Goal: Task Accomplishment & Management: Use online tool/utility

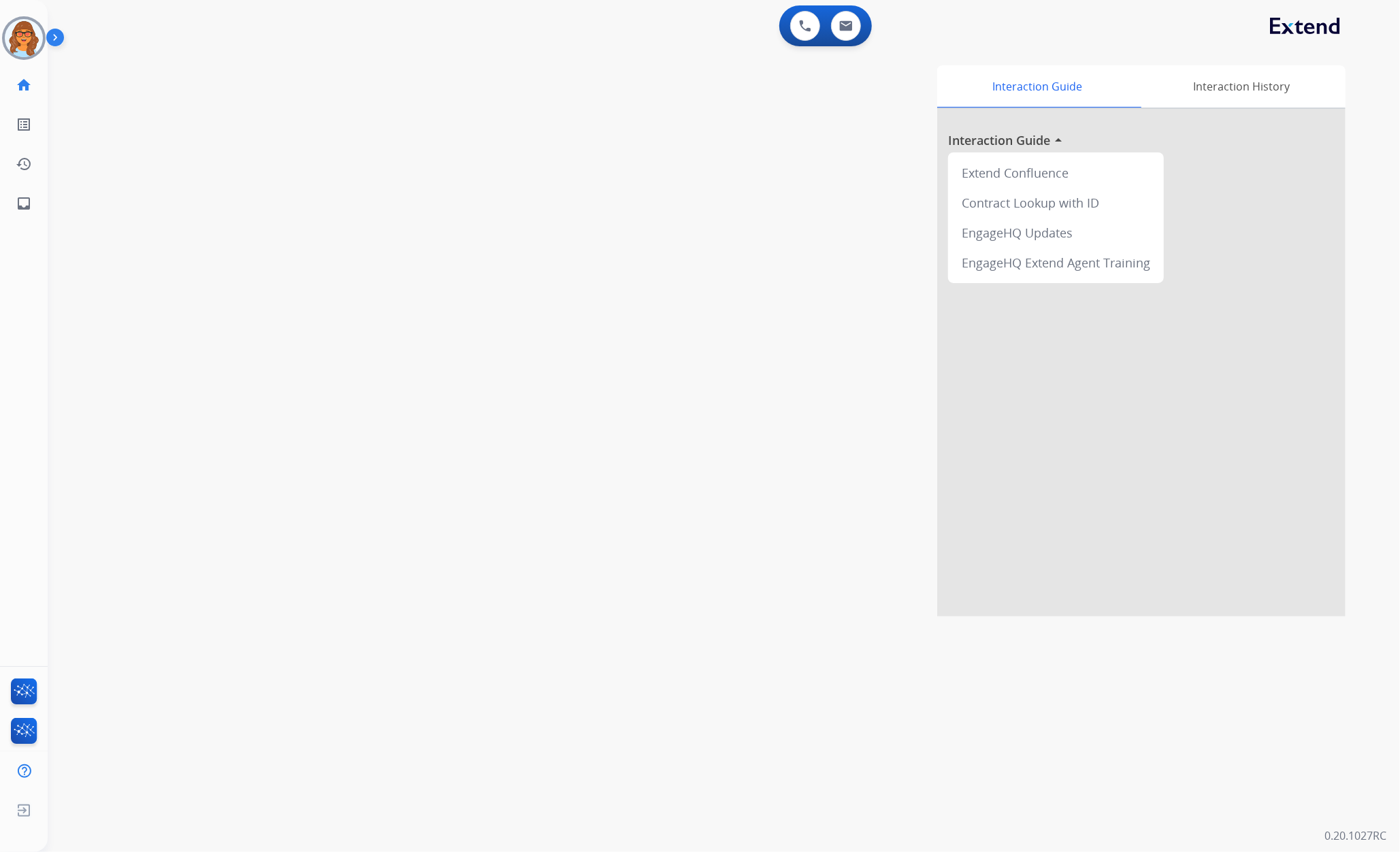
click at [241, 101] on div "swap_horiz Break voice bridge close_fullscreen Connect 3-Way Call merge_type Se…" at bounding box center [707, 333] width 1319 height 567
click at [31, 40] on img at bounding box center [24, 38] width 38 height 38
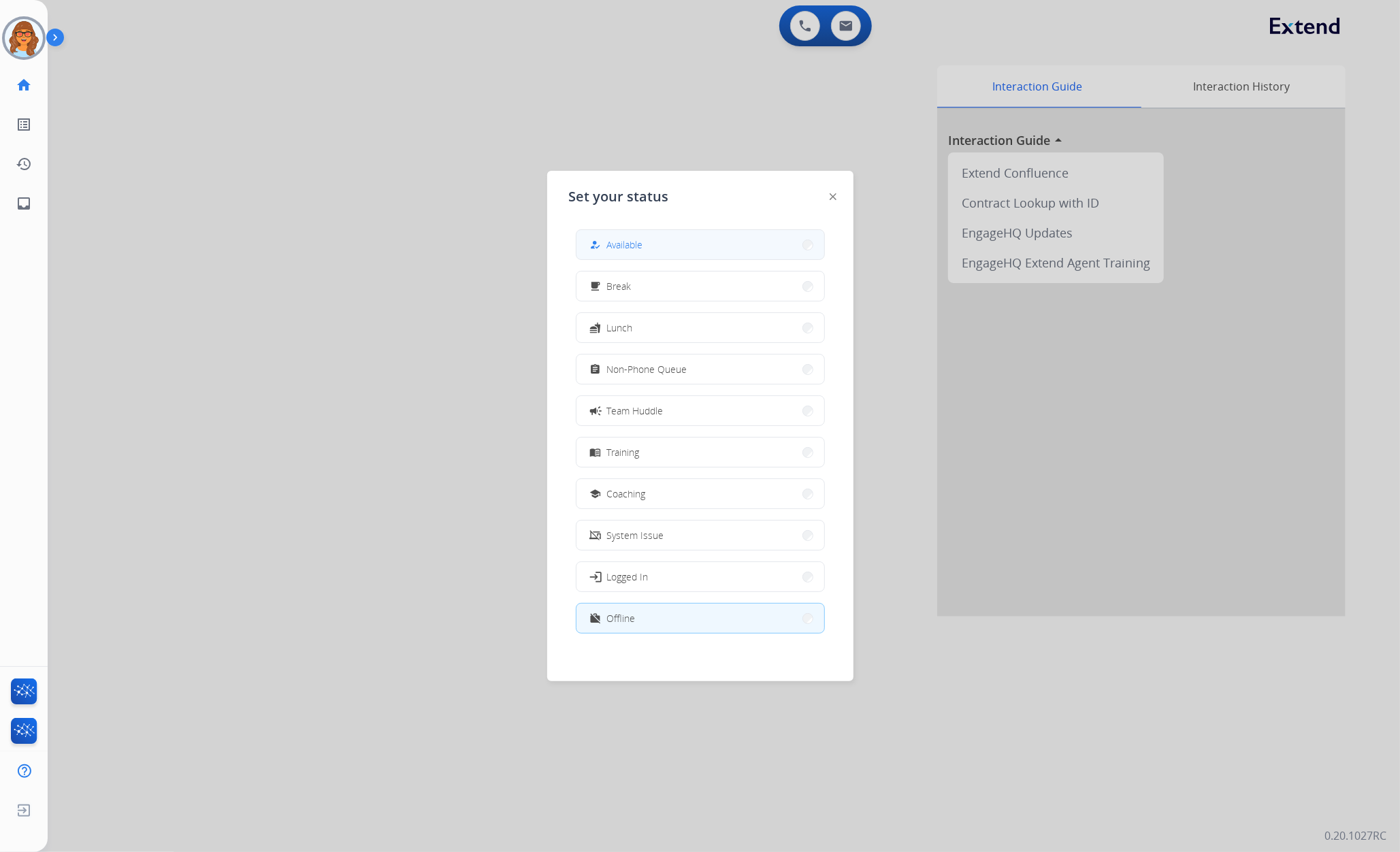
click at [694, 242] on button "how_to_reg Available" at bounding box center [700, 244] width 248 height 29
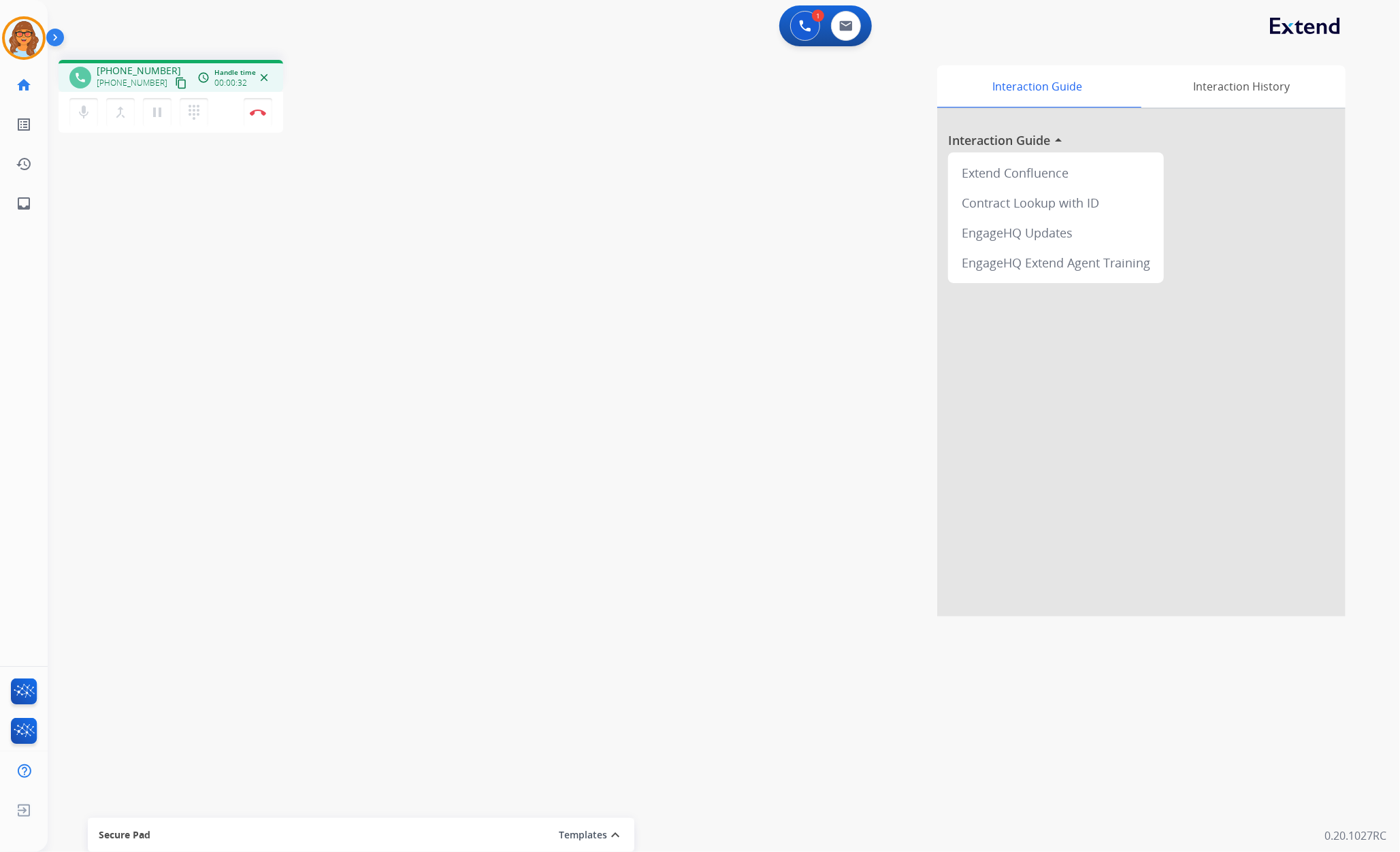
click at [175, 83] on mat-icon "content_copy" at bounding box center [181, 83] width 12 height 12
click at [175, 80] on mat-icon "content_copy" at bounding box center [181, 83] width 12 height 12
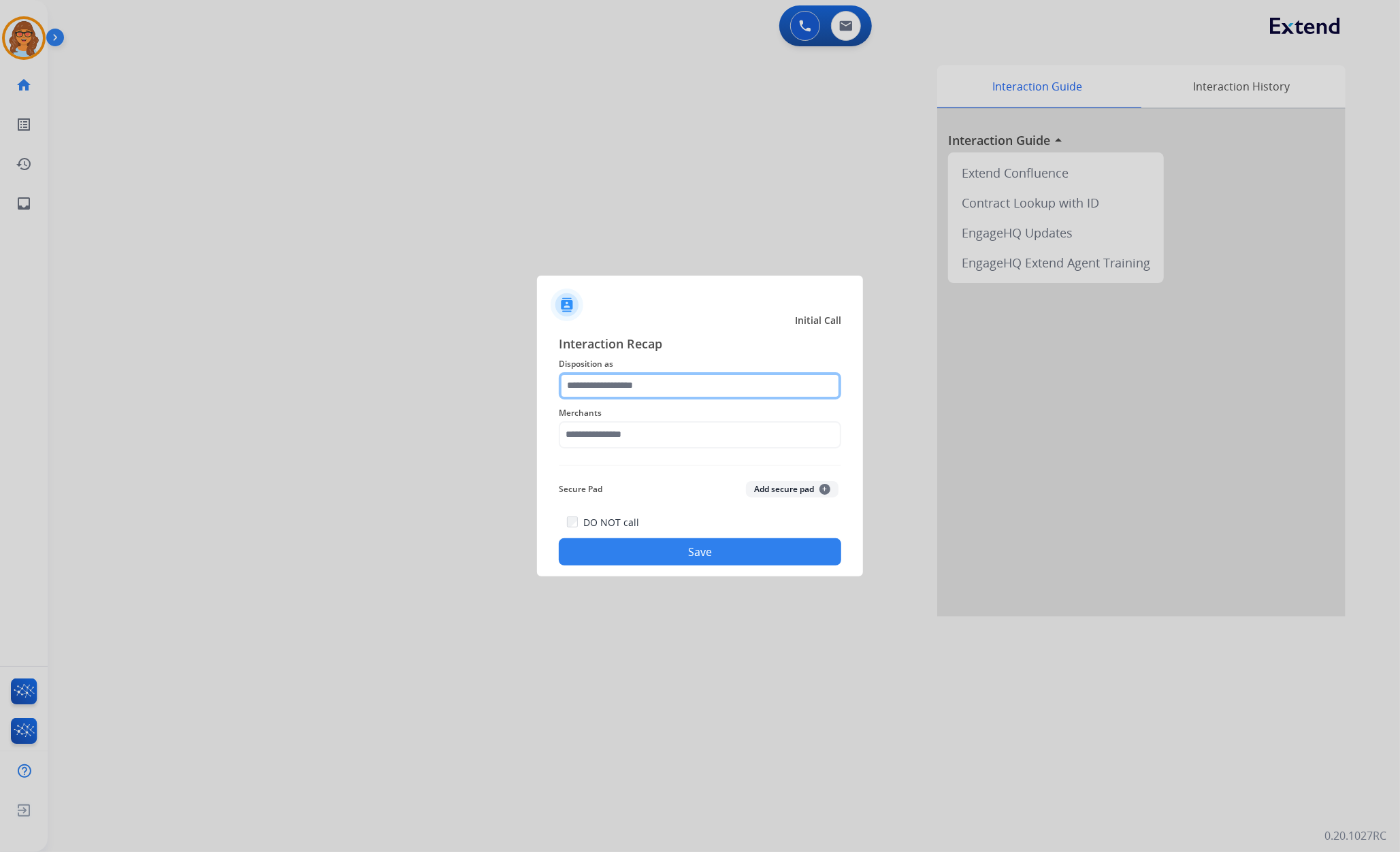
click at [654, 378] on input "text" at bounding box center [700, 386] width 282 height 28
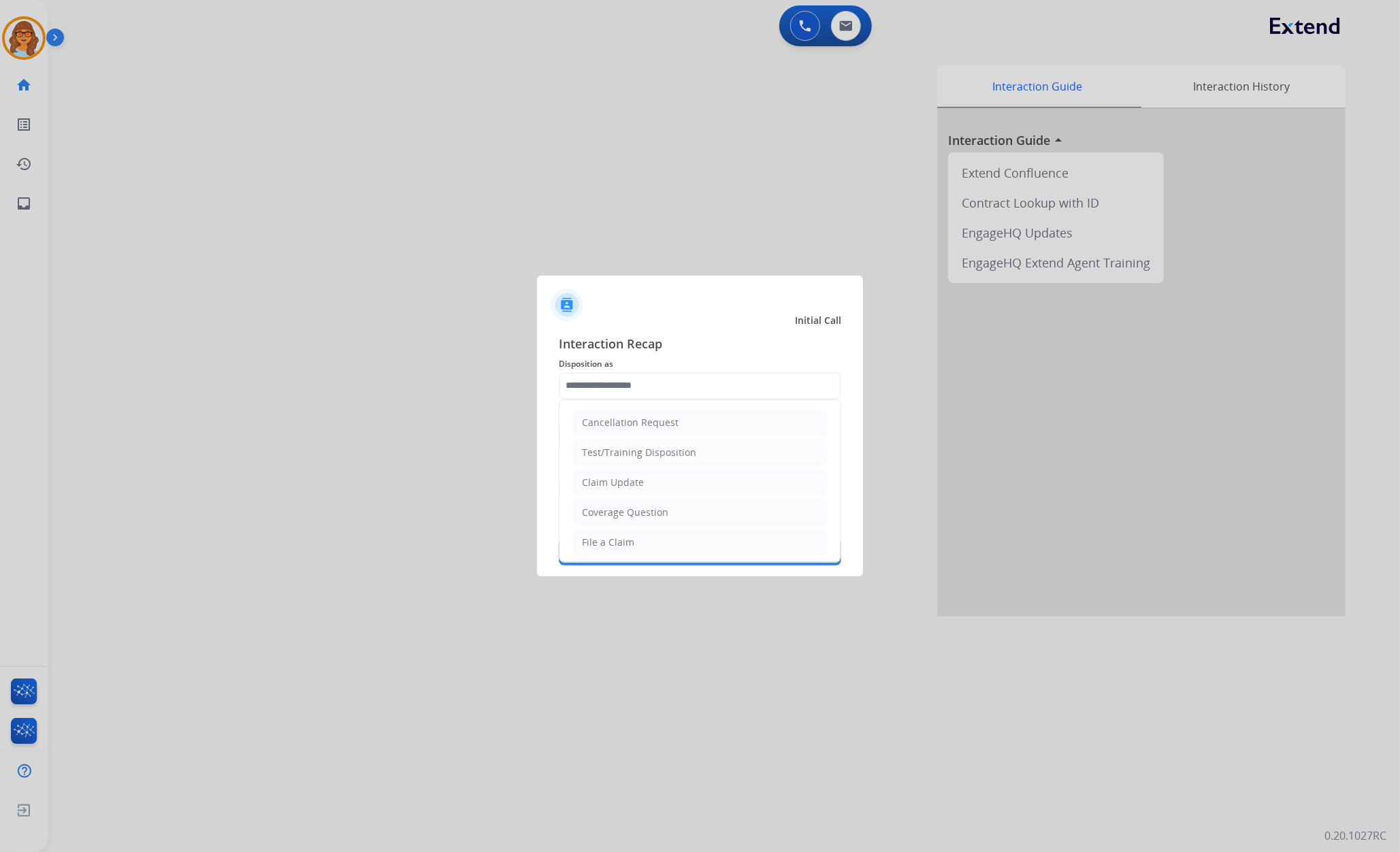
click at [638, 475] on li "Claim Update" at bounding box center [699, 482] width 254 height 26
type input "**********"
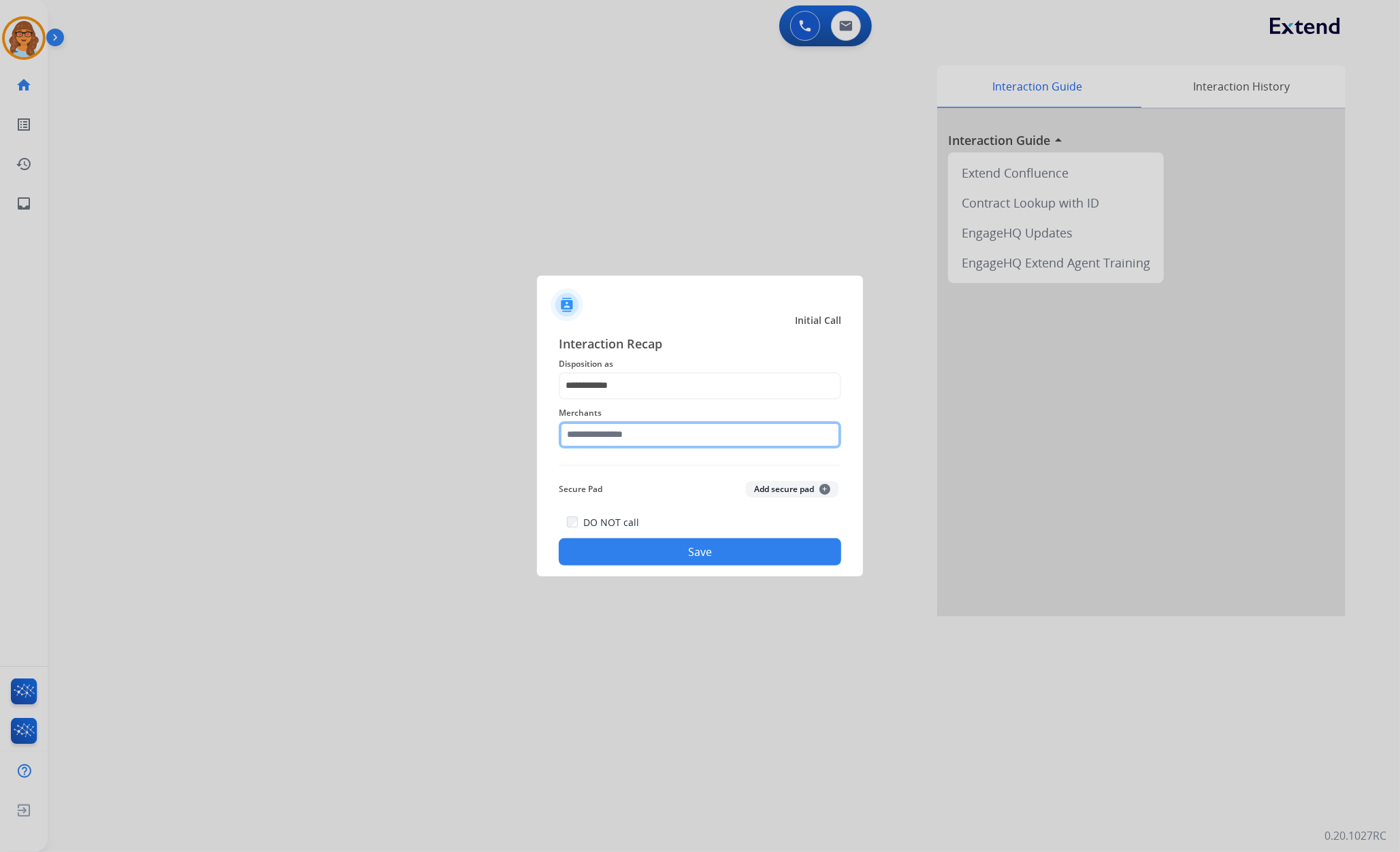
click at [646, 433] on input "text" at bounding box center [700, 435] width 282 height 28
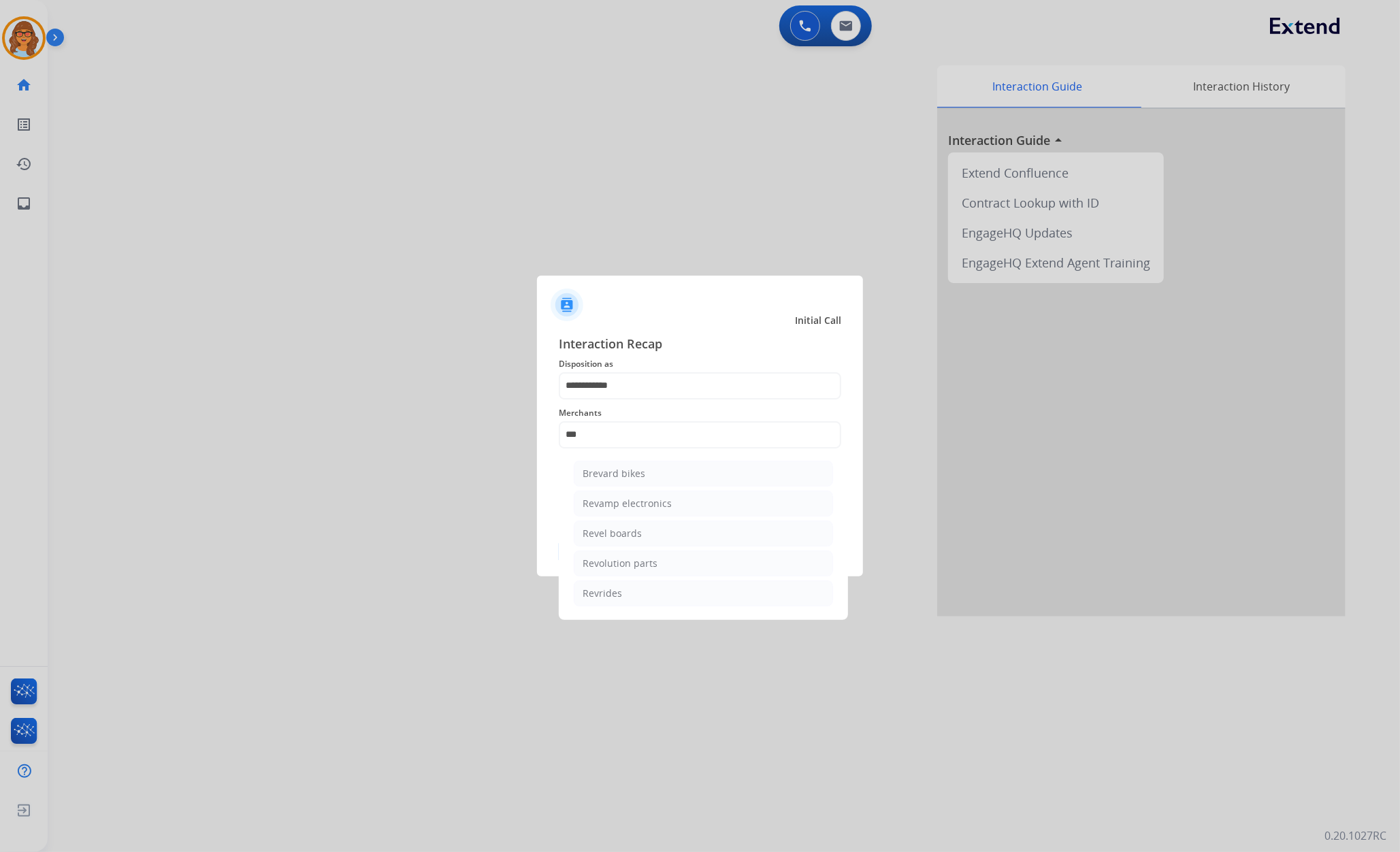
click at [666, 568] on li "Revolution parts" at bounding box center [703, 563] width 259 height 26
type input "**********"
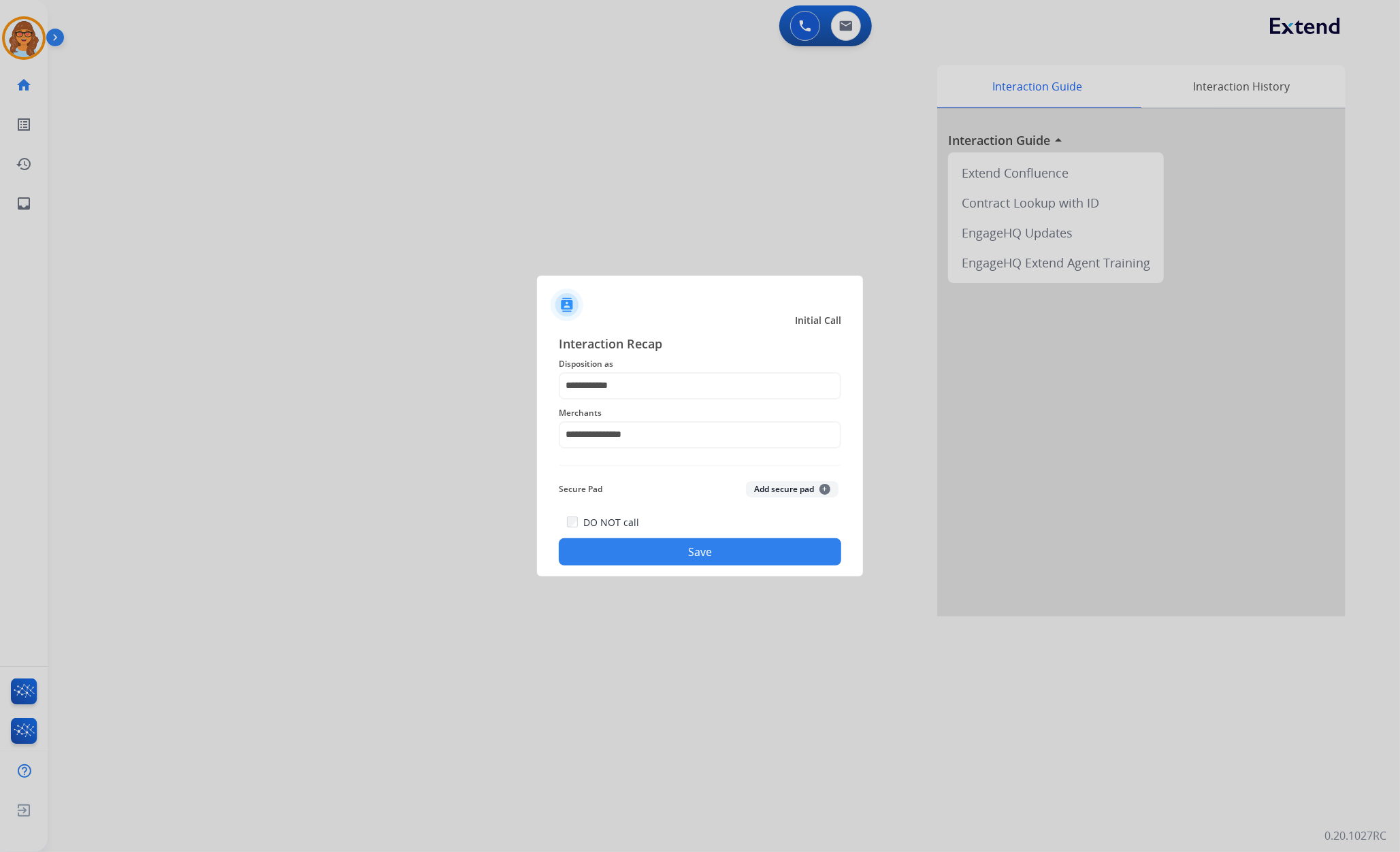
click at [679, 549] on button "Save" at bounding box center [700, 552] width 282 height 28
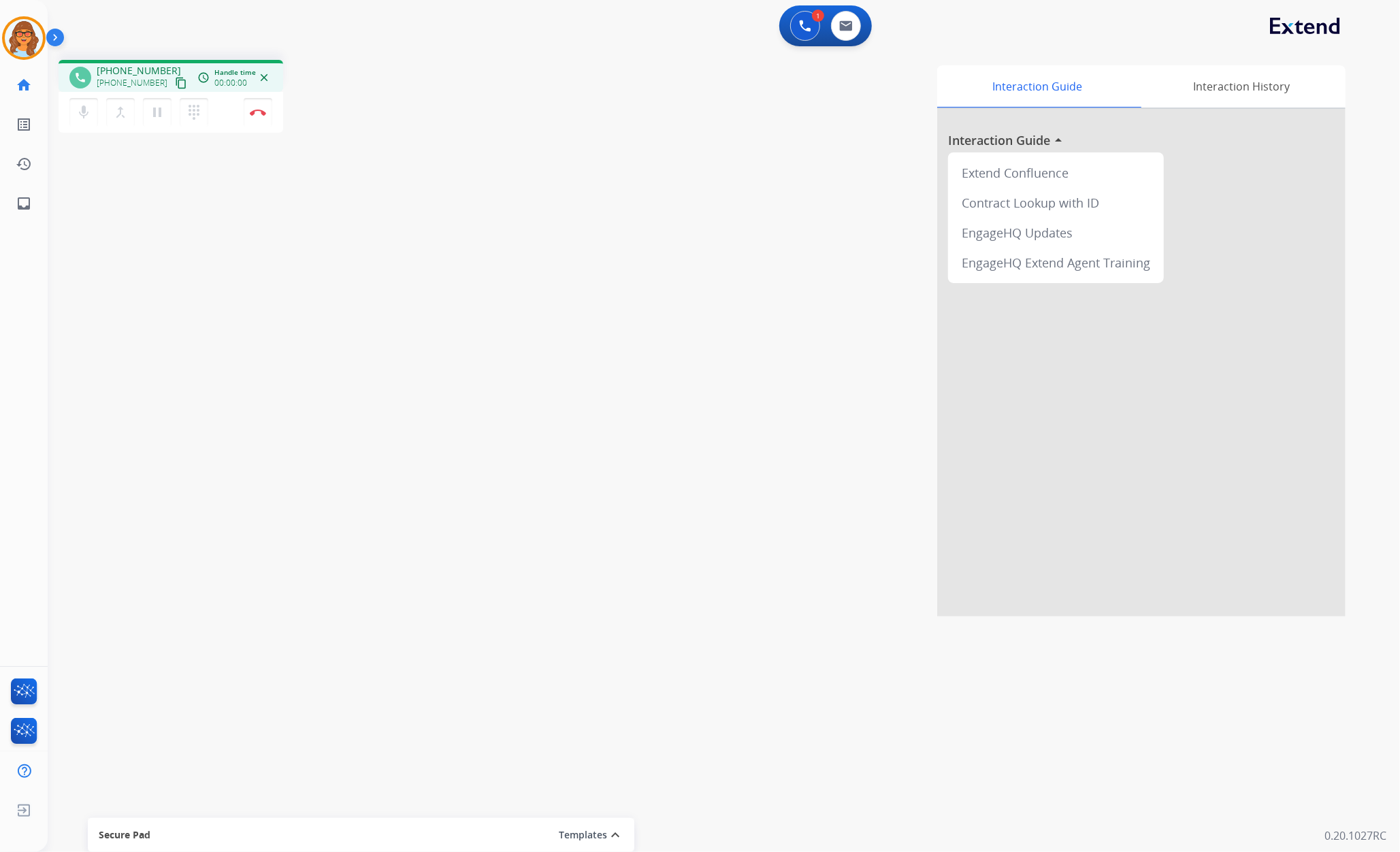
drag, startPoint x: 134, startPoint y: 314, endPoint x: 162, endPoint y: 289, distance: 37.5
click at [135, 314] on div "phone [PHONE_NUMBER] [PHONE_NUMBER] content_copy access_time Call metrics Queue…" at bounding box center [707, 333] width 1319 height 567
click at [175, 84] on mat-icon "content_copy" at bounding box center [181, 83] width 12 height 12
click at [257, 113] on img at bounding box center [257, 113] width 16 height 7
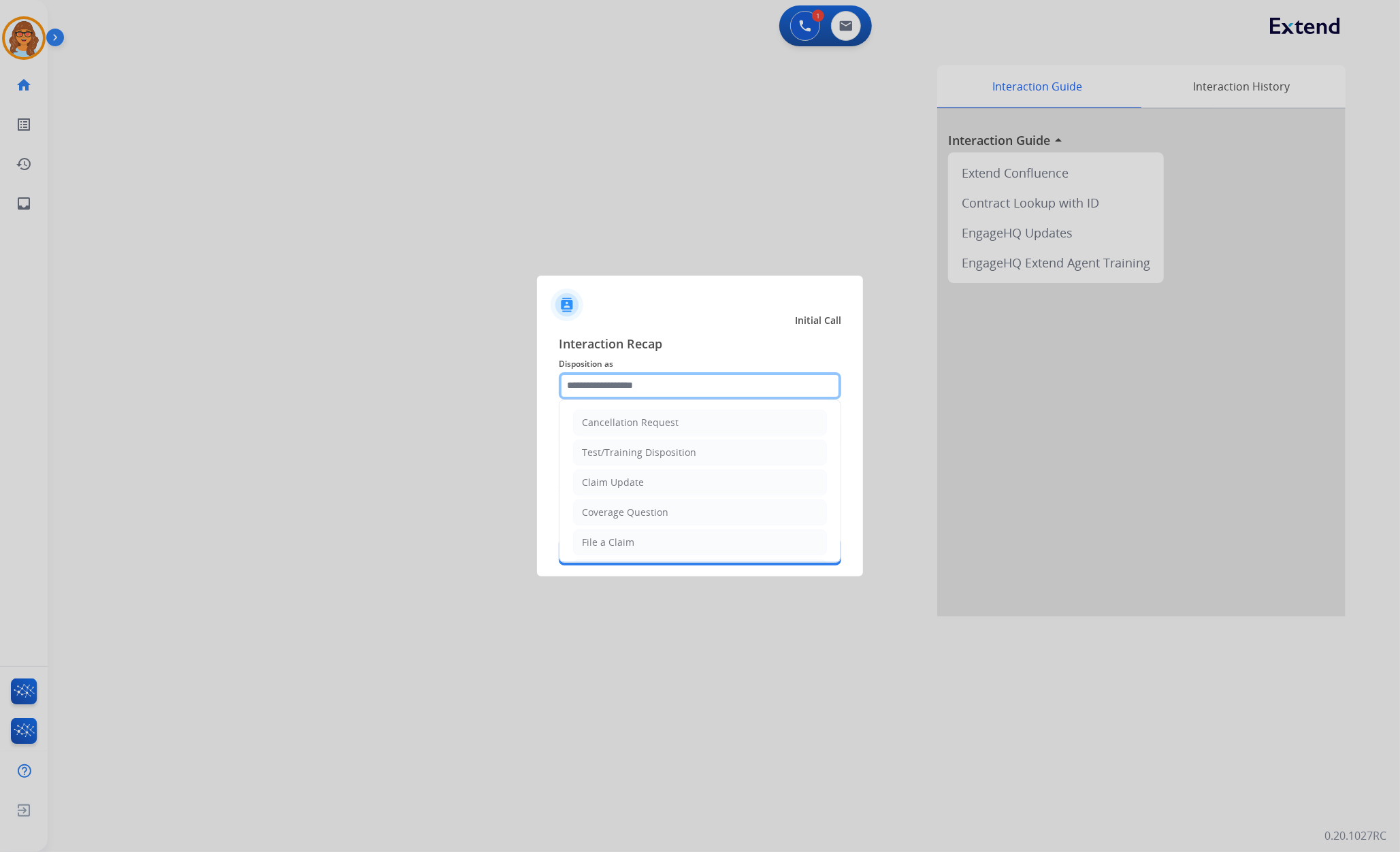
click at [663, 379] on input "text" at bounding box center [700, 386] width 282 height 28
click at [654, 482] on li "Claim Update" at bounding box center [699, 482] width 254 height 26
type input "**********"
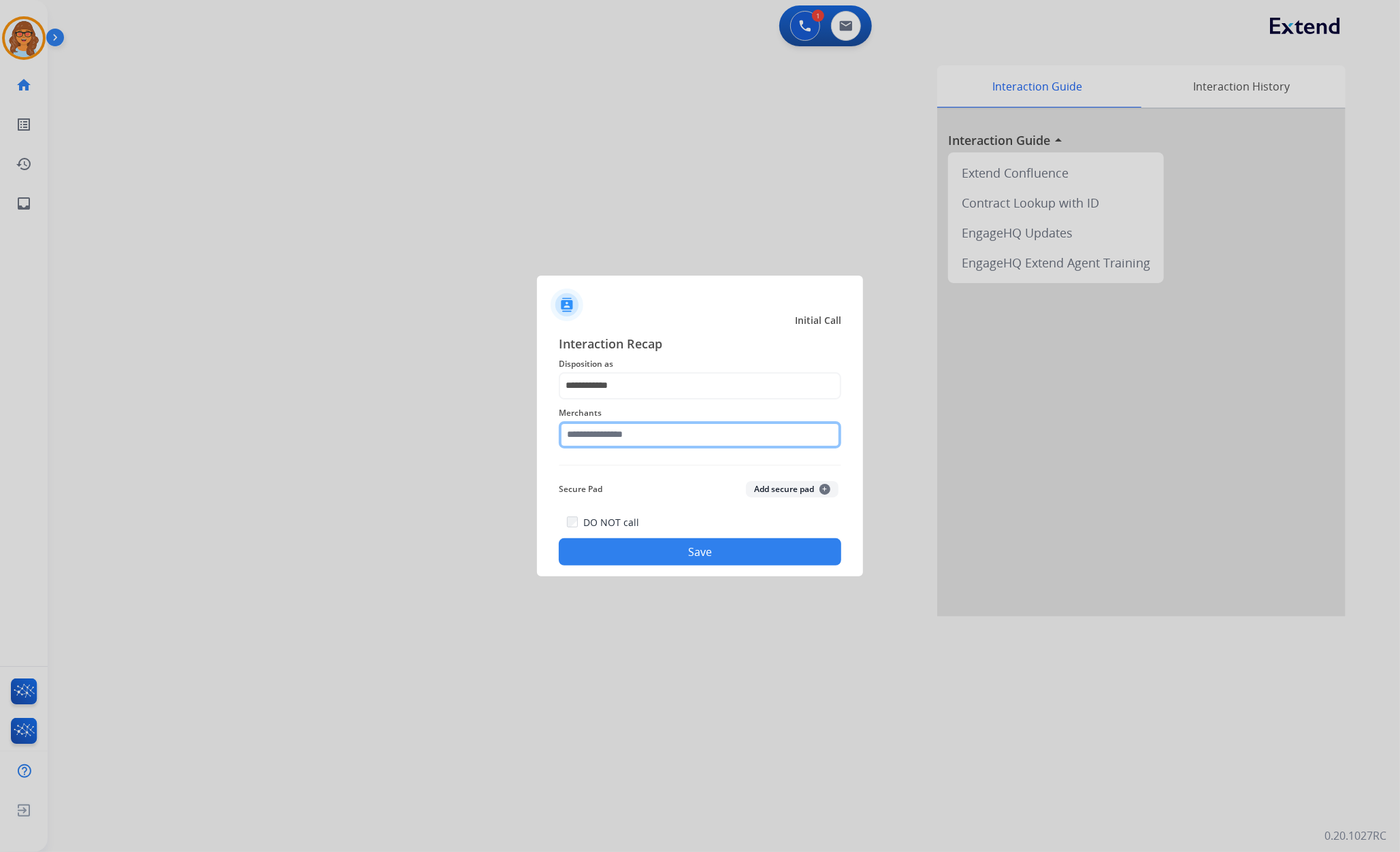
click at [646, 438] on input "text" at bounding box center [700, 435] width 282 height 28
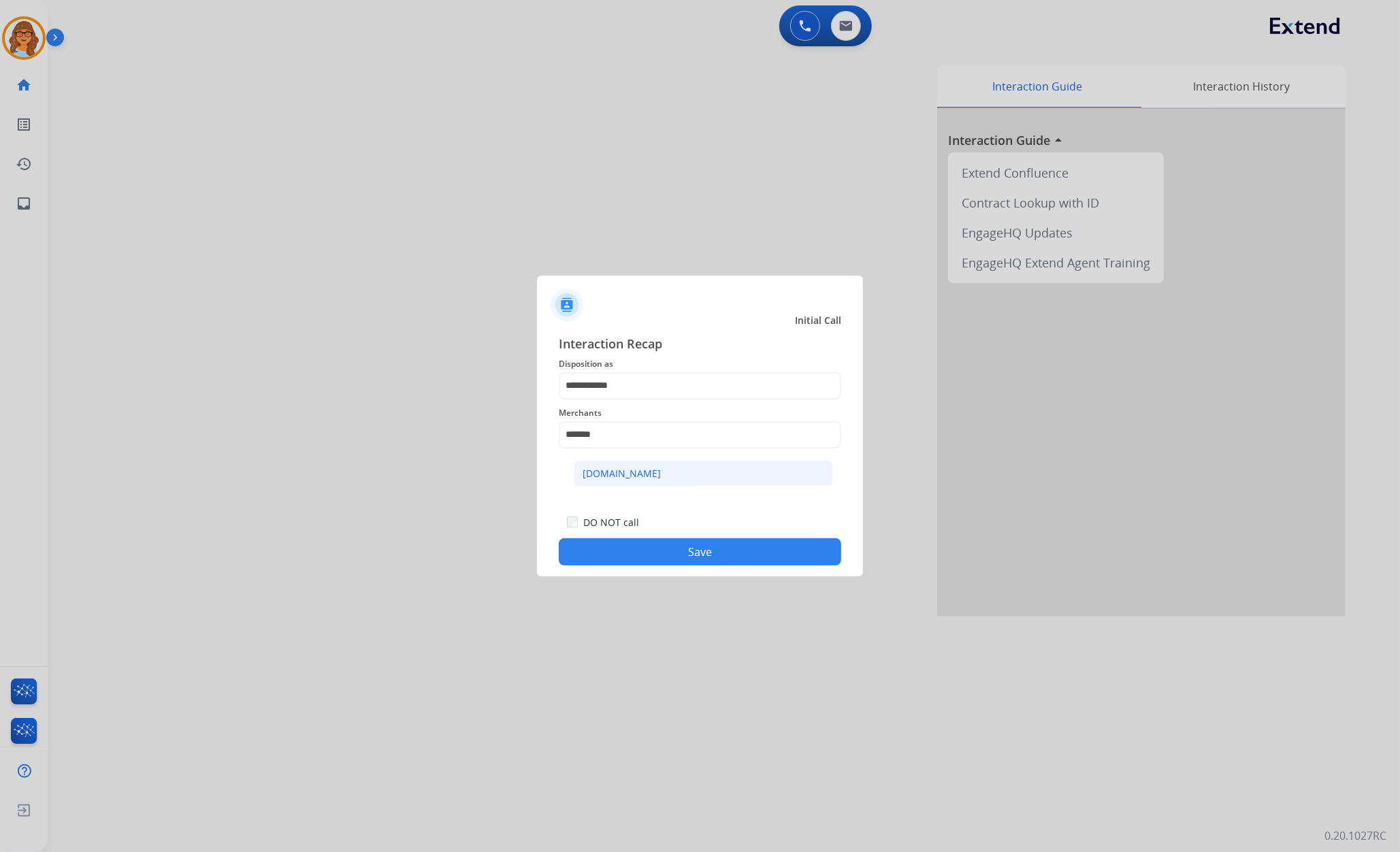
click at [611, 469] on div "[DOMAIN_NAME]" at bounding box center [621, 474] width 78 height 14
type input "**********"
click at [732, 556] on button "Save" at bounding box center [700, 552] width 282 height 28
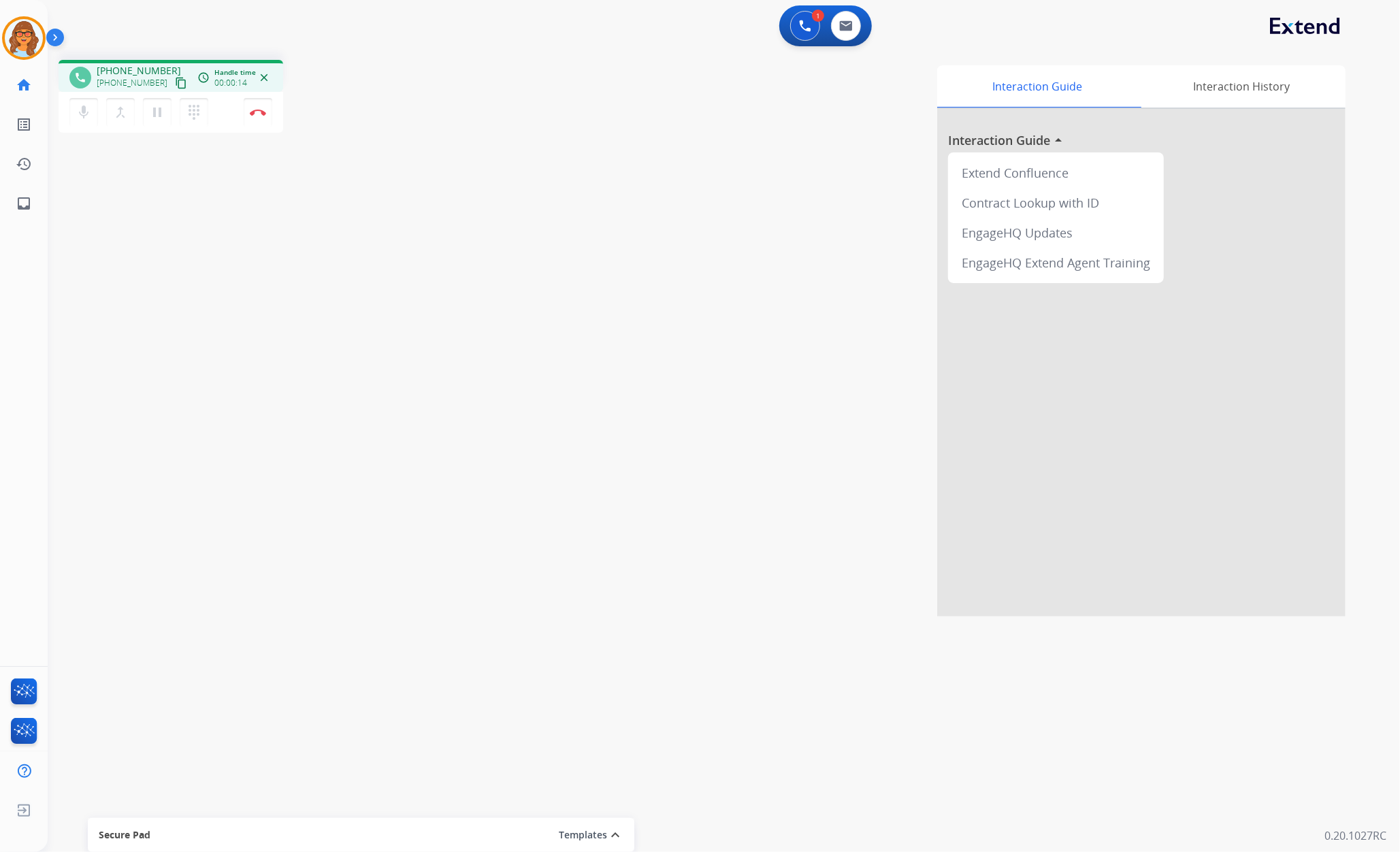
click at [121, 230] on div "phone [PHONE_NUMBER] [PHONE_NUMBER] content_copy access_time Call metrics Queue…" at bounding box center [707, 333] width 1319 height 567
click at [175, 83] on mat-icon "content_copy" at bounding box center [181, 83] width 12 height 12
click at [261, 112] on img at bounding box center [257, 113] width 16 height 7
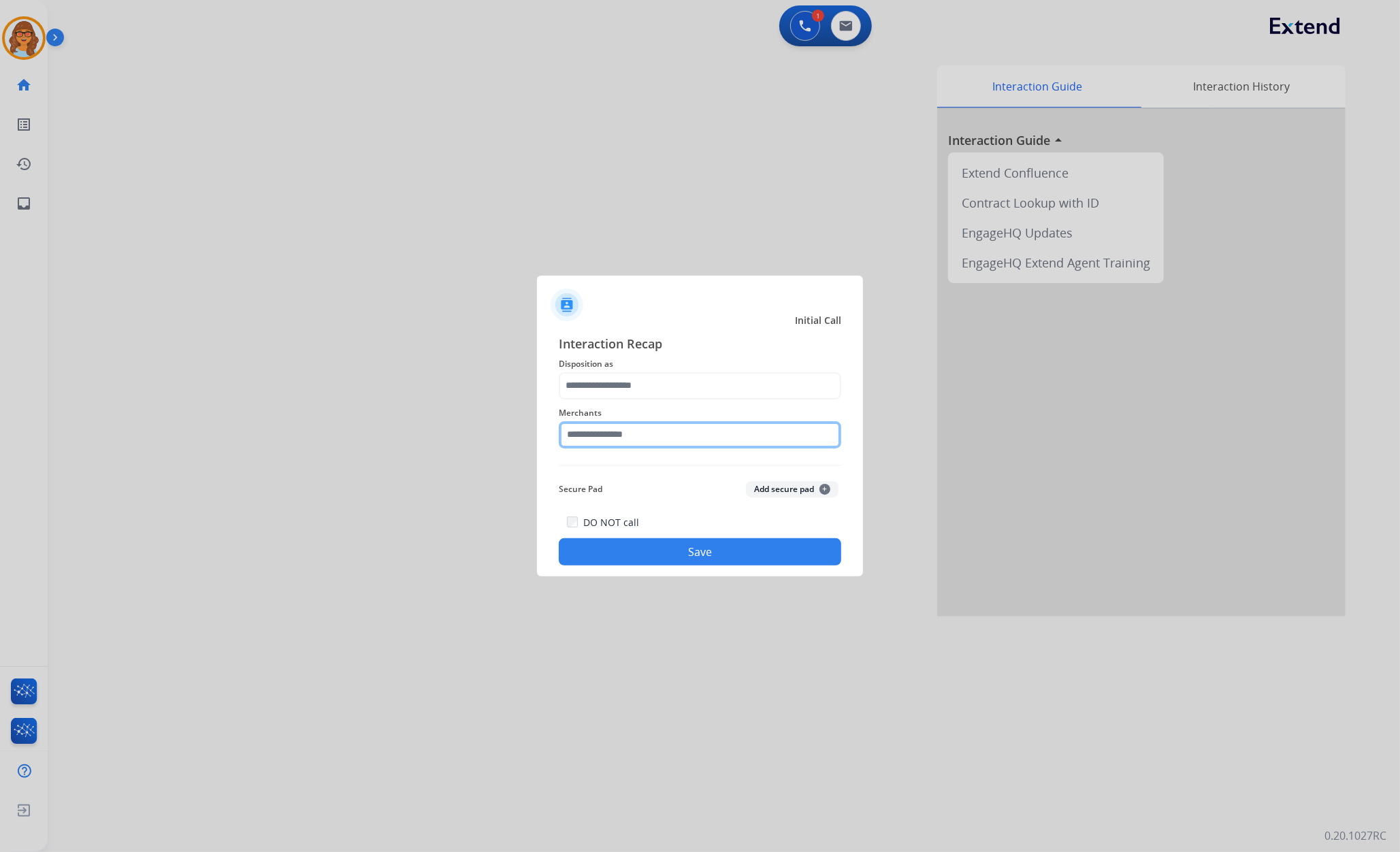
click at [656, 431] on input "text" at bounding box center [700, 435] width 282 height 28
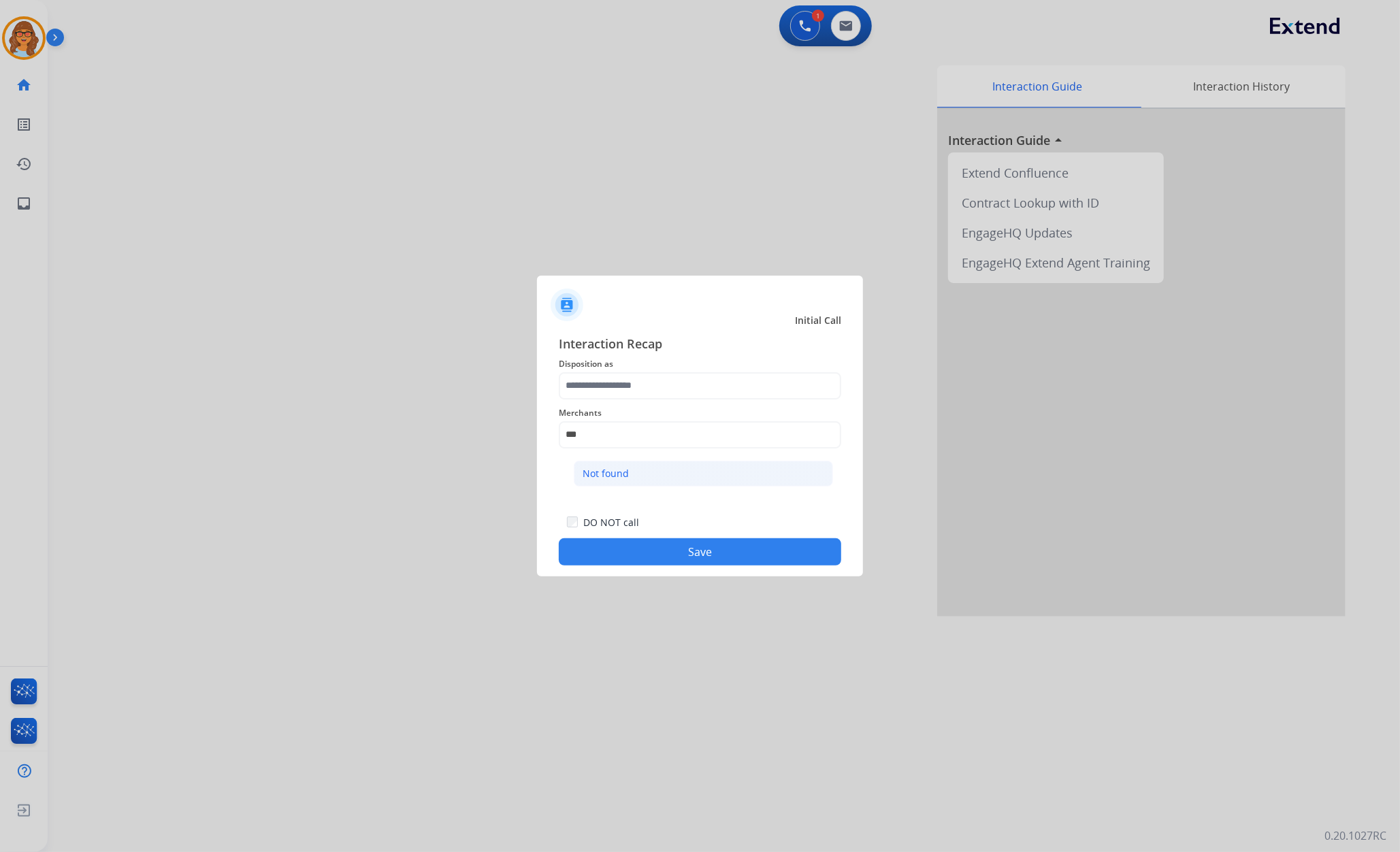
click at [615, 468] on div "Not found" at bounding box center [605, 474] width 46 height 14
type input "*********"
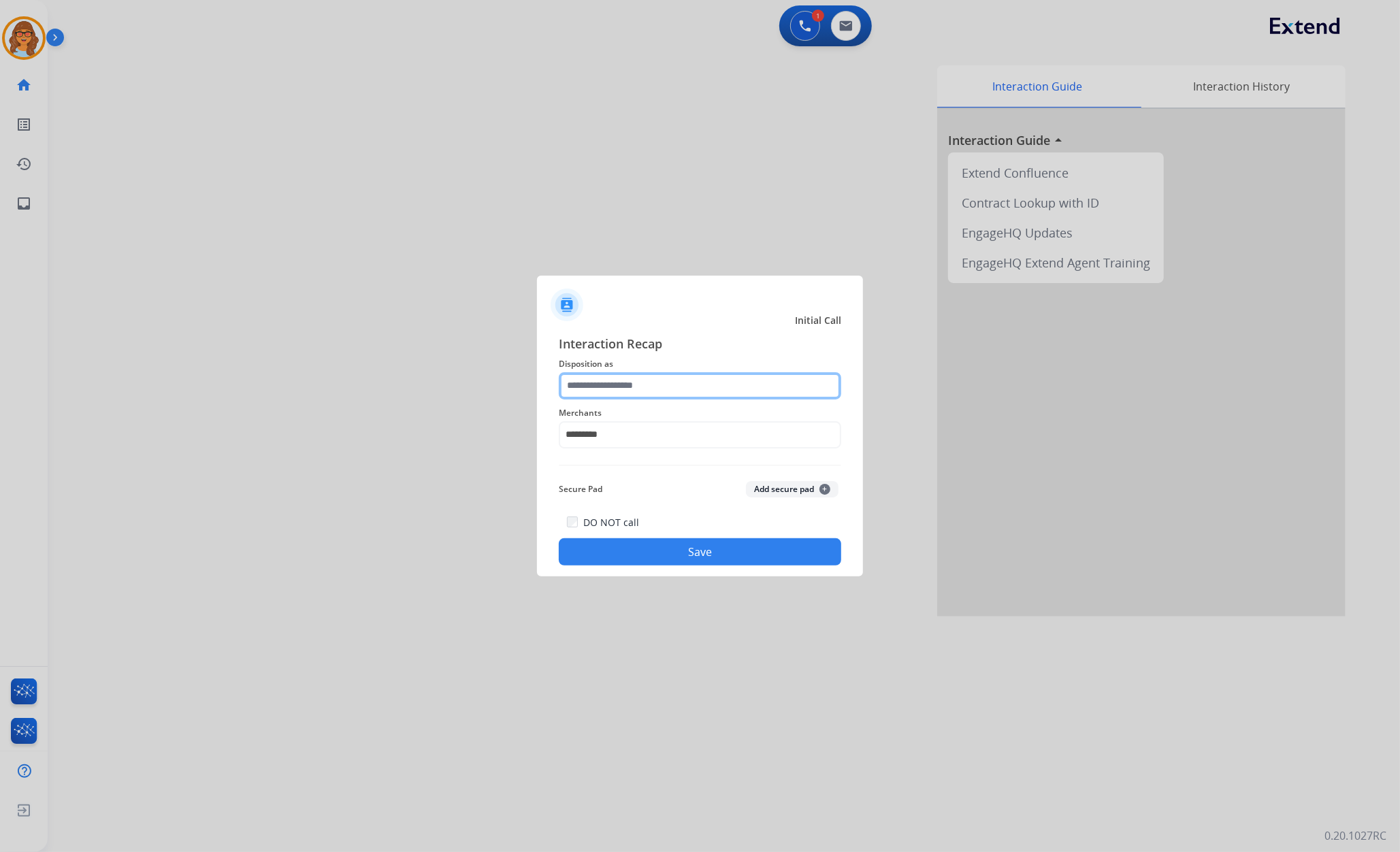
click at [637, 377] on input "text" at bounding box center [700, 386] width 282 height 28
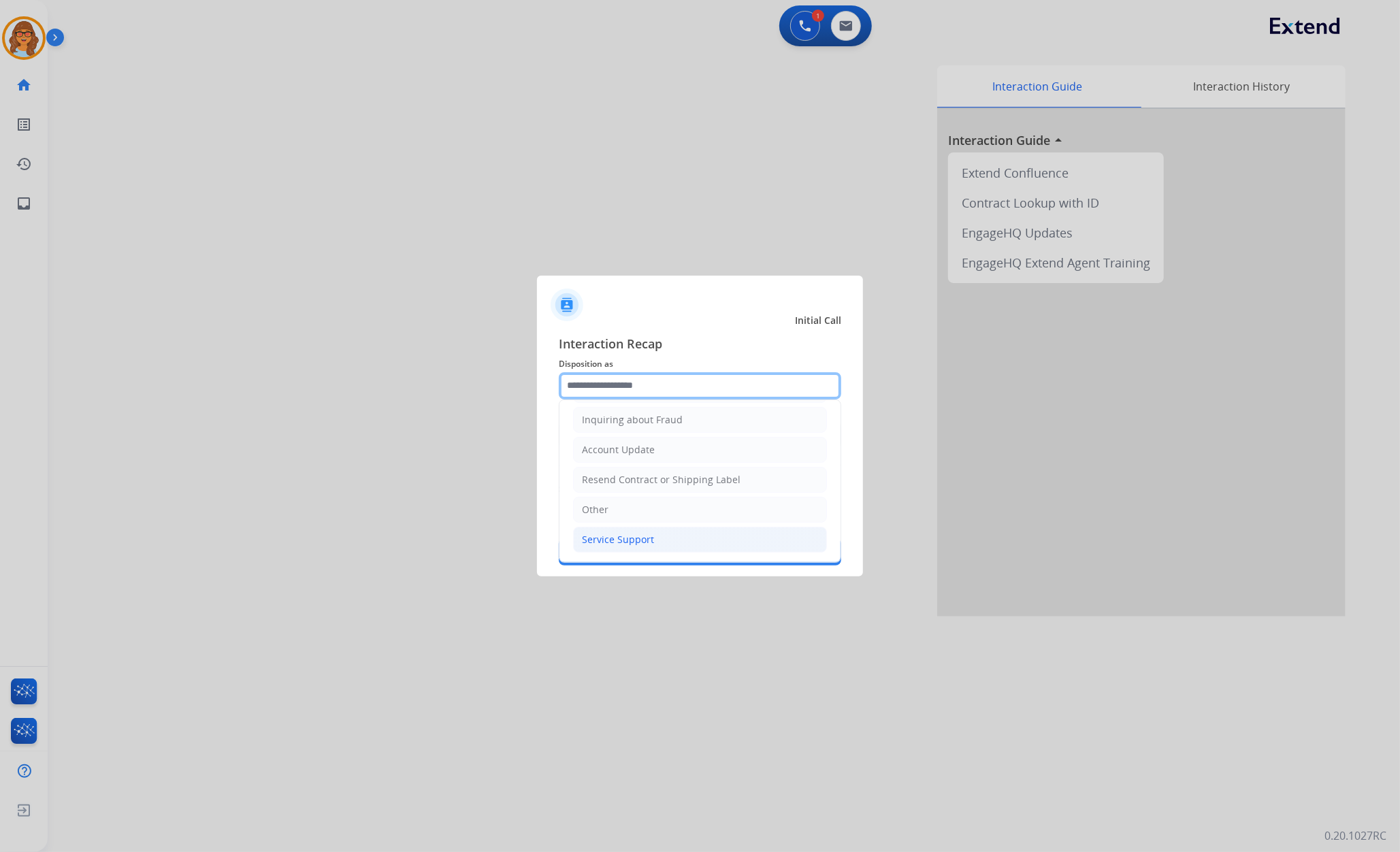
scroll to position [218, 0]
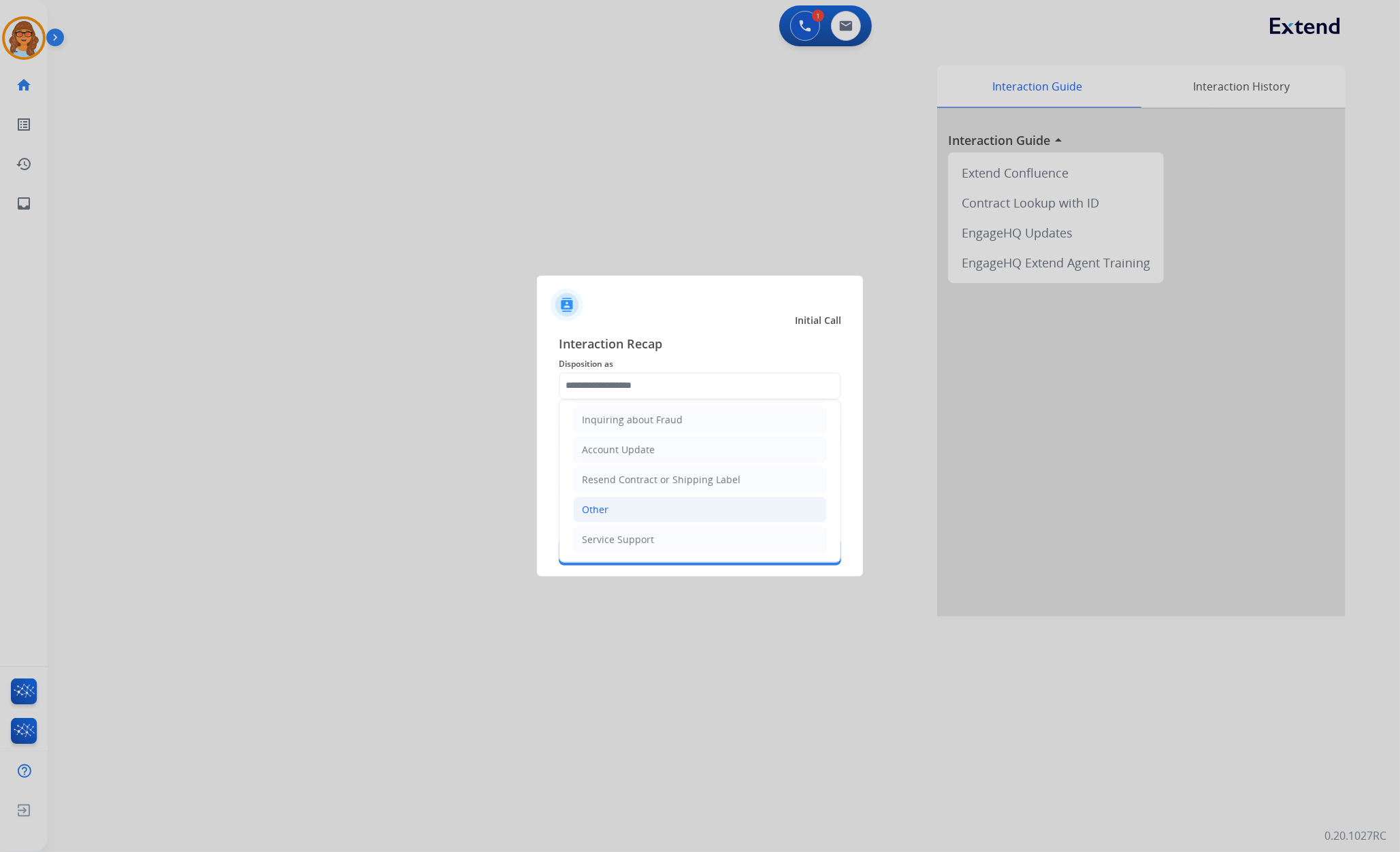
click at [638, 506] on li "Other" at bounding box center [699, 510] width 254 height 26
type input "*****"
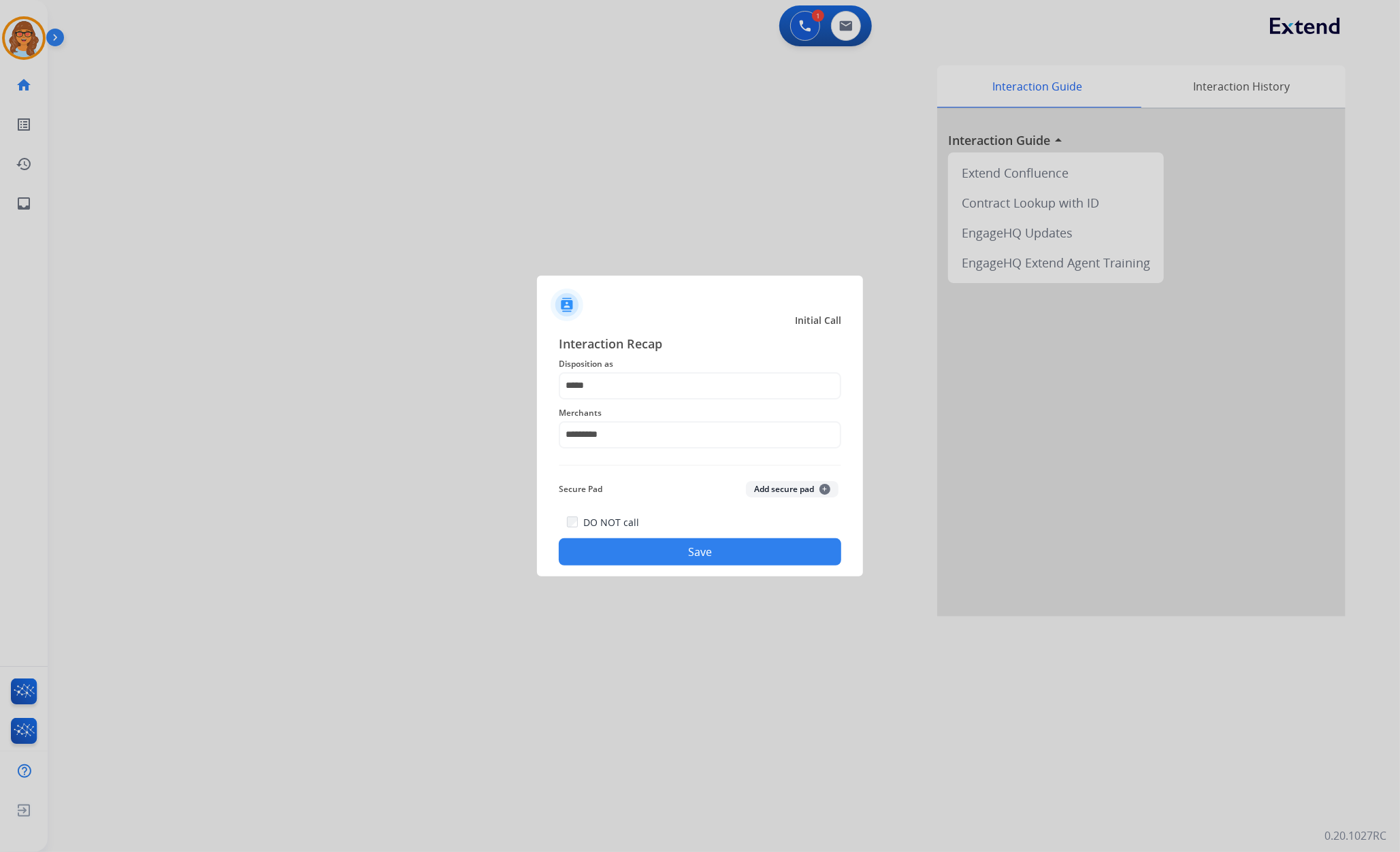
click at [713, 555] on button "Save" at bounding box center [700, 552] width 282 height 28
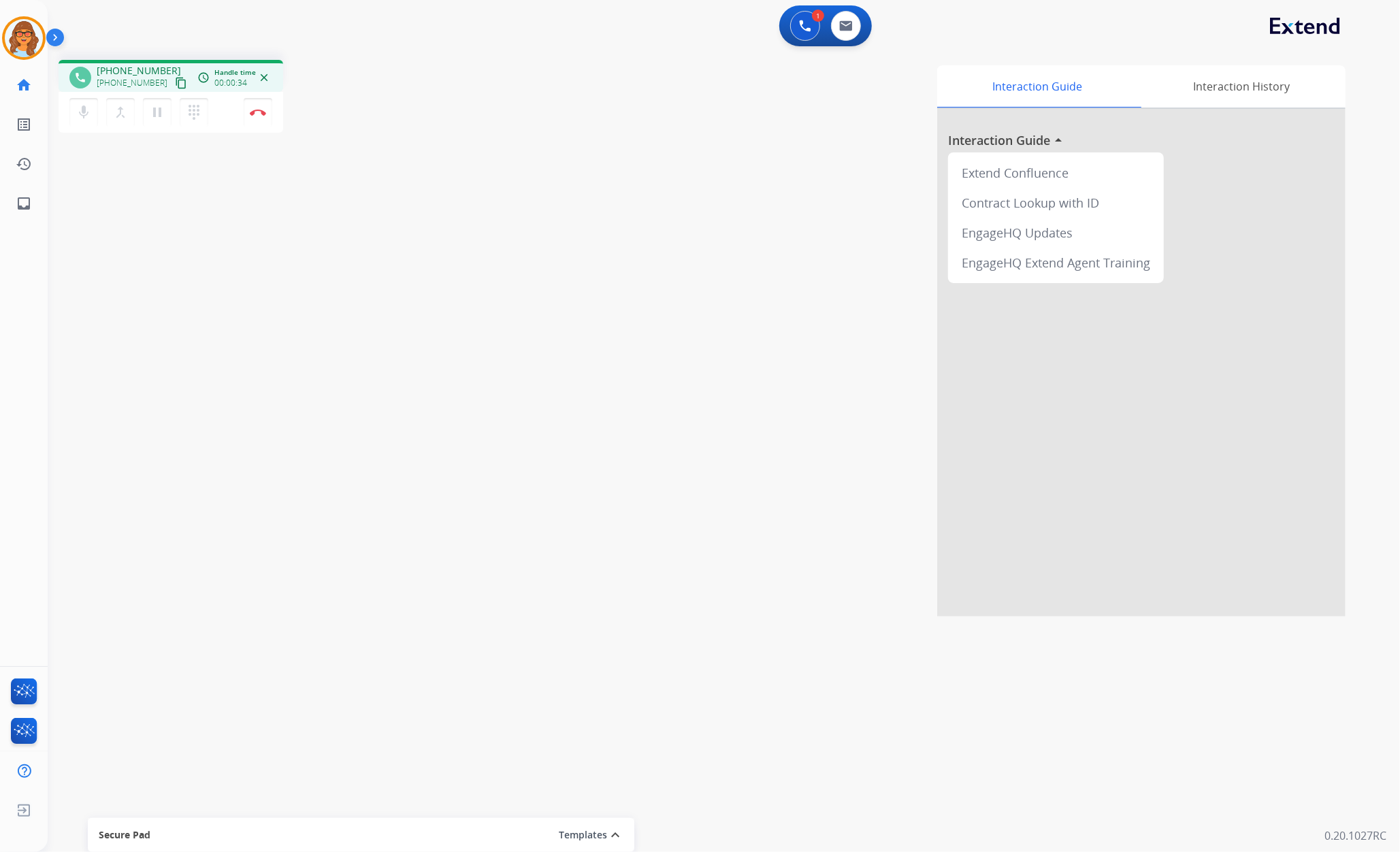
click at [175, 83] on mat-icon "content_copy" at bounding box center [181, 83] width 12 height 12
click at [265, 110] on img at bounding box center [257, 113] width 16 height 7
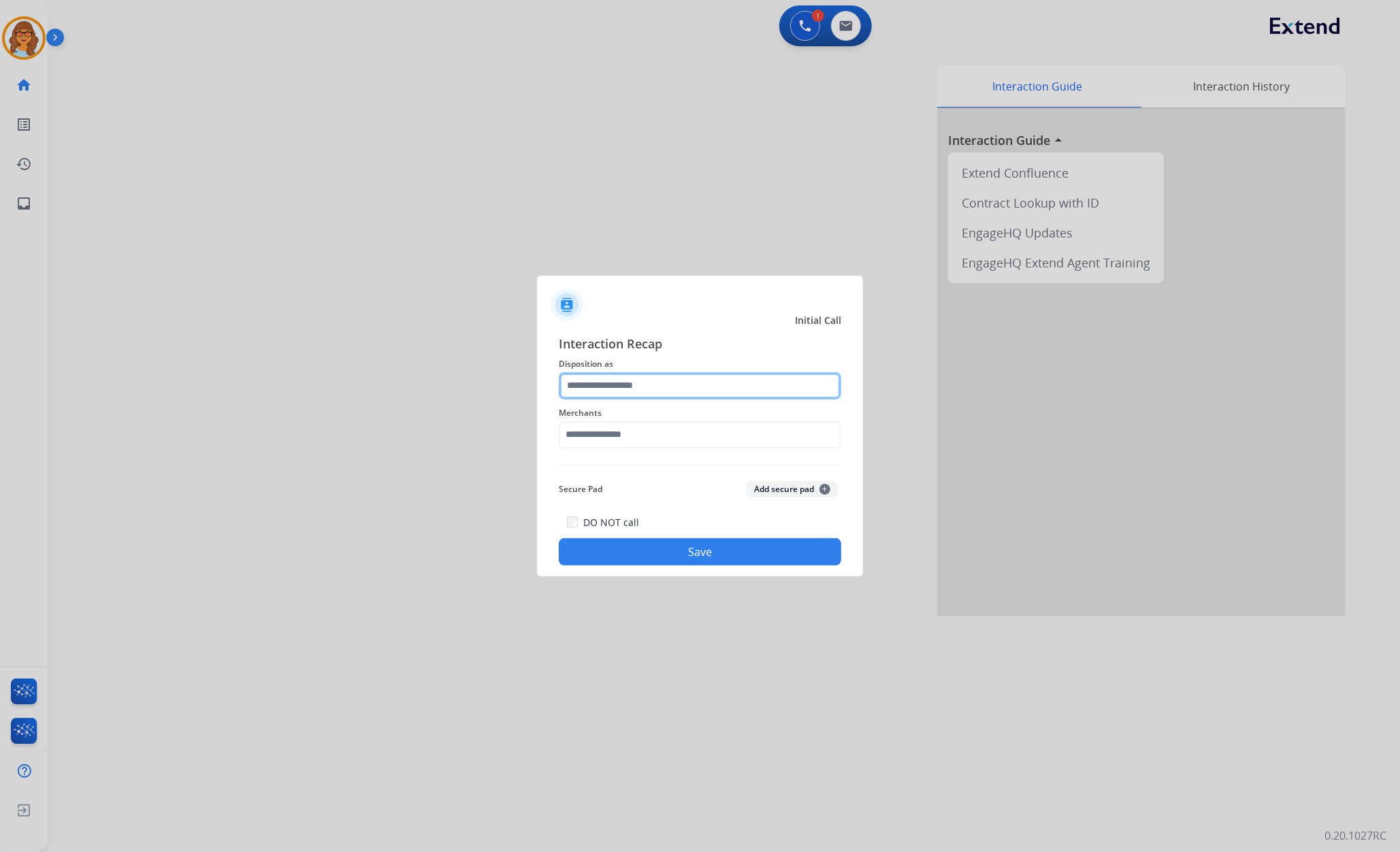
click at [732, 377] on input "text" at bounding box center [700, 386] width 282 height 28
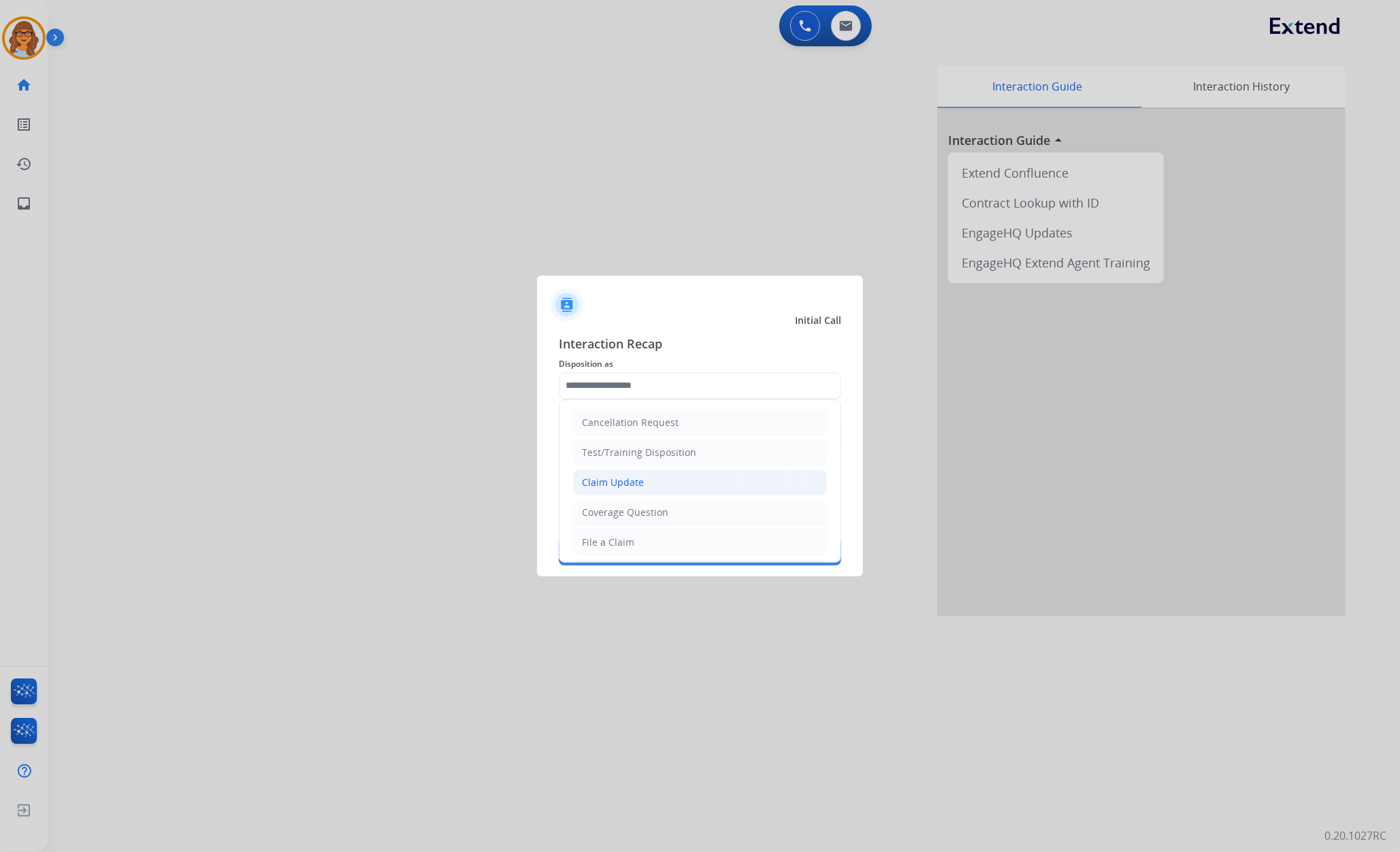
click at [633, 479] on div "Claim Update" at bounding box center [613, 482] width 62 height 14
type input "**********"
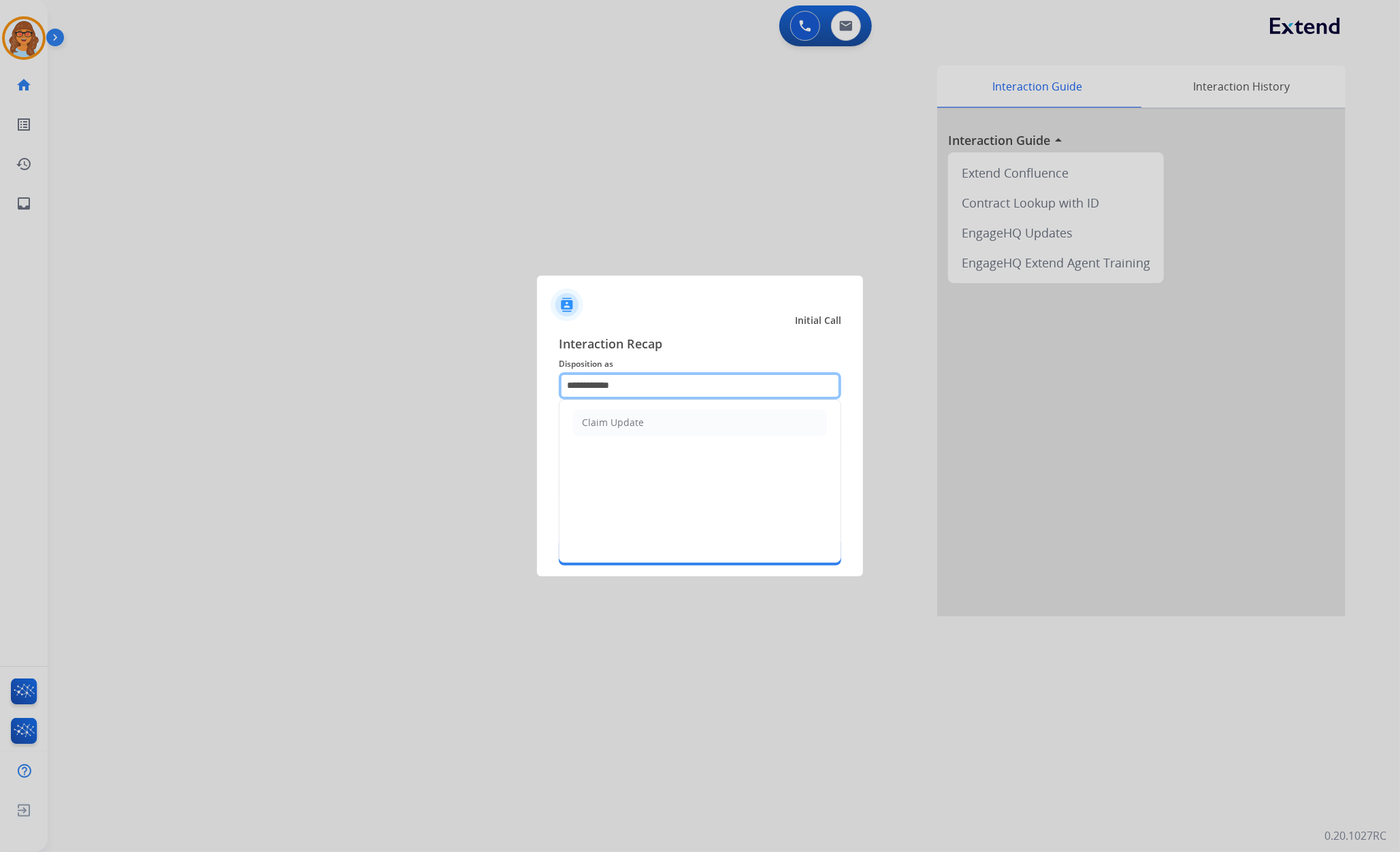
drag, startPoint x: 646, startPoint y: 389, endPoint x: 530, endPoint y: 385, distance: 116.1
click at [0, 387] on app-contact-recap-modal "**********" at bounding box center [0, 426] width 0 height 852
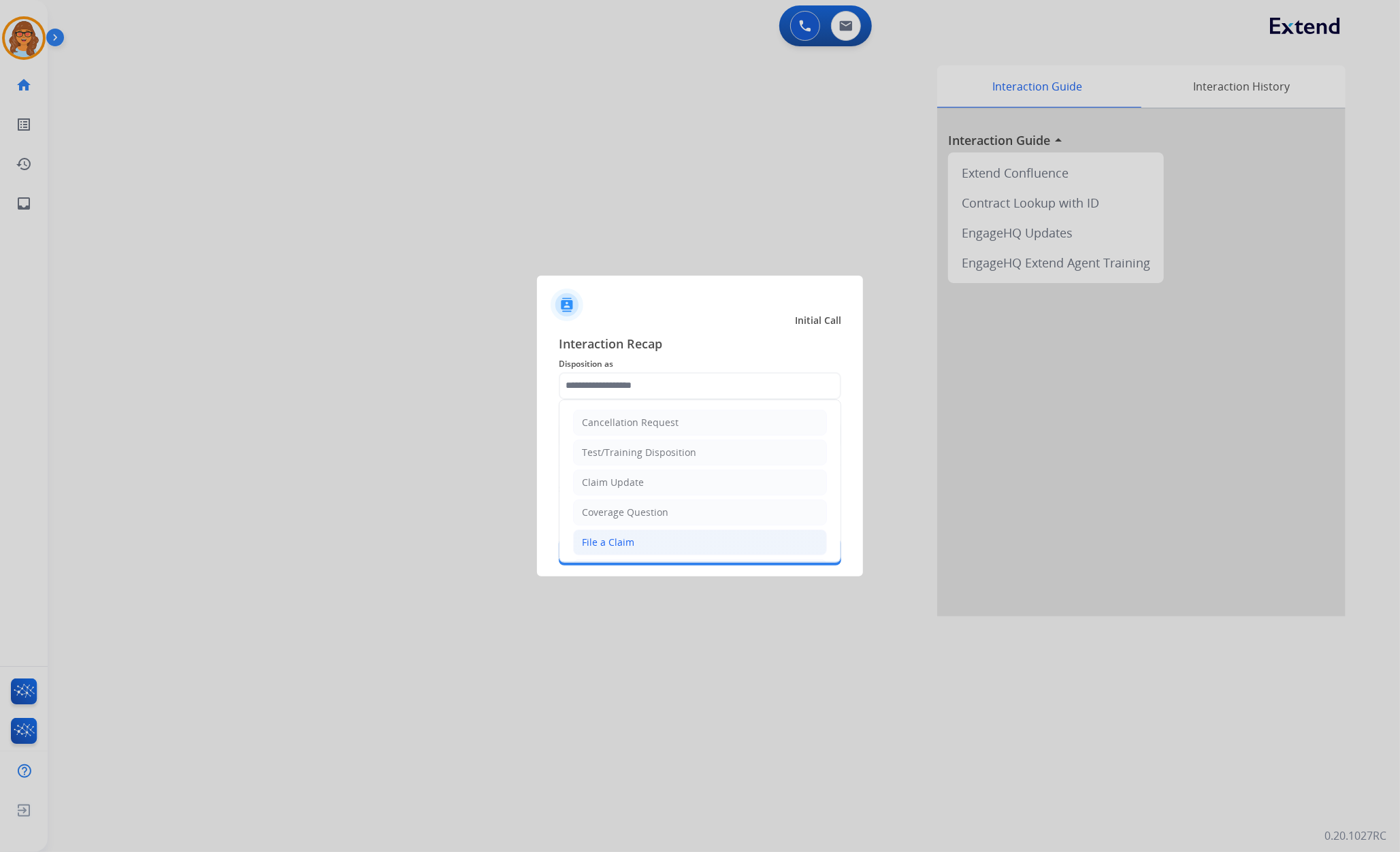
click at [662, 544] on li "File a Claim" at bounding box center [699, 542] width 254 height 26
type input "**********"
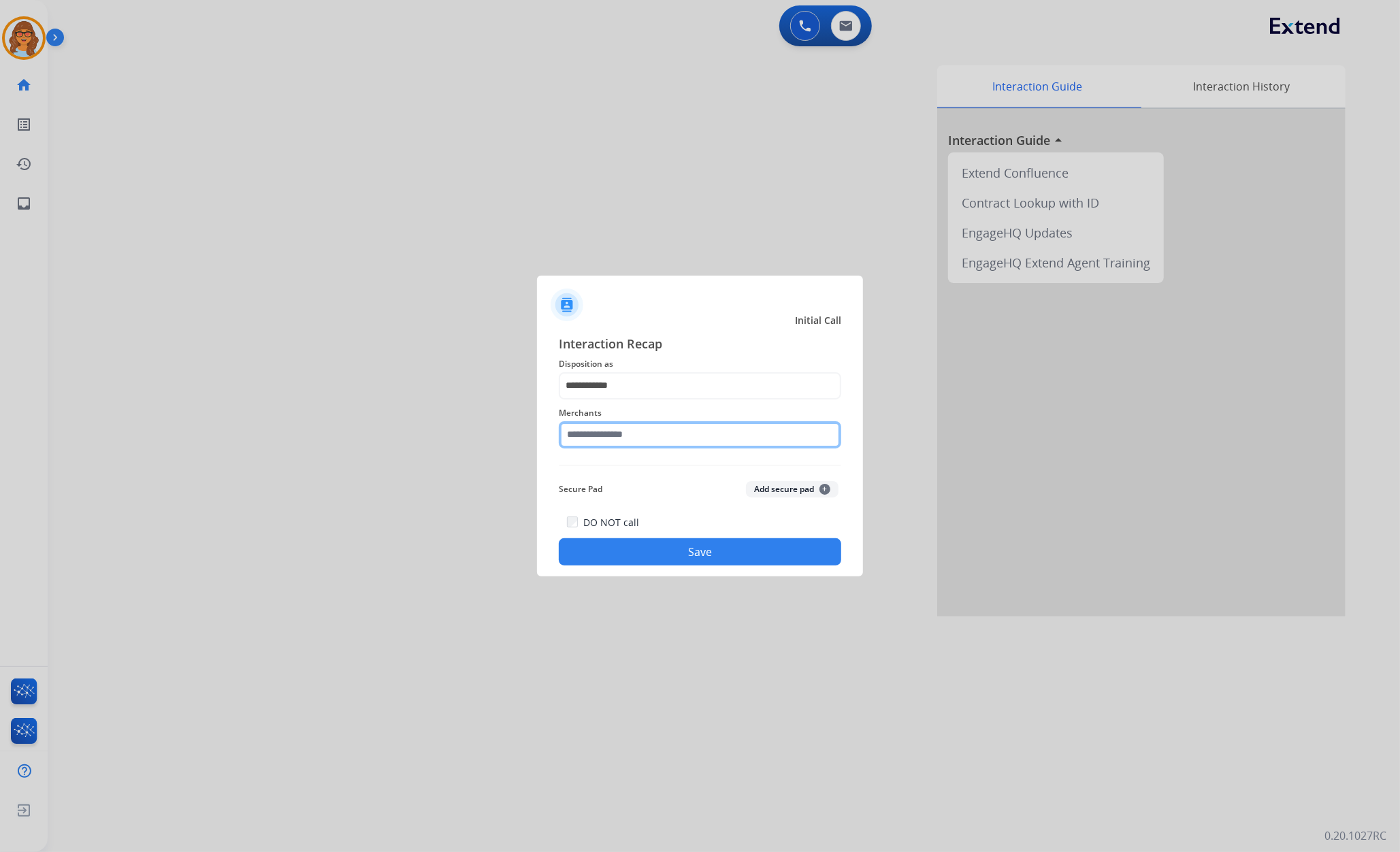
click at [661, 426] on input "text" at bounding box center [700, 435] width 282 height 28
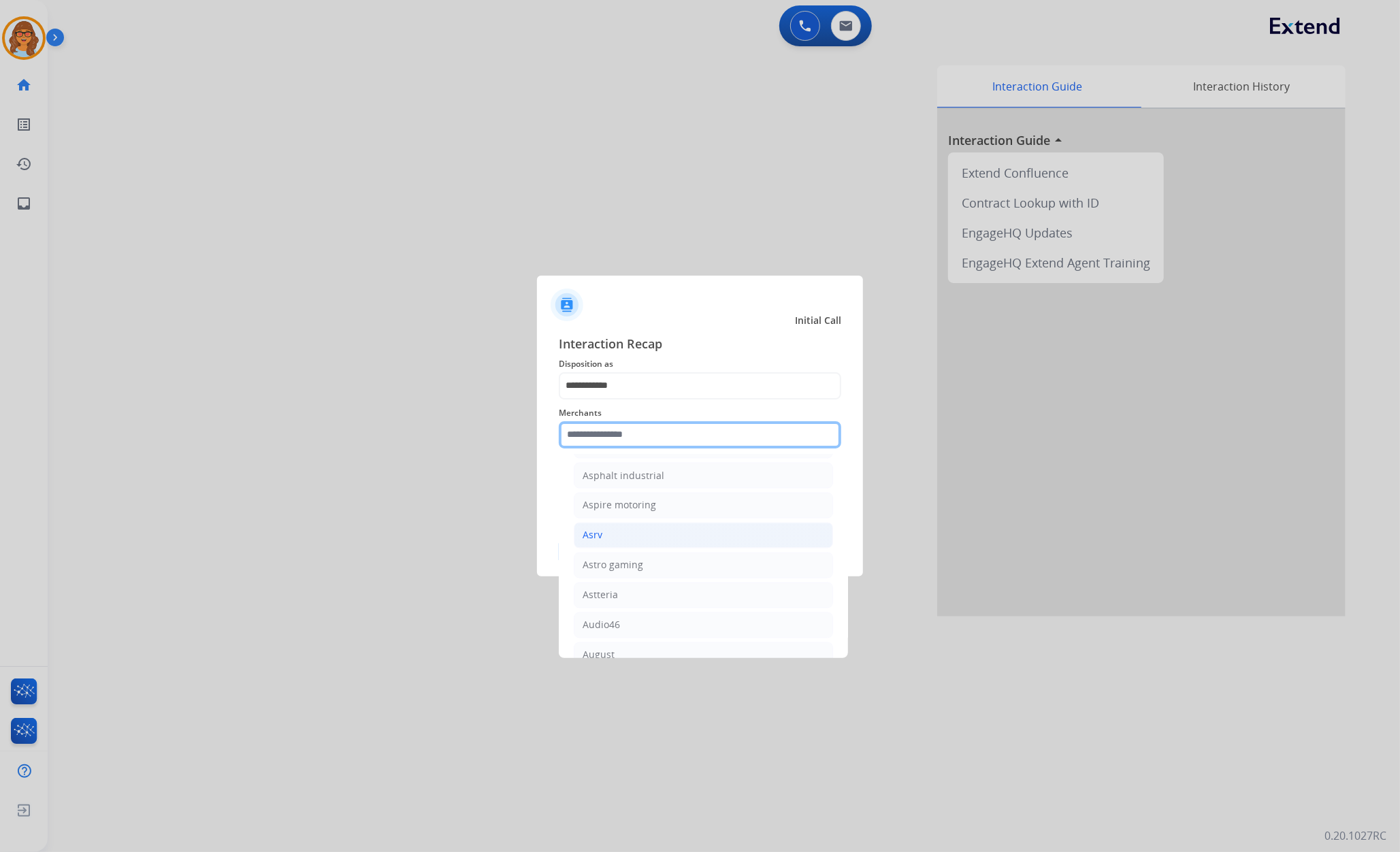
scroll to position [1995, 0]
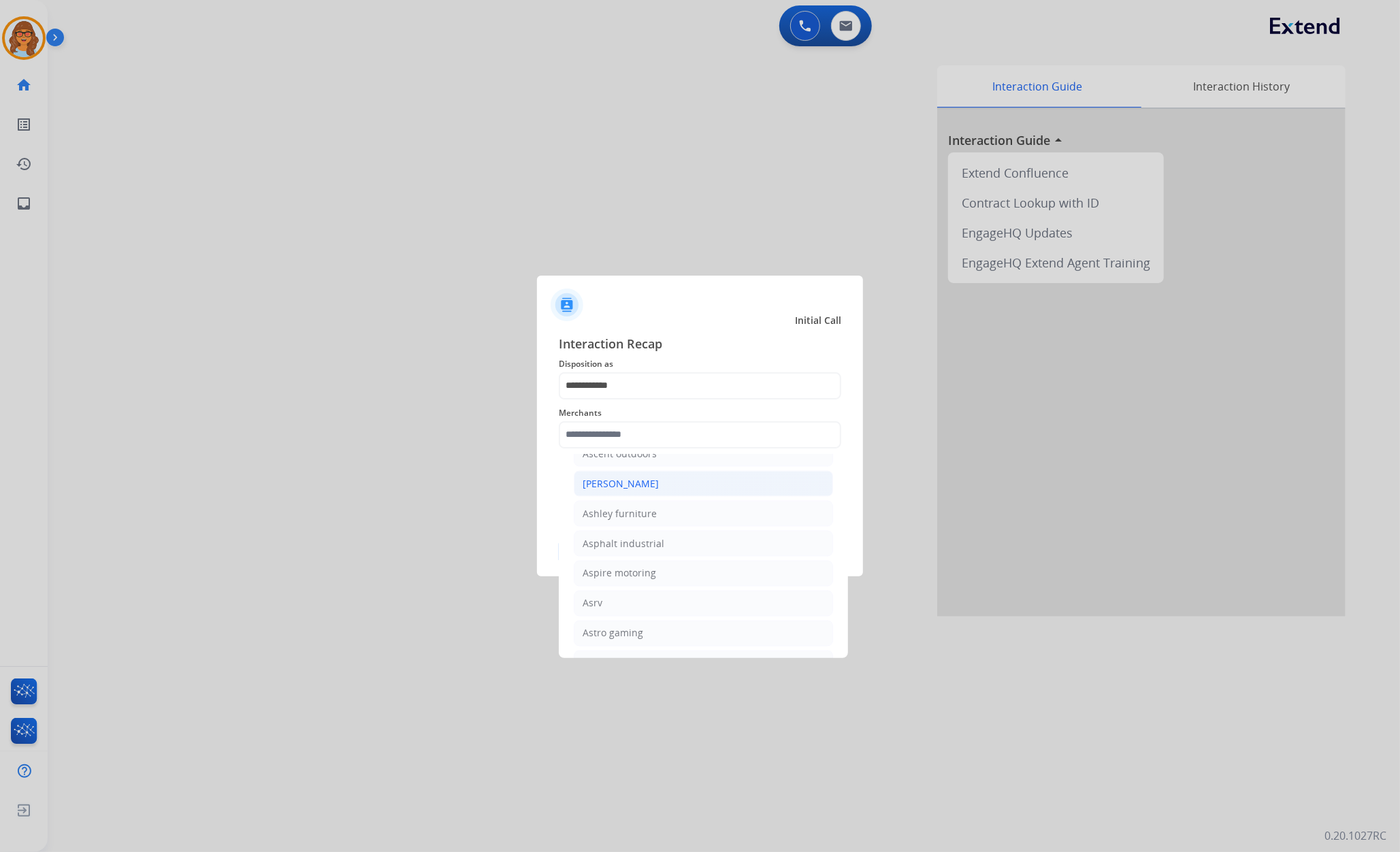
click at [640, 490] on div "[PERSON_NAME]" at bounding box center [620, 484] width 77 height 14
type input "**********"
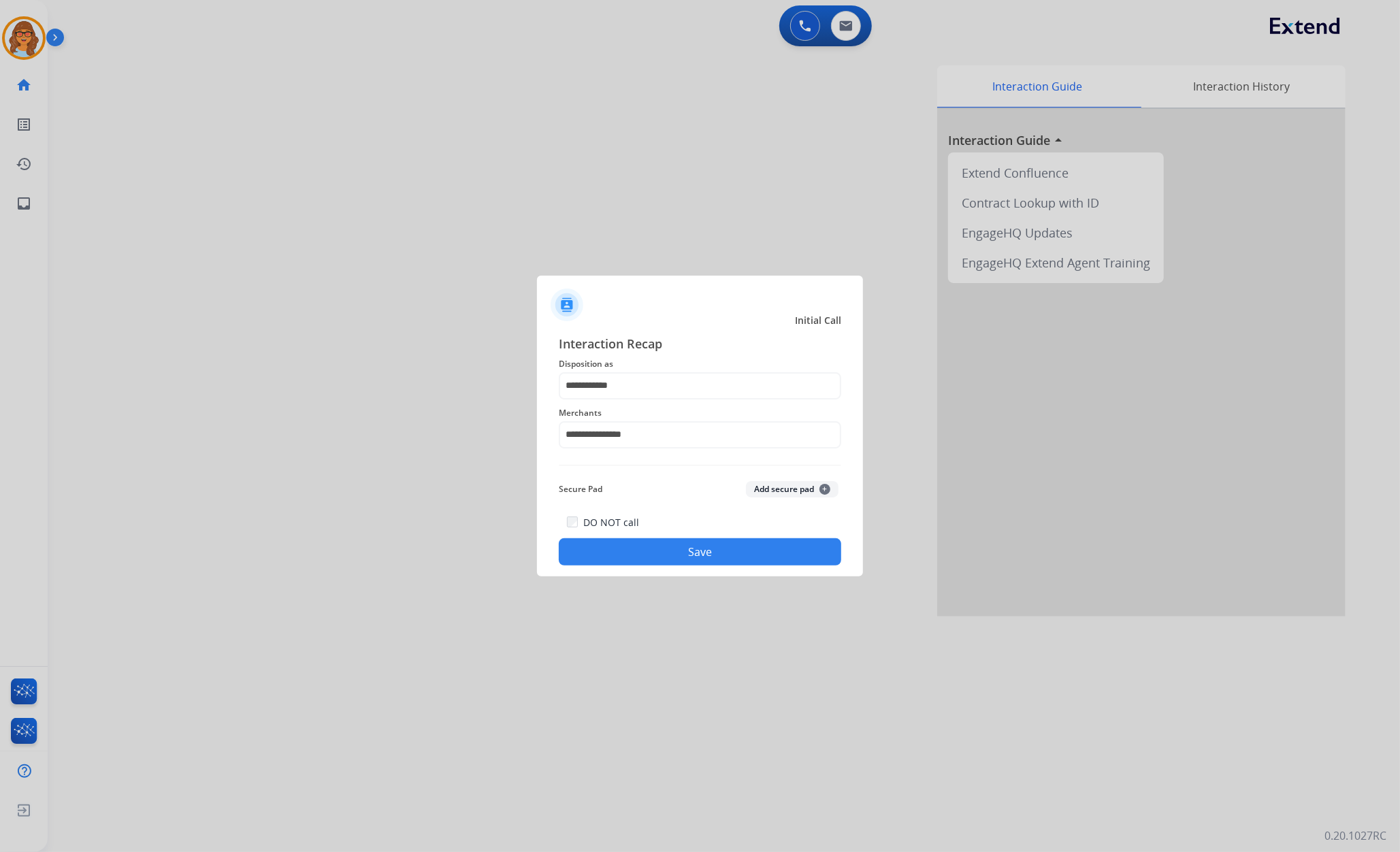
click at [694, 552] on button "Save" at bounding box center [700, 552] width 282 height 28
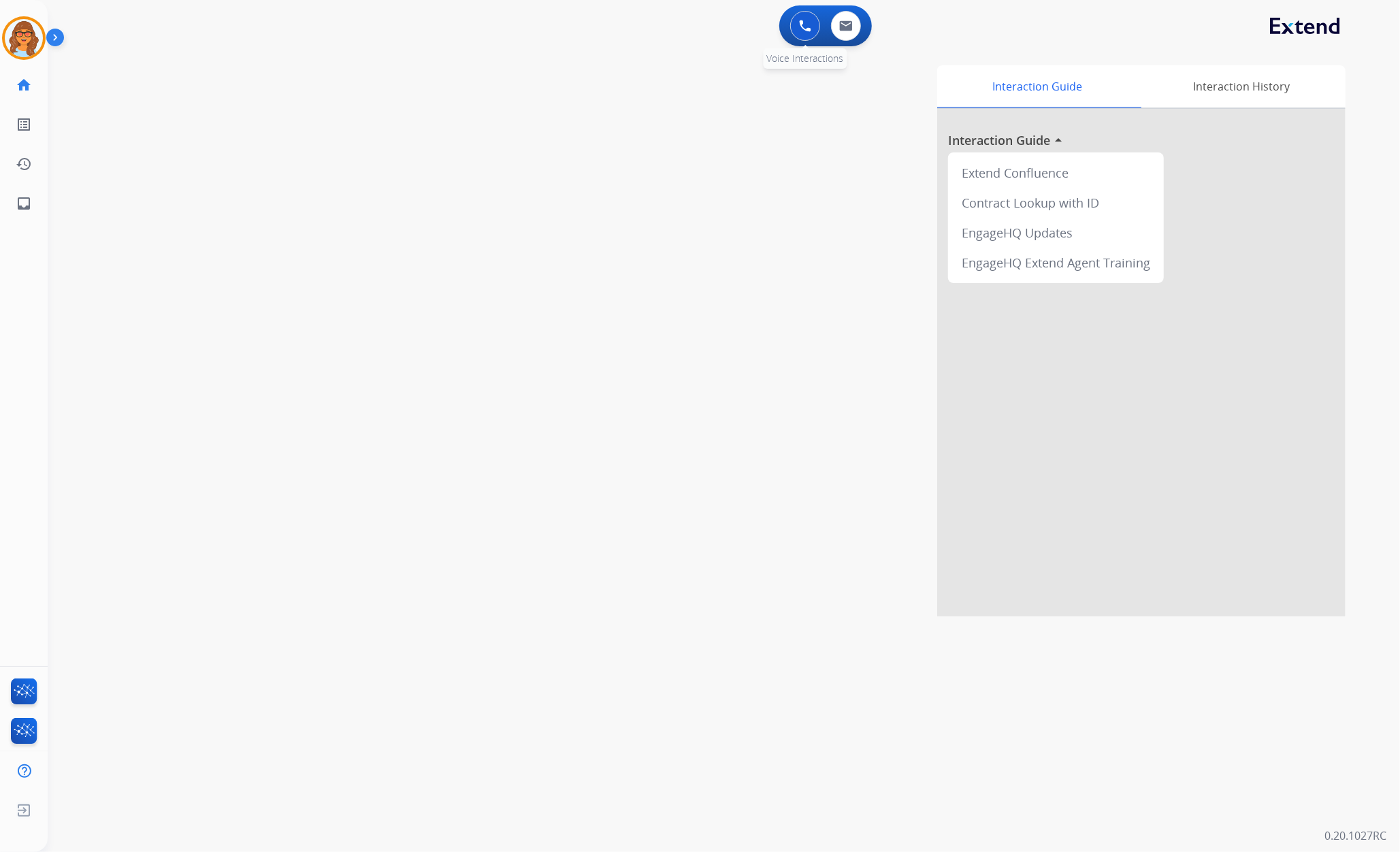
click at [813, 23] on button at bounding box center [805, 26] width 30 height 30
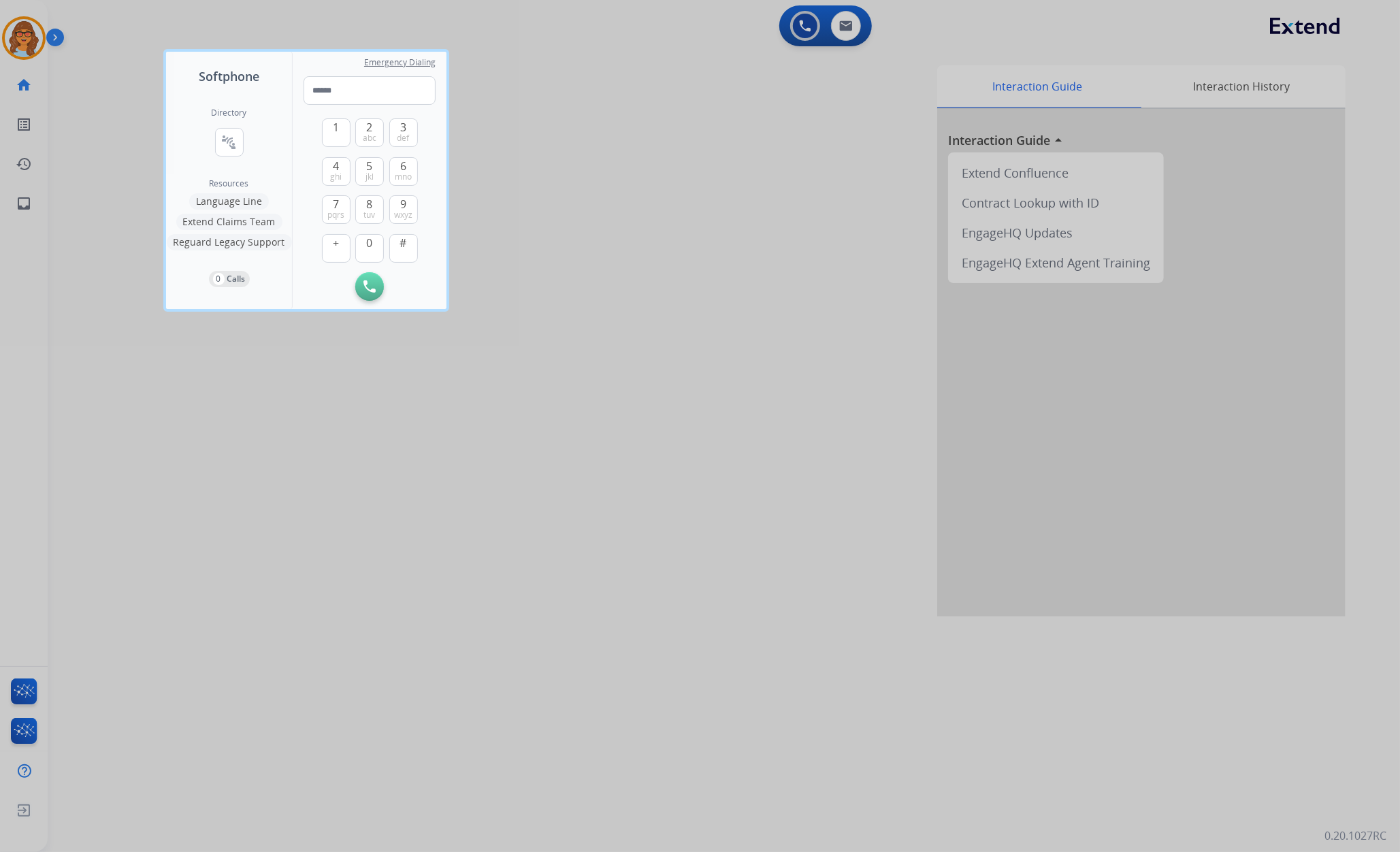
click at [45, 38] on div at bounding box center [700, 426] width 1400 height 852
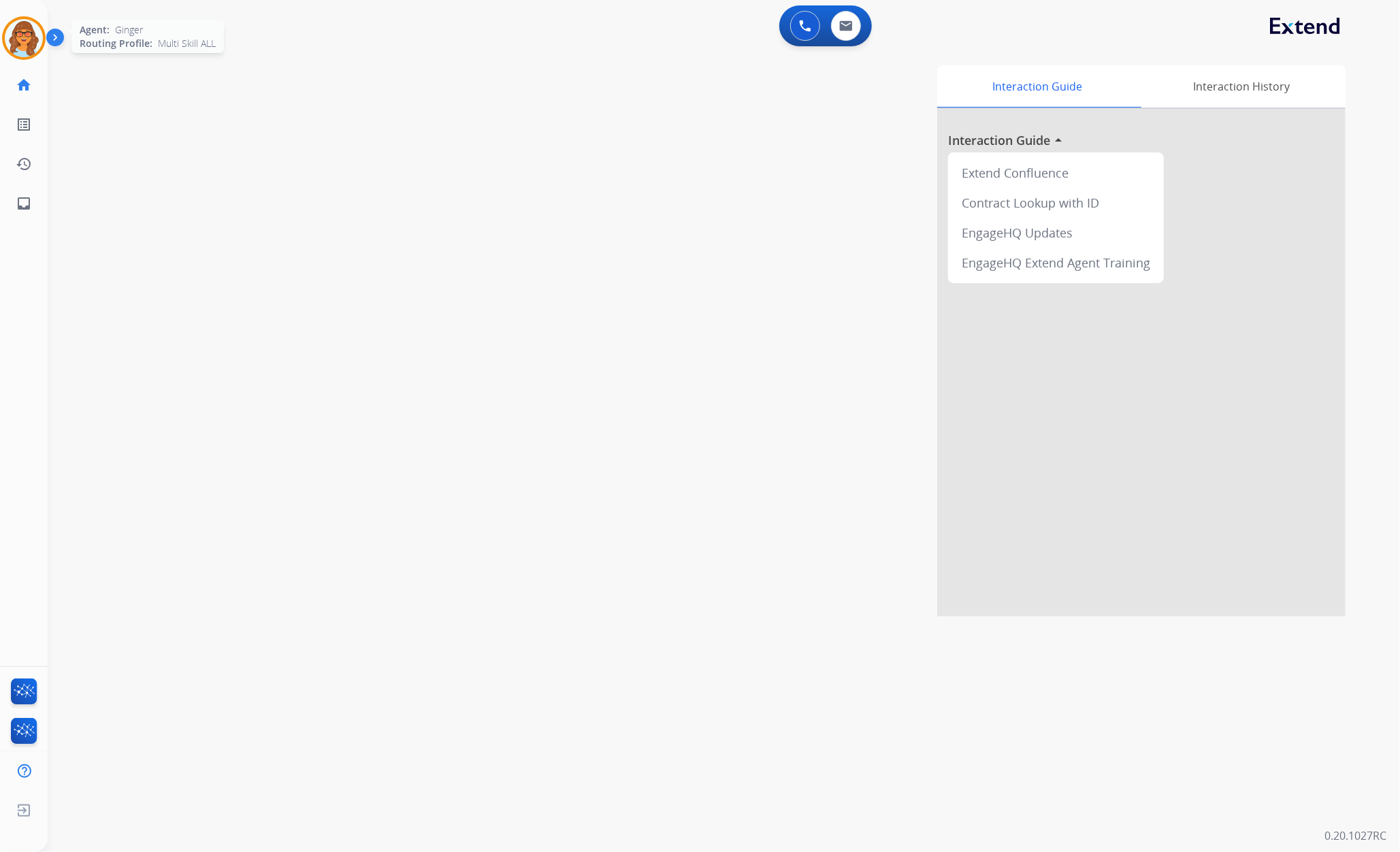
click at [38, 40] on img at bounding box center [24, 38] width 38 height 38
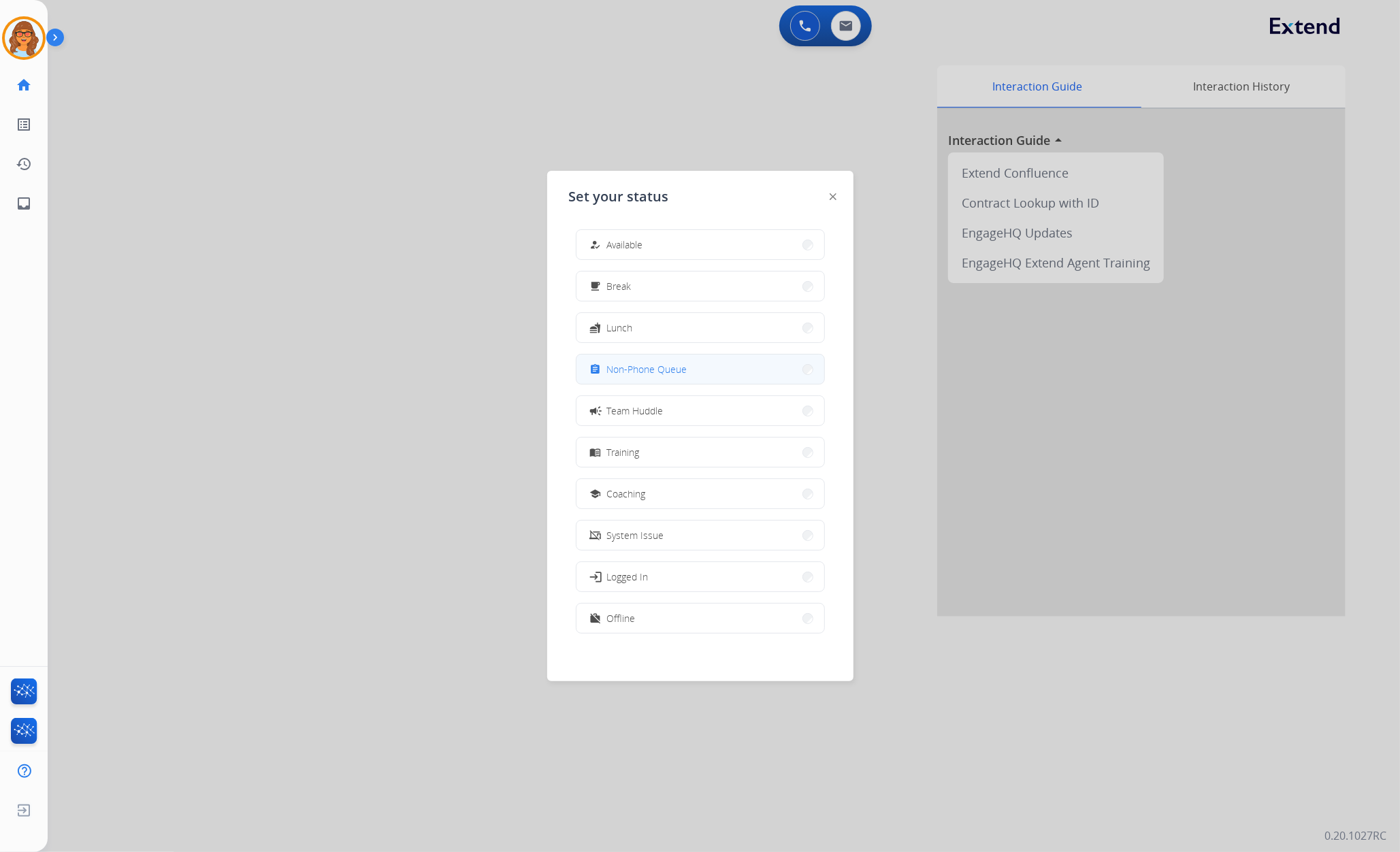
click at [676, 369] on span "Non-Phone Queue" at bounding box center [647, 369] width 80 height 15
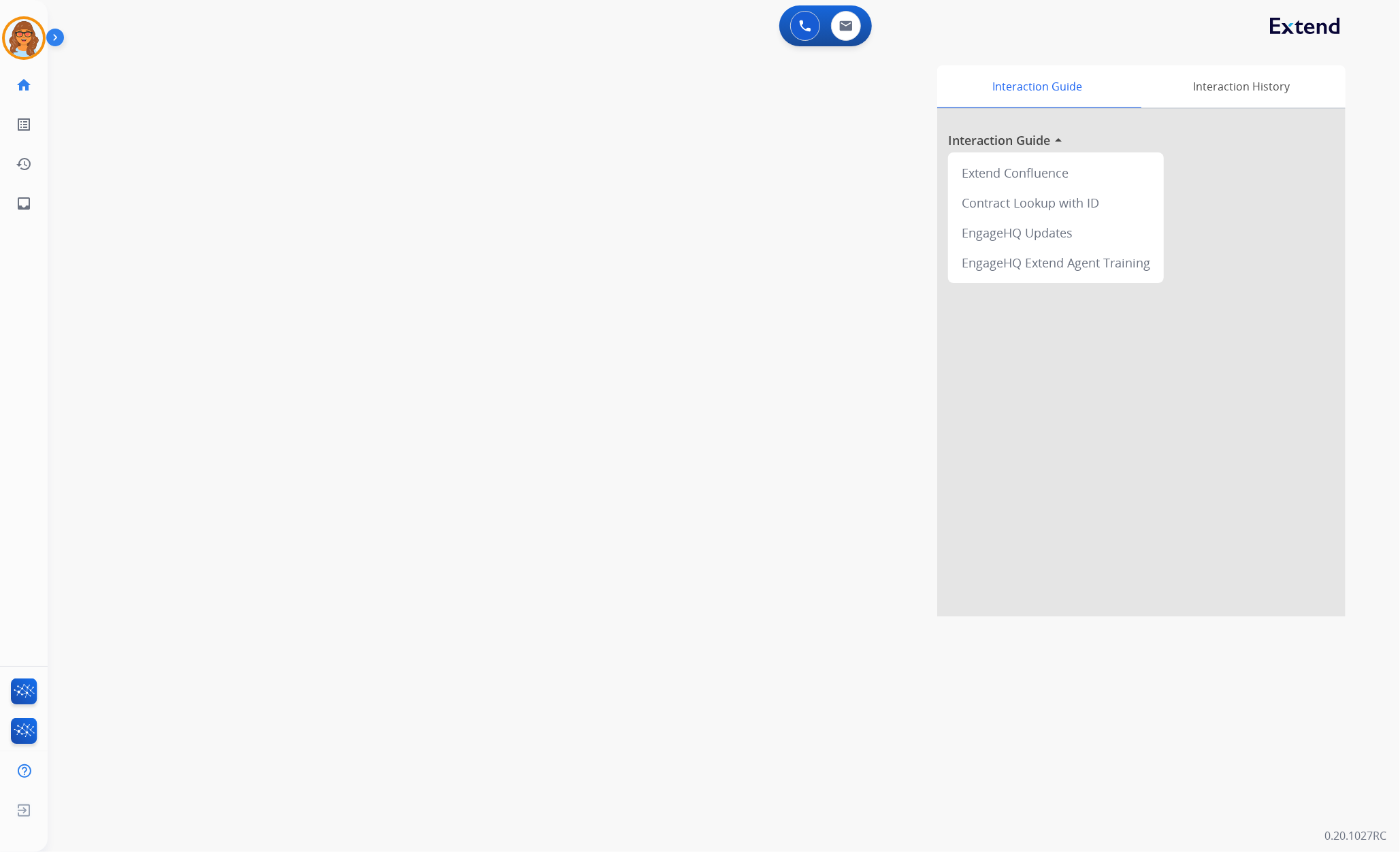
click at [162, 93] on div "swap_horiz Break voice bridge close_fullscreen Connect 3-Way Call merge_type Se…" at bounding box center [707, 333] width 1319 height 567
click at [23, 34] on img at bounding box center [24, 38] width 38 height 38
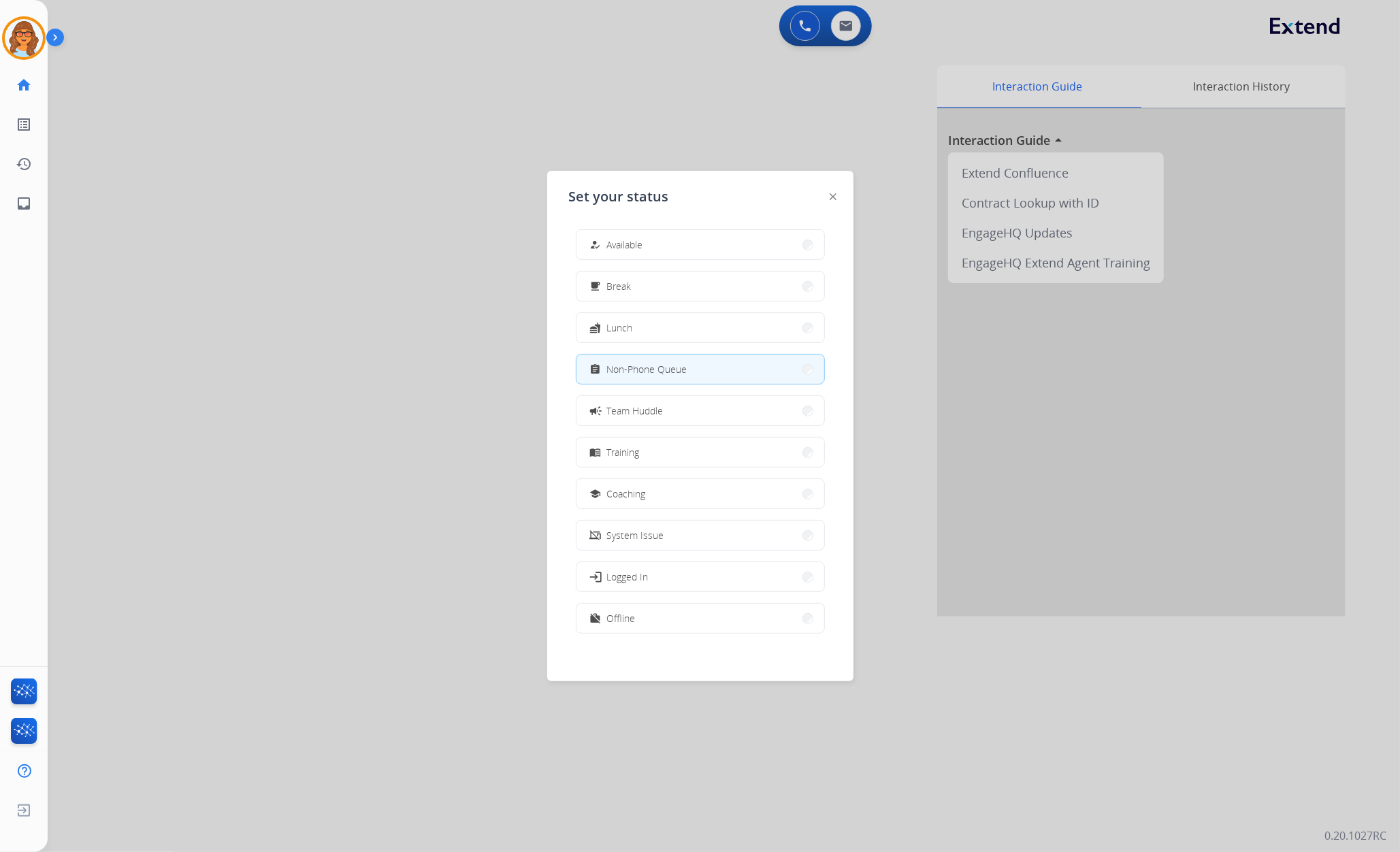
drag, startPoint x: 667, startPoint y: 238, endPoint x: 691, endPoint y: 240, distance: 24.1
click at [666, 237] on button "how_to_reg Available" at bounding box center [700, 244] width 248 height 29
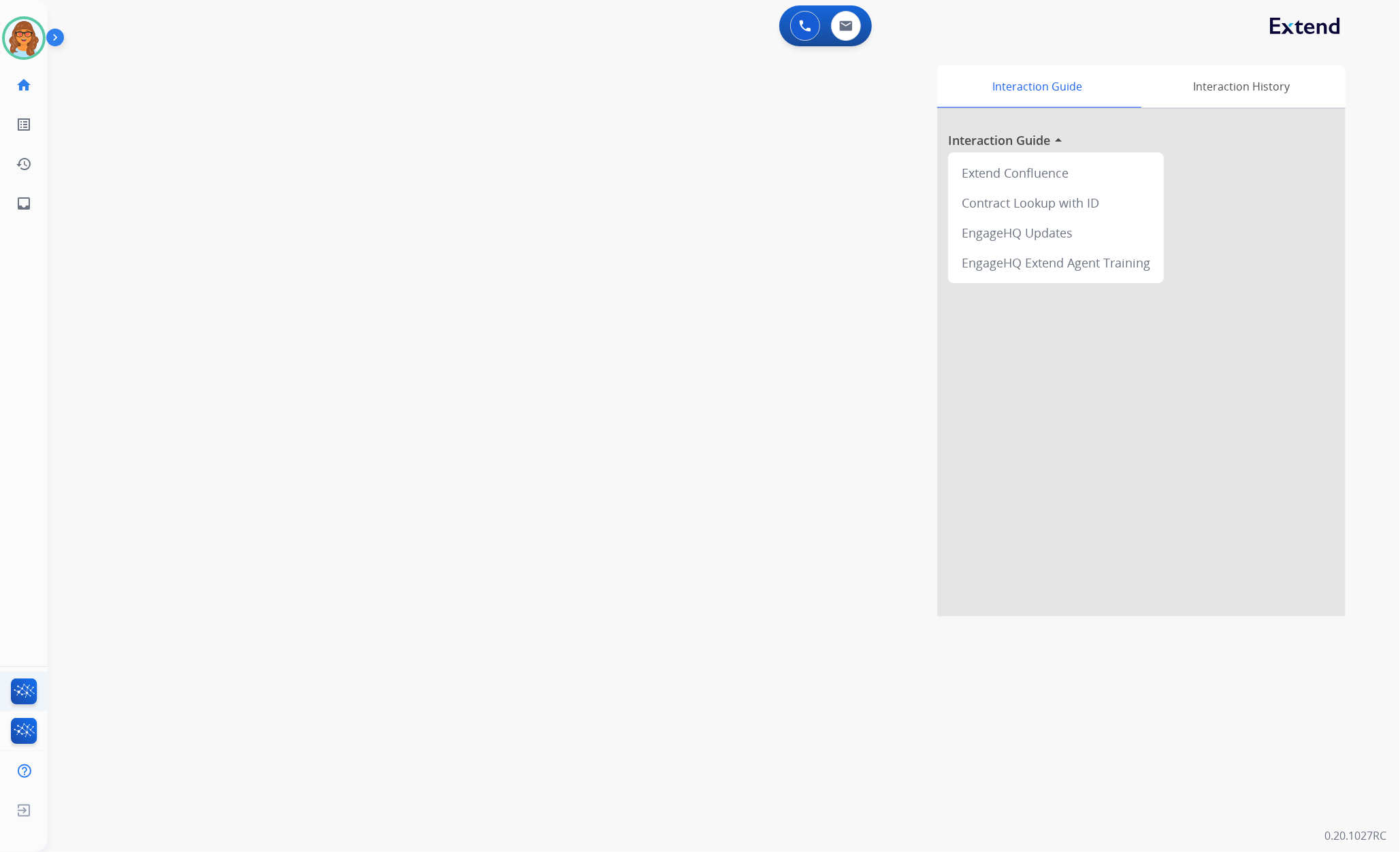
drag, startPoint x: 21, startPoint y: 675, endPoint x: 12, endPoint y: 691, distance: 18.4
click at [18, 681] on ul "FocalPoints" at bounding box center [23, 691] width 47 height 40
click at [31, 683] on img at bounding box center [23, 694] width 32 height 31
click at [175, 77] on mat-icon "content_copy" at bounding box center [181, 83] width 12 height 12
drag, startPoint x: 255, startPoint y: 113, endPoint x: 369, endPoint y: 152, distance: 120.5
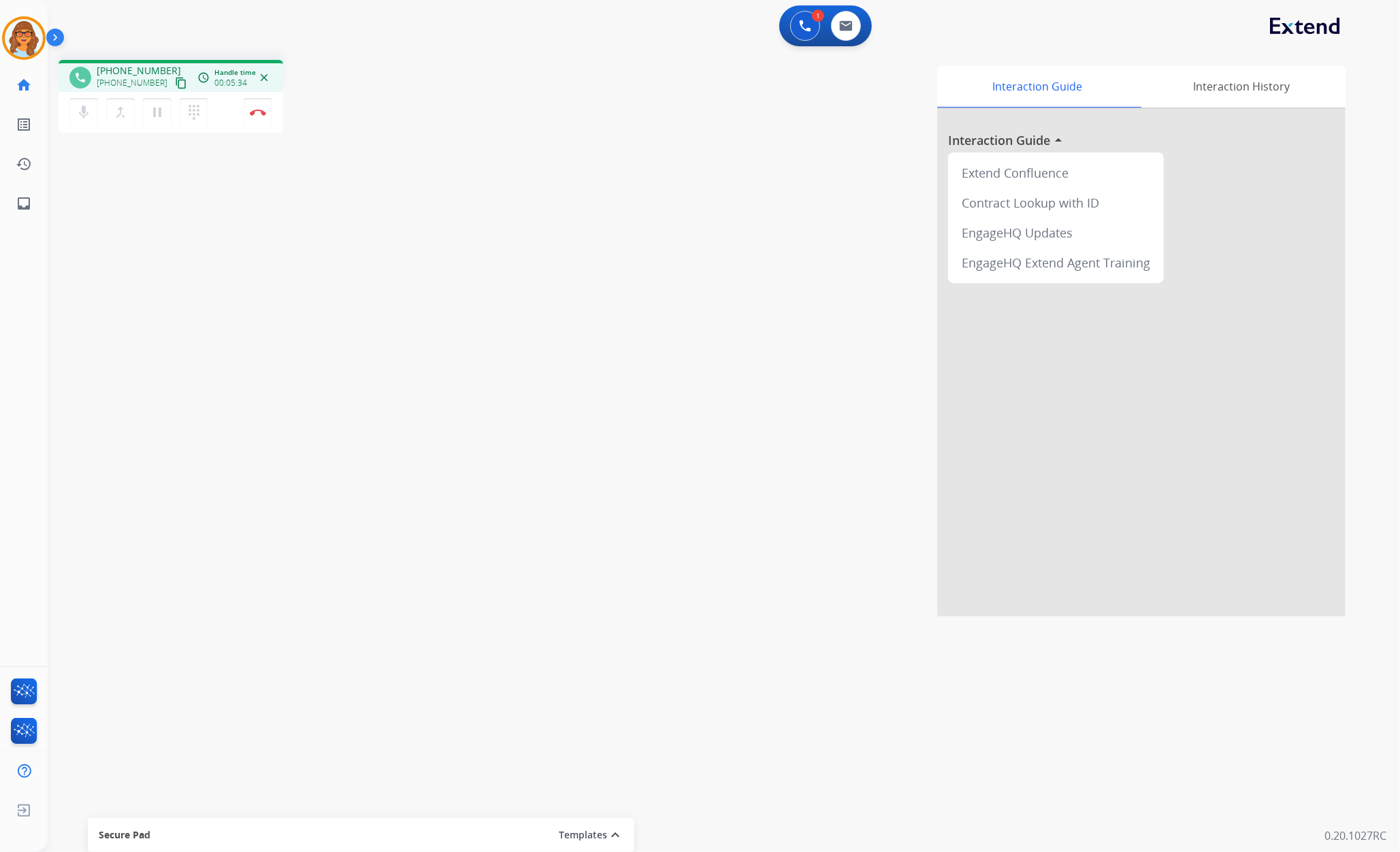
click at [256, 113] on img at bounding box center [257, 113] width 16 height 7
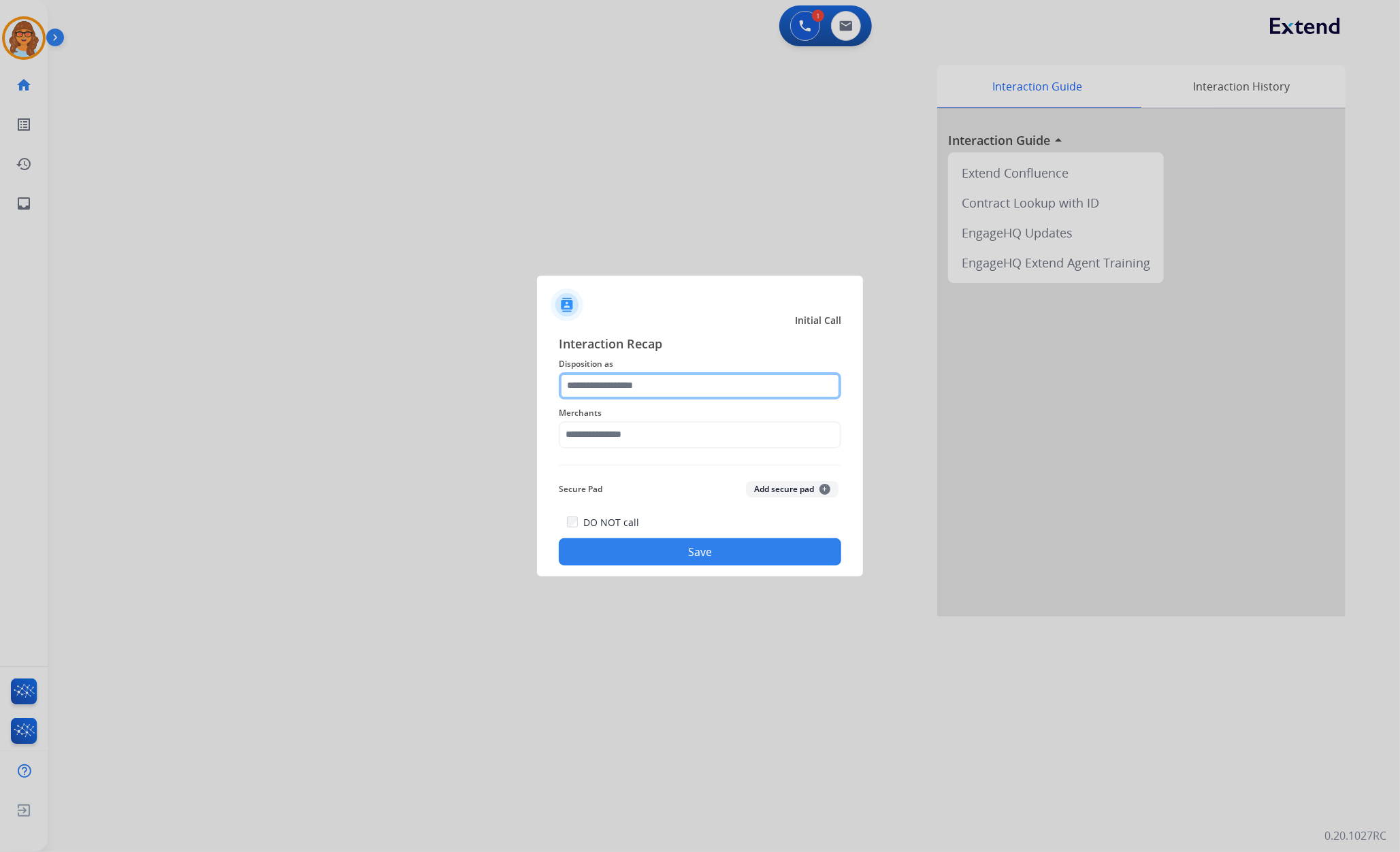
click at [617, 383] on input "text" at bounding box center [700, 386] width 282 height 28
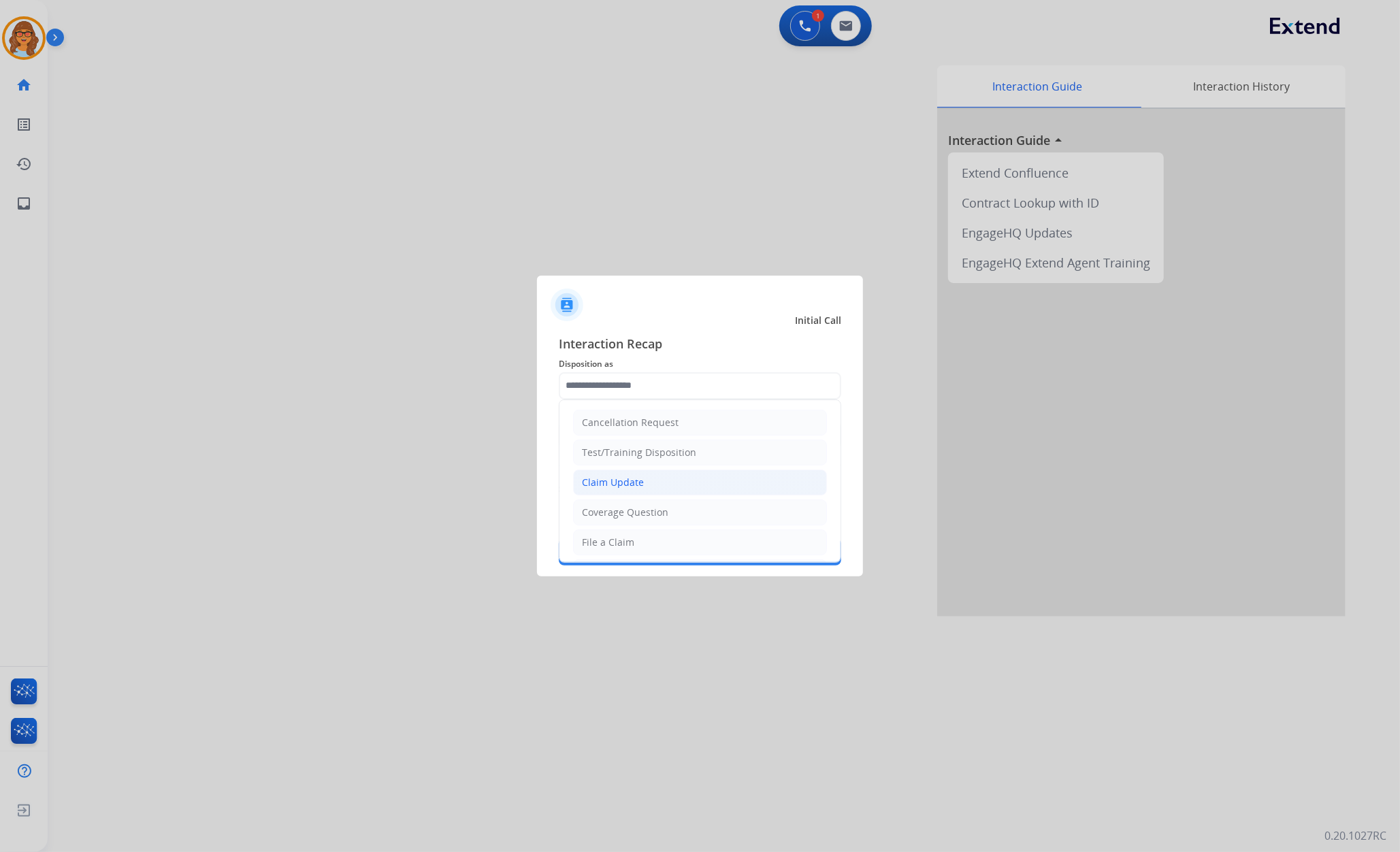
click at [634, 479] on div "Claim Update" at bounding box center [613, 482] width 62 height 14
type input "**********"
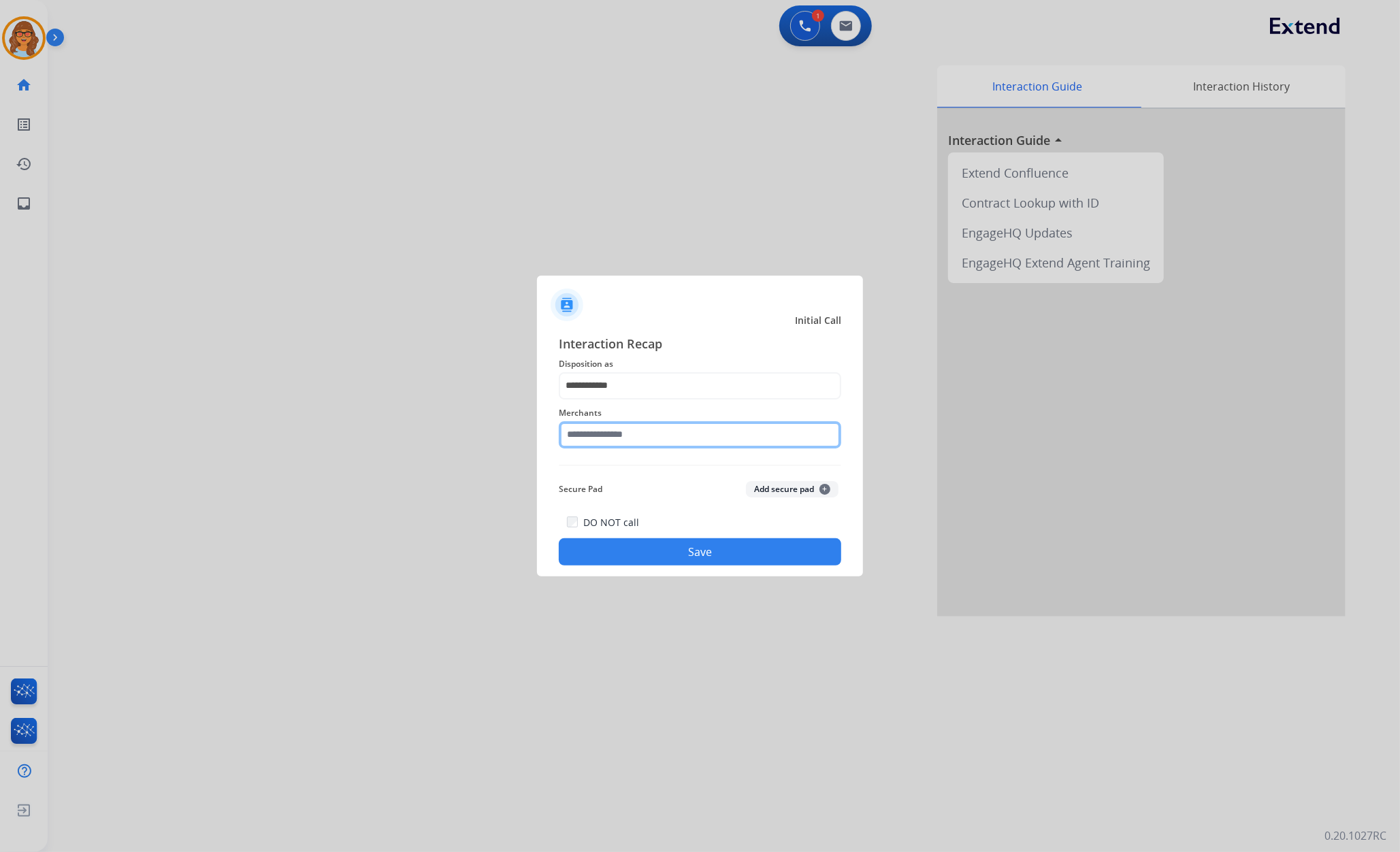
click at [648, 431] on input "text" at bounding box center [700, 435] width 282 height 28
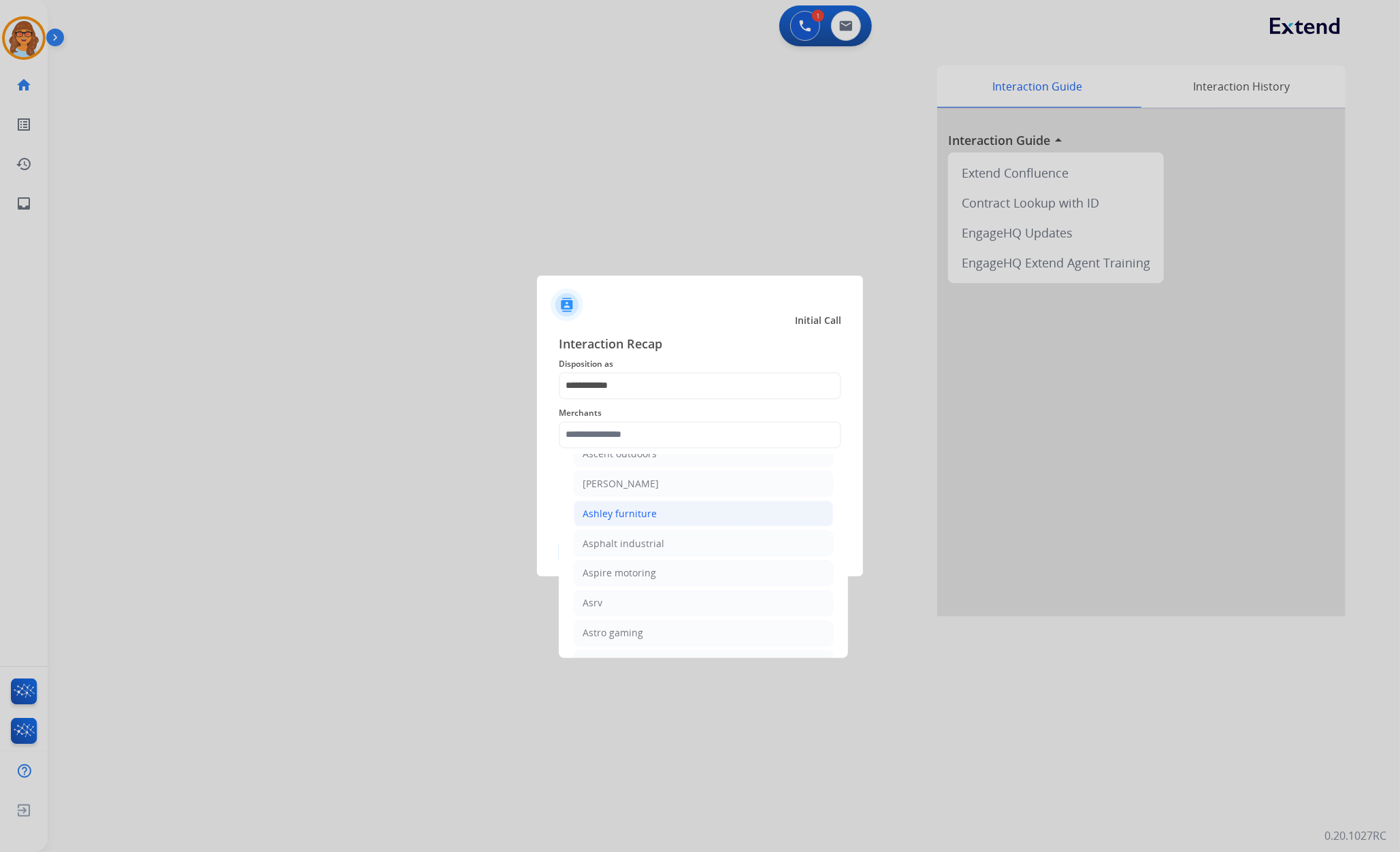
click at [613, 526] on li "Ashley furniture" at bounding box center [703, 513] width 259 height 26
type input "**********"
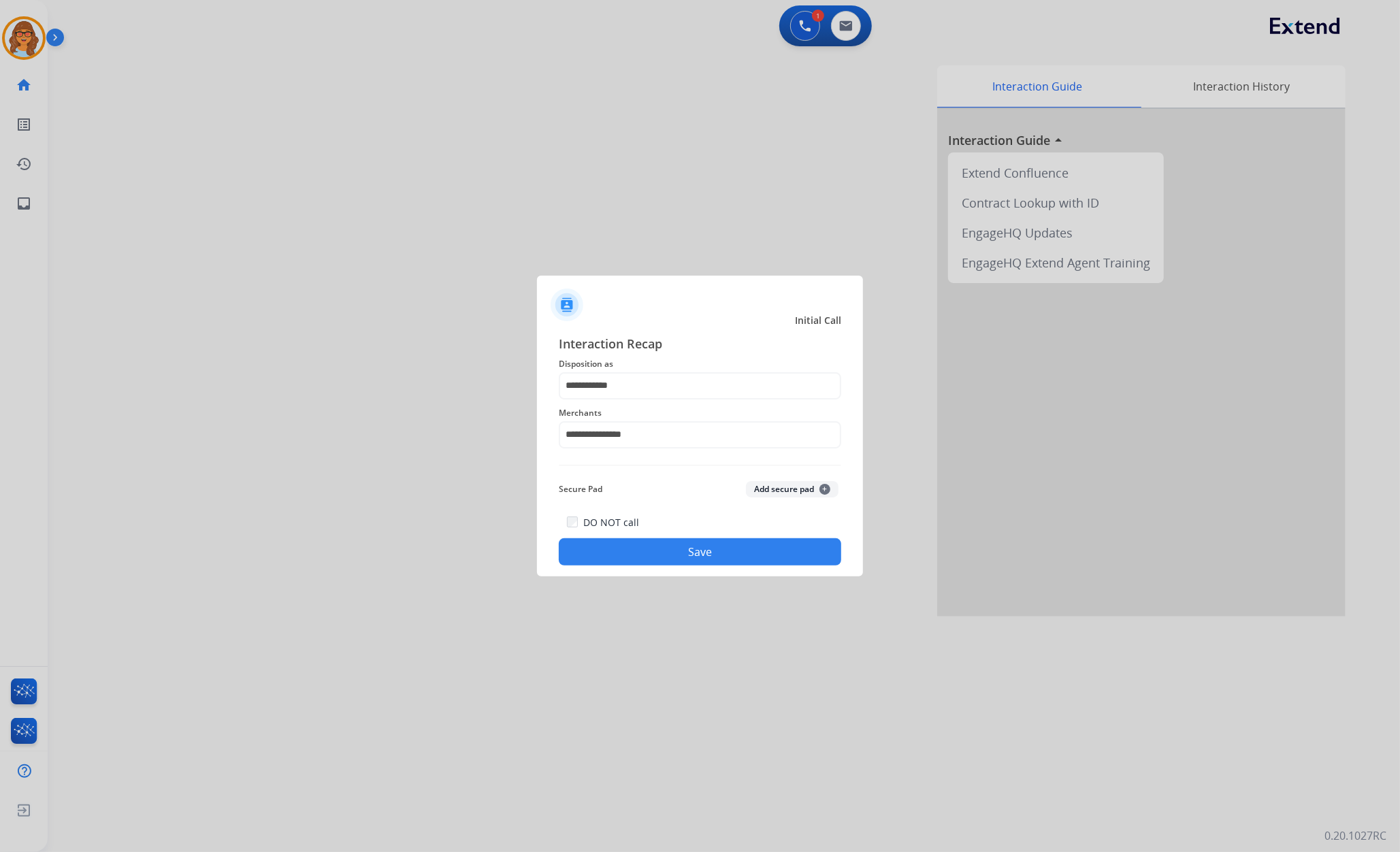
click at [764, 561] on button "Save" at bounding box center [700, 552] width 282 height 28
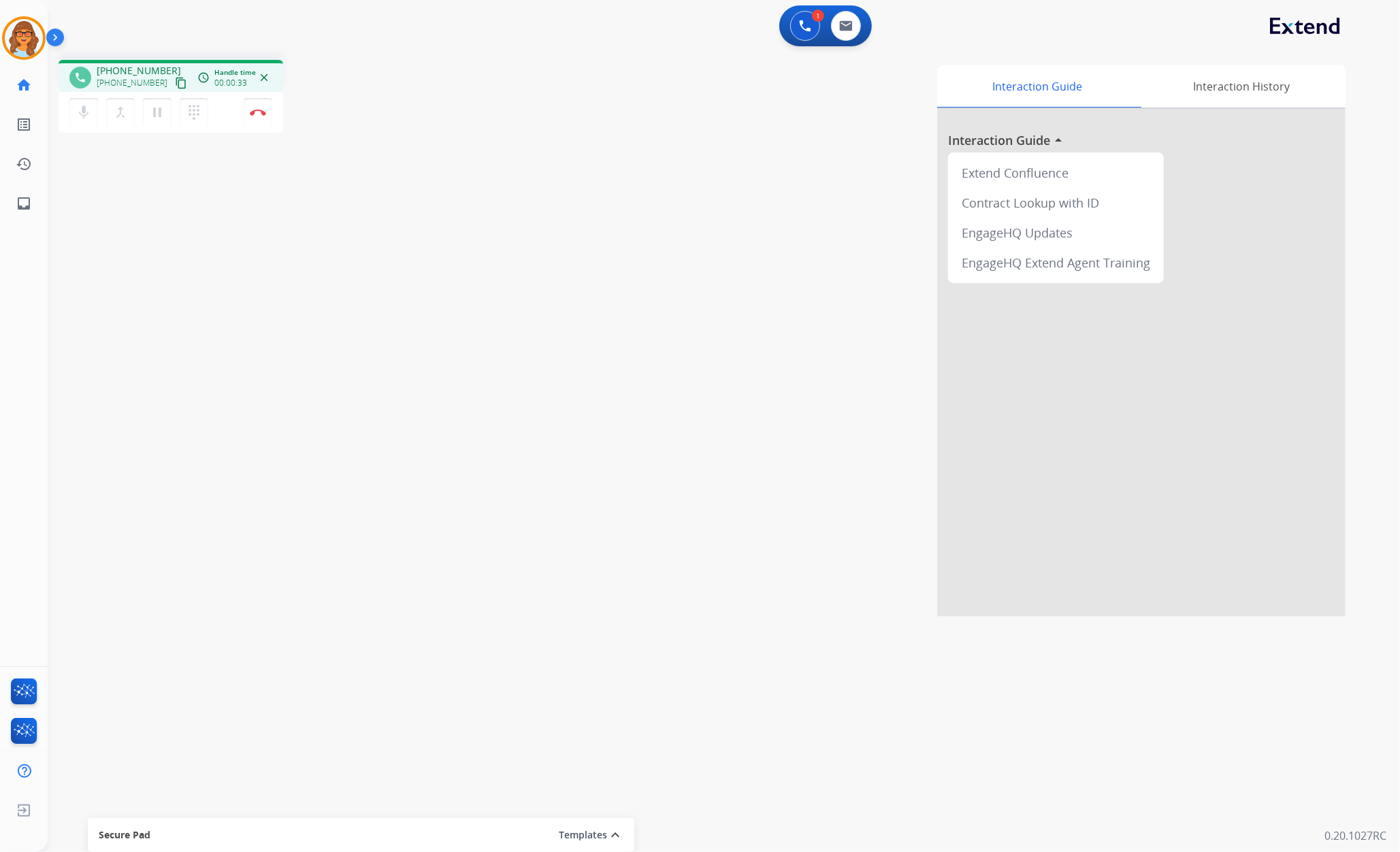
click at [175, 85] on mat-icon "content_copy" at bounding box center [181, 83] width 12 height 12
click at [175, 82] on mat-icon "content_copy" at bounding box center [181, 83] width 12 height 12
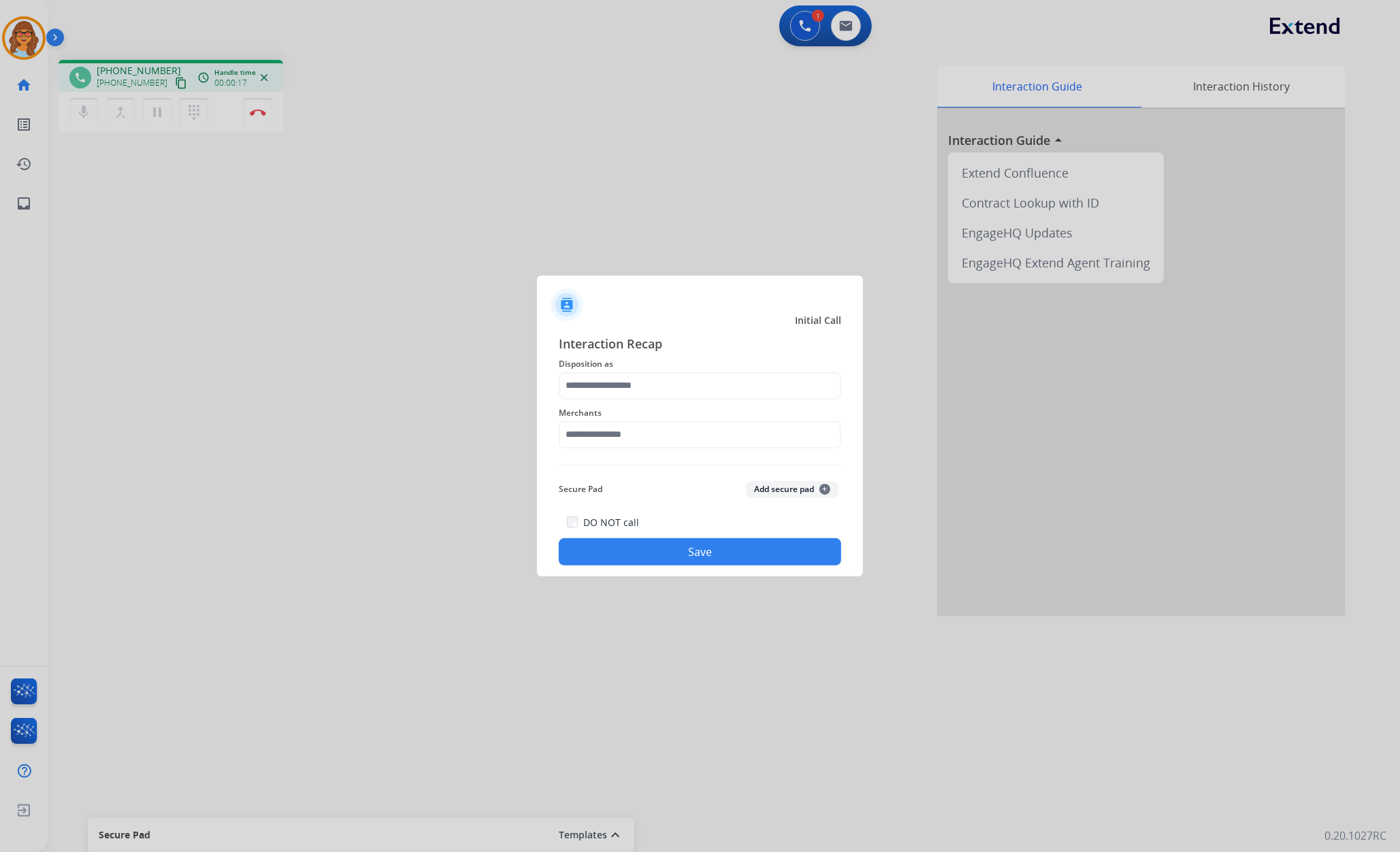
click at [182, 232] on div at bounding box center [700, 426] width 1400 height 852
click at [624, 441] on input "text" at bounding box center [700, 435] width 282 height 28
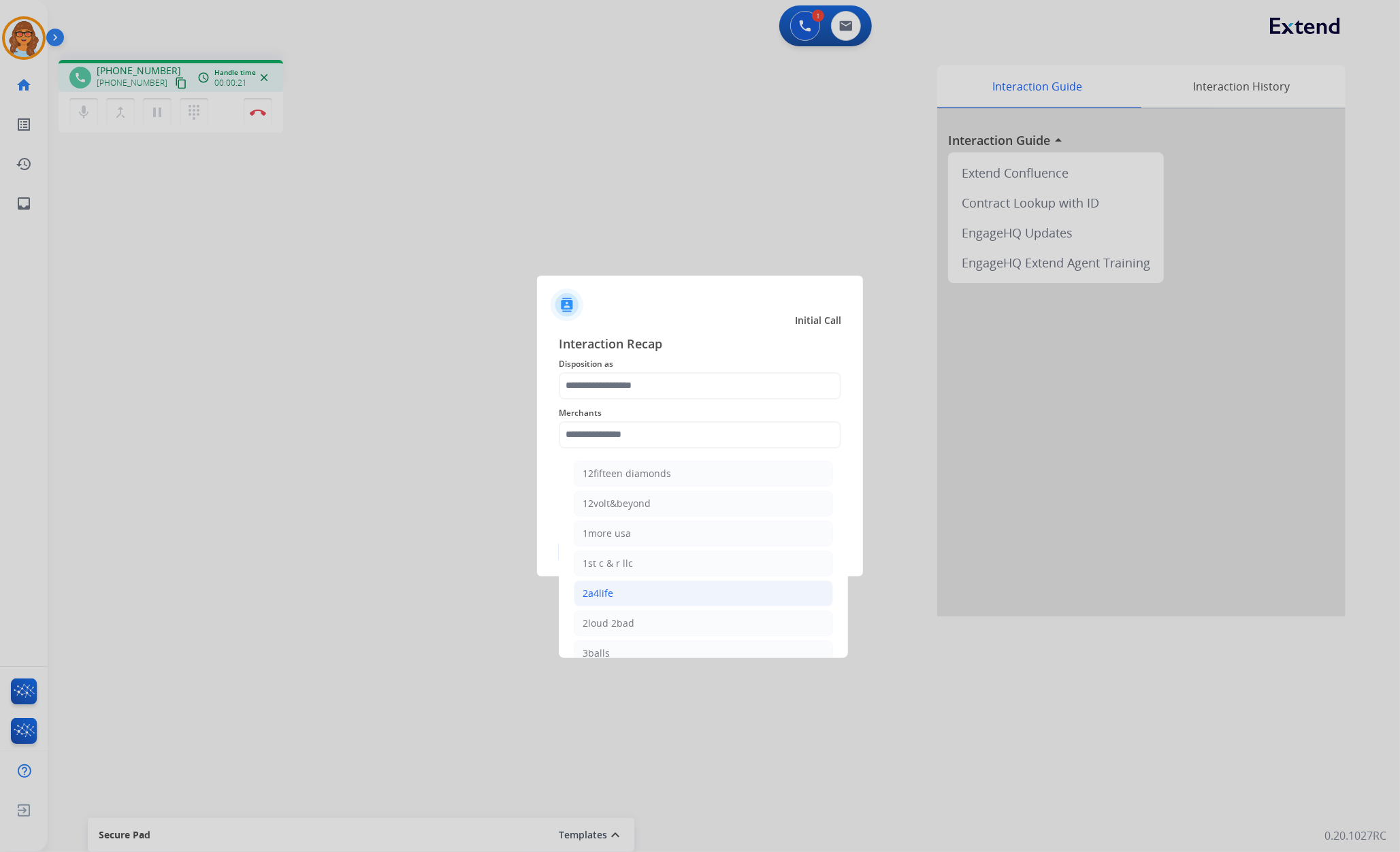
click at [649, 596] on li "2a4life" at bounding box center [703, 593] width 259 height 26
type input "*******"
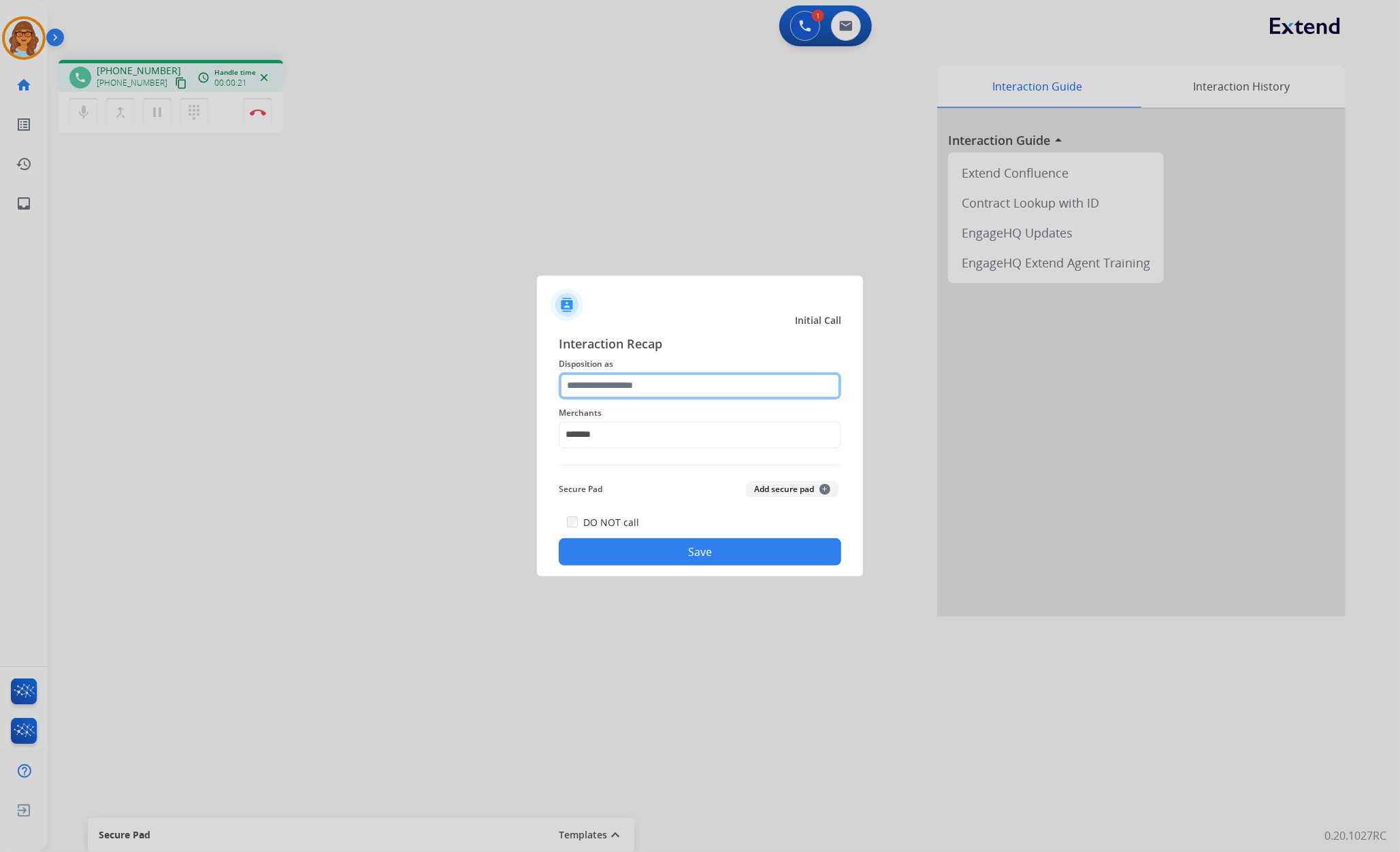
click at [635, 383] on input "text" at bounding box center [700, 386] width 282 height 28
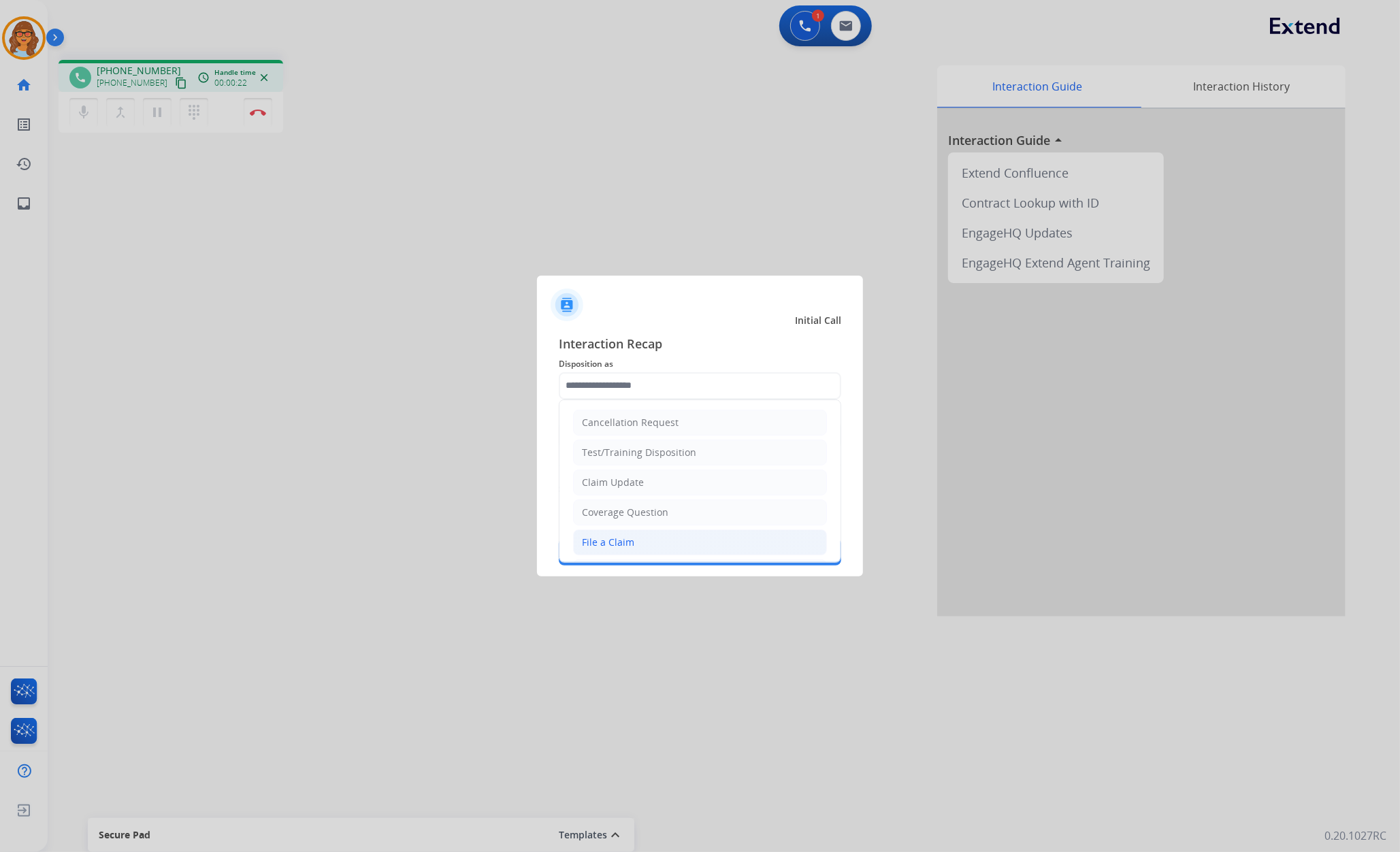
click at [667, 542] on li "File a Claim" at bounding box center [699, 542] width 254 height 26
type input "**********"
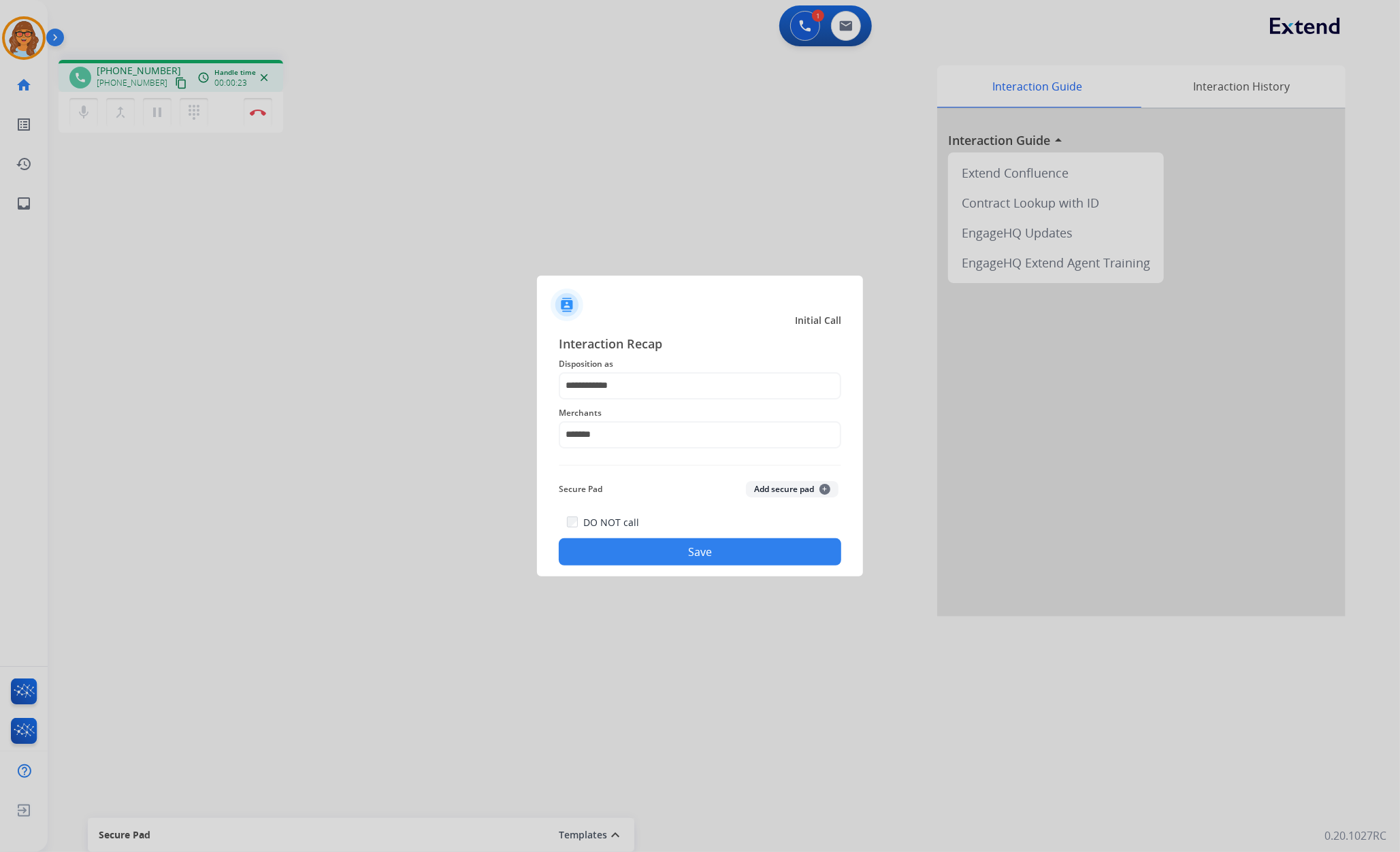
click at [695, 559] on button "Save" at bounding box center [700, 552] width 282 height 28
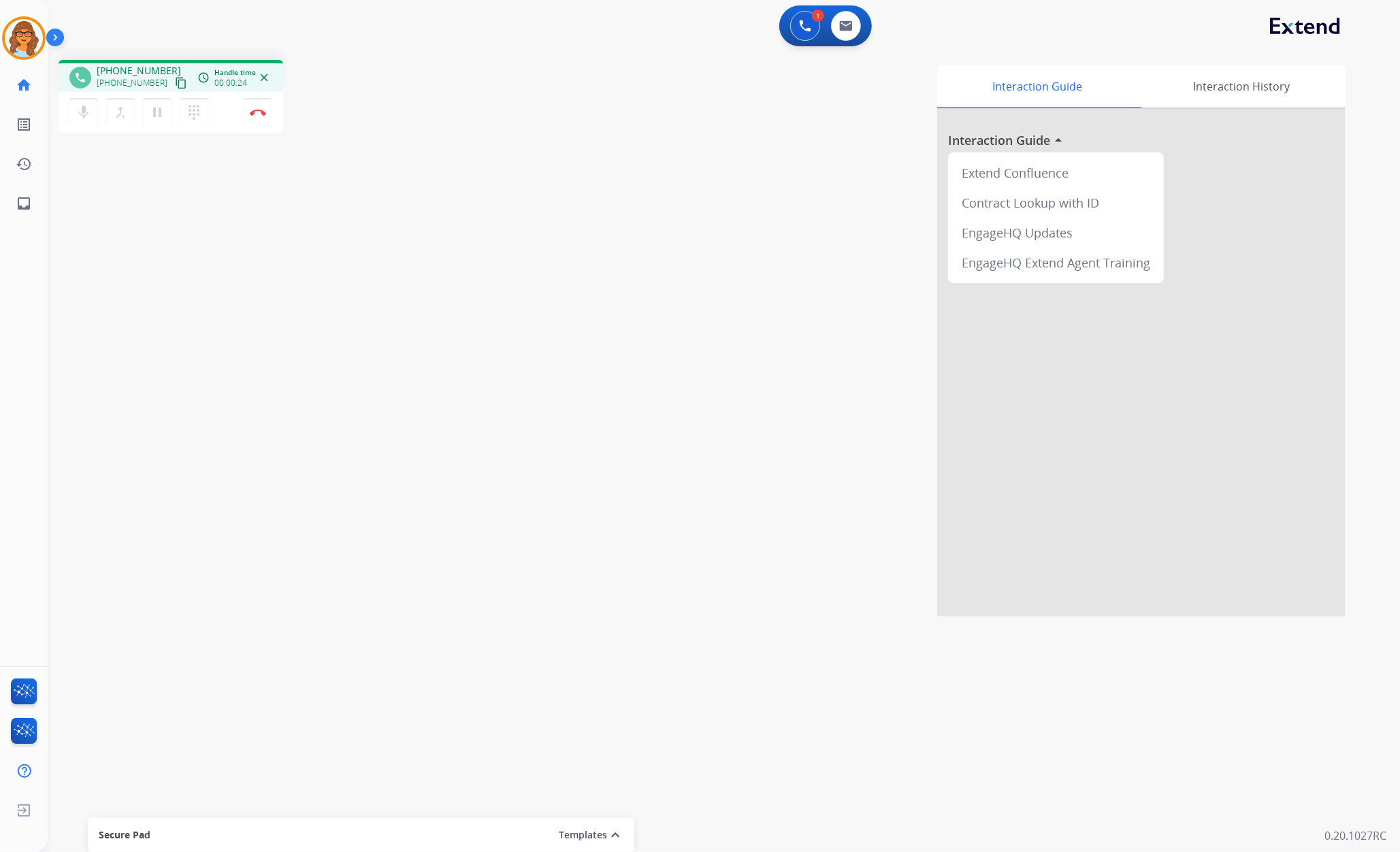
click at [175, 84] on mat-icon "content_copy" at bounding box center [181, 83] width 12 height 12
click at [175, 80] on mat-icon "content_copy" at bounding box center [181, 83] width 12 height 12
click at [256, 109] on img at bounding box center [257, 113] width 16 height 7
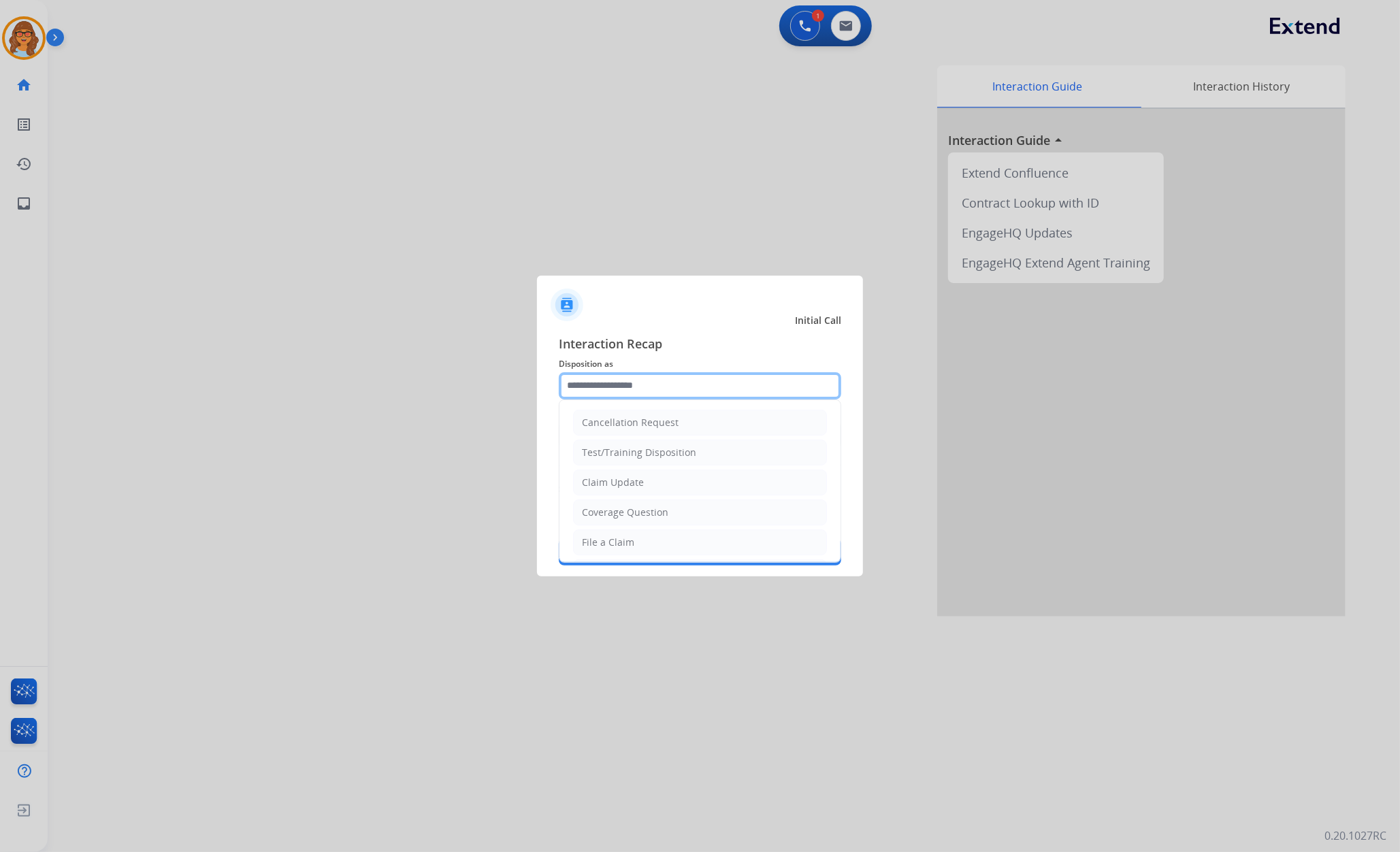
click at [619, 387] on input "text" at bounding box center [700, 386] width 282 height 28
click at [617, 483] on div "Claim Update" at bounding box center [613, 482] width 62 height 14
type input "**********"
drag, startPoint x: 629, startPoint y: 390, endPoint x: 536, endPoint y: 392, distance: 93.0
click at [0, 381] on app-contact-recap-modal "**********" at bounding box center [0, 426] width 0 height 852
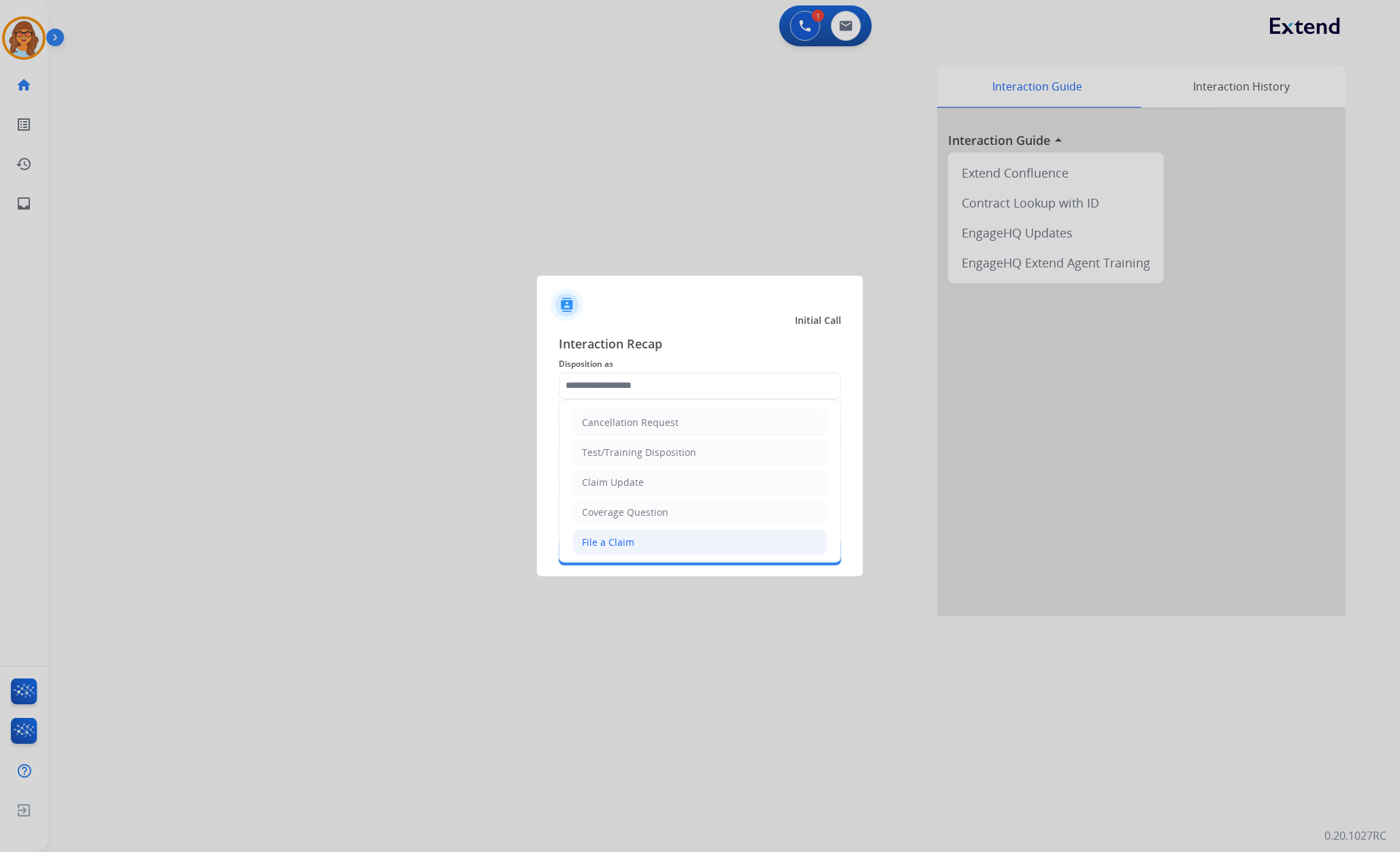
click at [694, 537] on li "File a Claim" at bounding box center [699, 542] width 254 height 26
type input "**********"
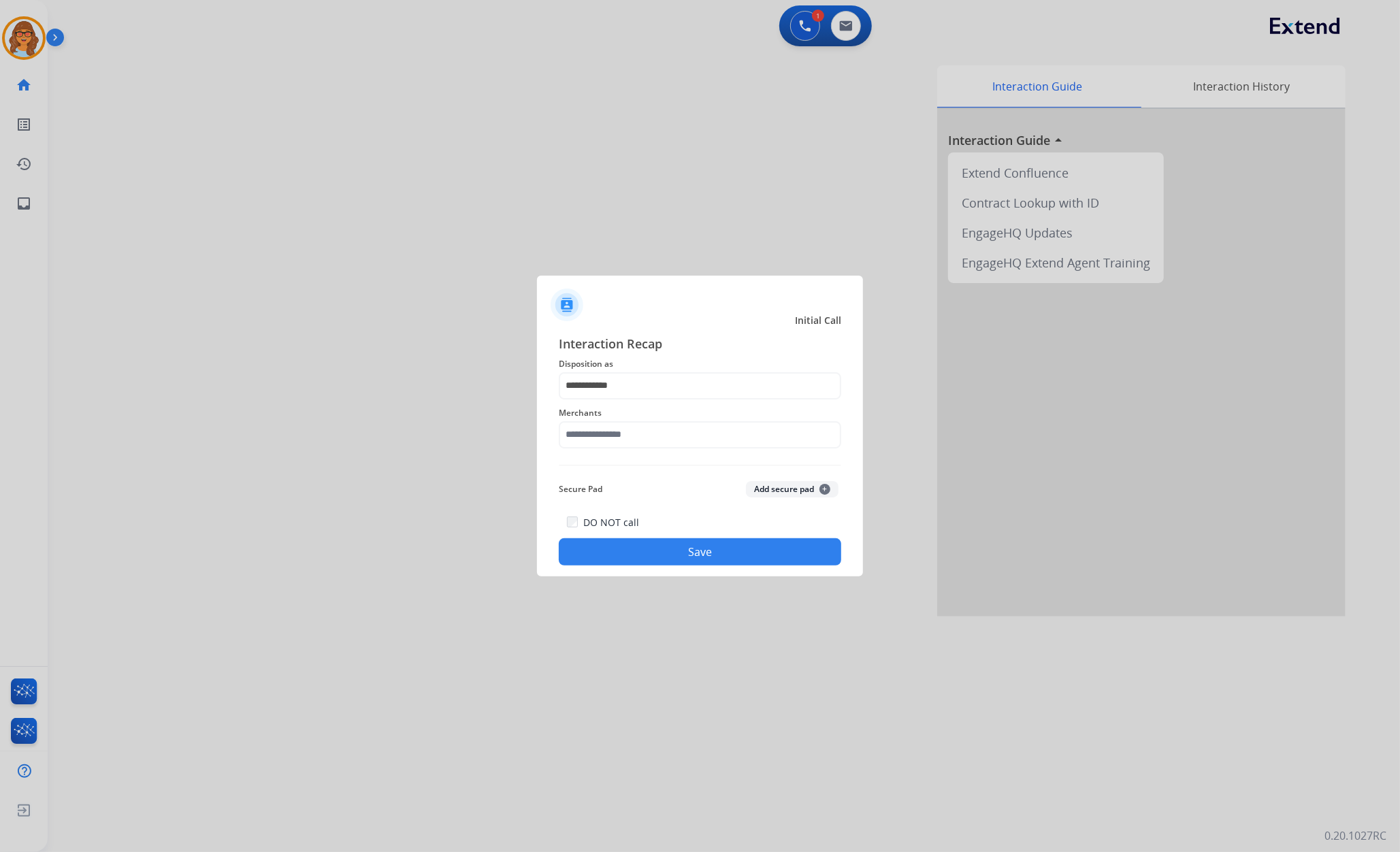
click at [740, 554] on button "Save" at bounding box center [700, 552] width 282 height 28
click at [635, 434] on input "text" at bounding box center [700, 435] width 282 height 28
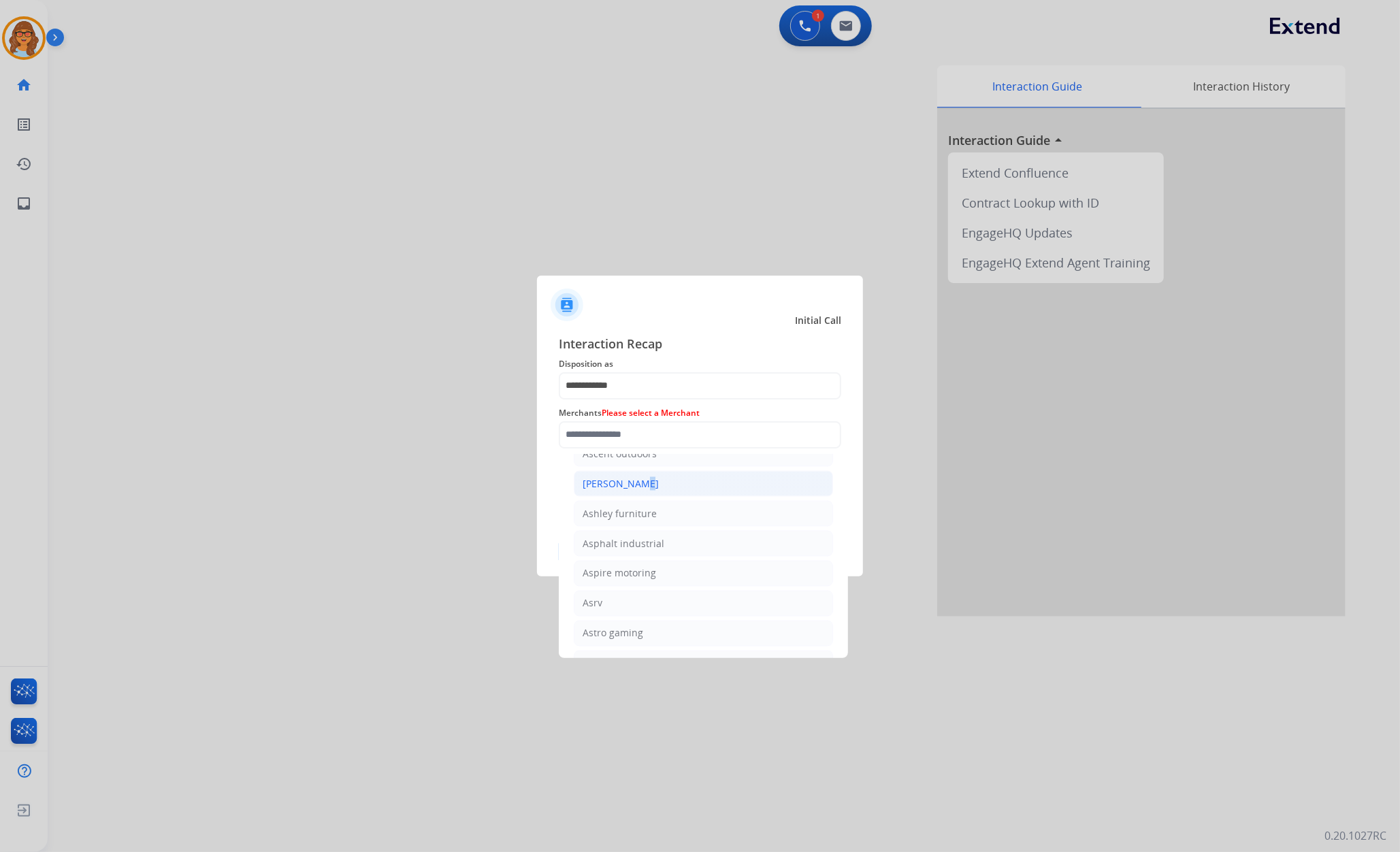
click at [629, 490] on div "[PERSON_NAME]" at bounding box center [620, 484] width 77 height 14
type input "**********"
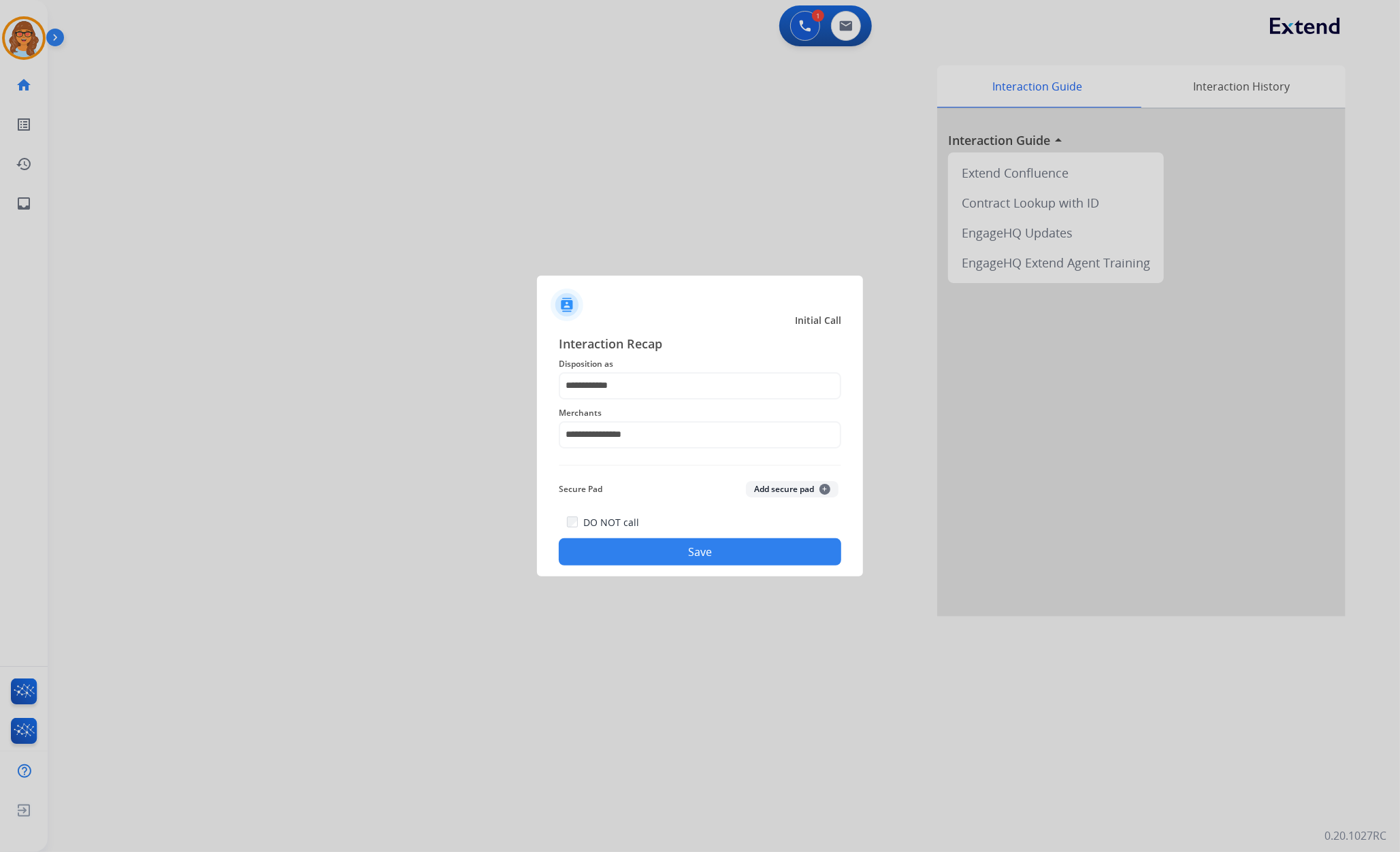
click at [752, 553] on button "Save" at bounding box center [700, 552] width 282 height 28
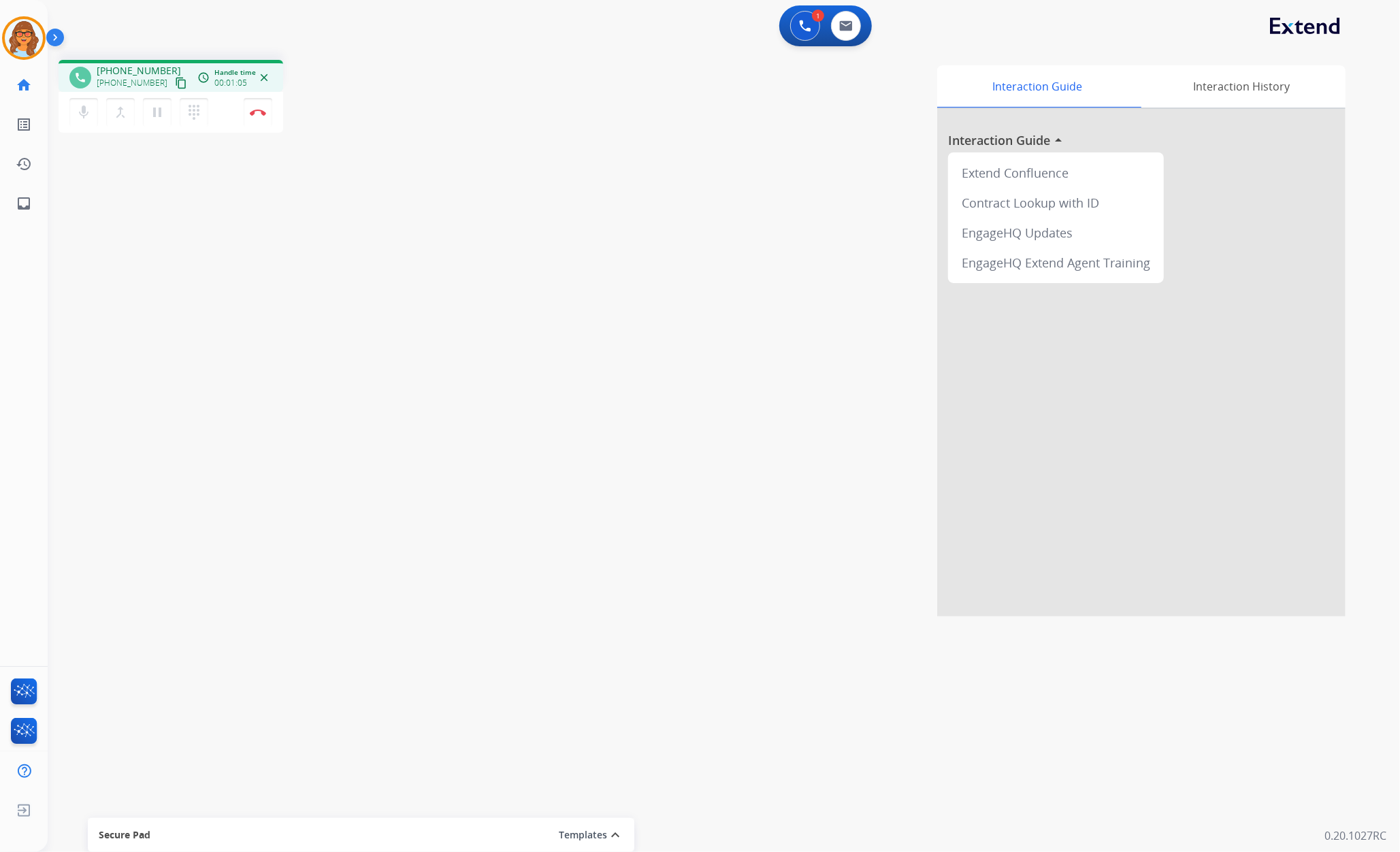
click at [173, 79] on button "content_copy" at bounding box center [181, 83] width 16 height 16
click at [80, 110] on mat-icon "mic" at bounding box center [83, 112] width 16 height 16
click at [89, 114] on mat-icon "mic_off" at bounding box center [83, 112] width 16 height 16
click at [257, 115] on button "Disconnect" at bounding box center [257, 112] width 28 height 28
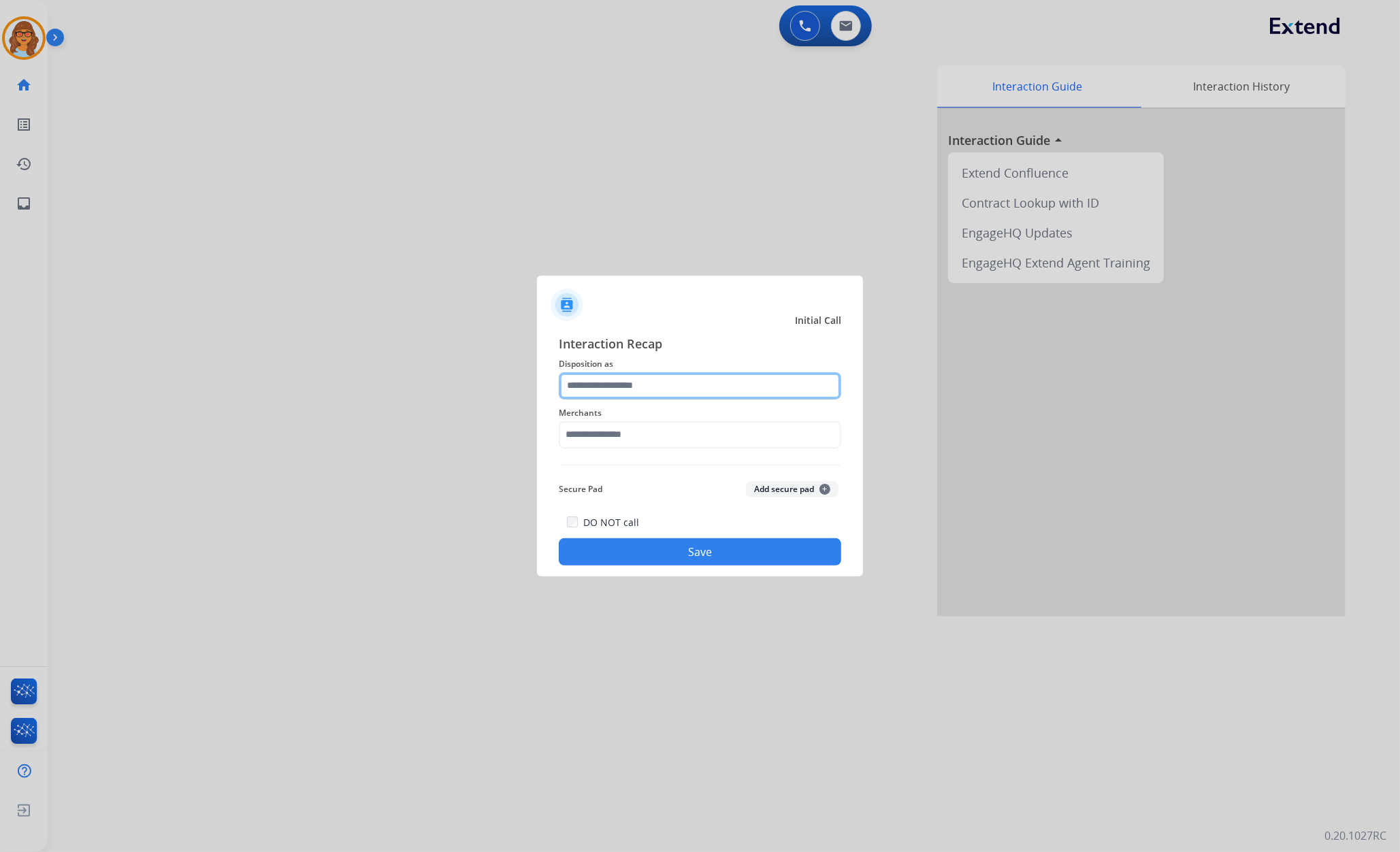
click at [643, 383] on input "text" at bounding box center [700, 386] width 282 height 28
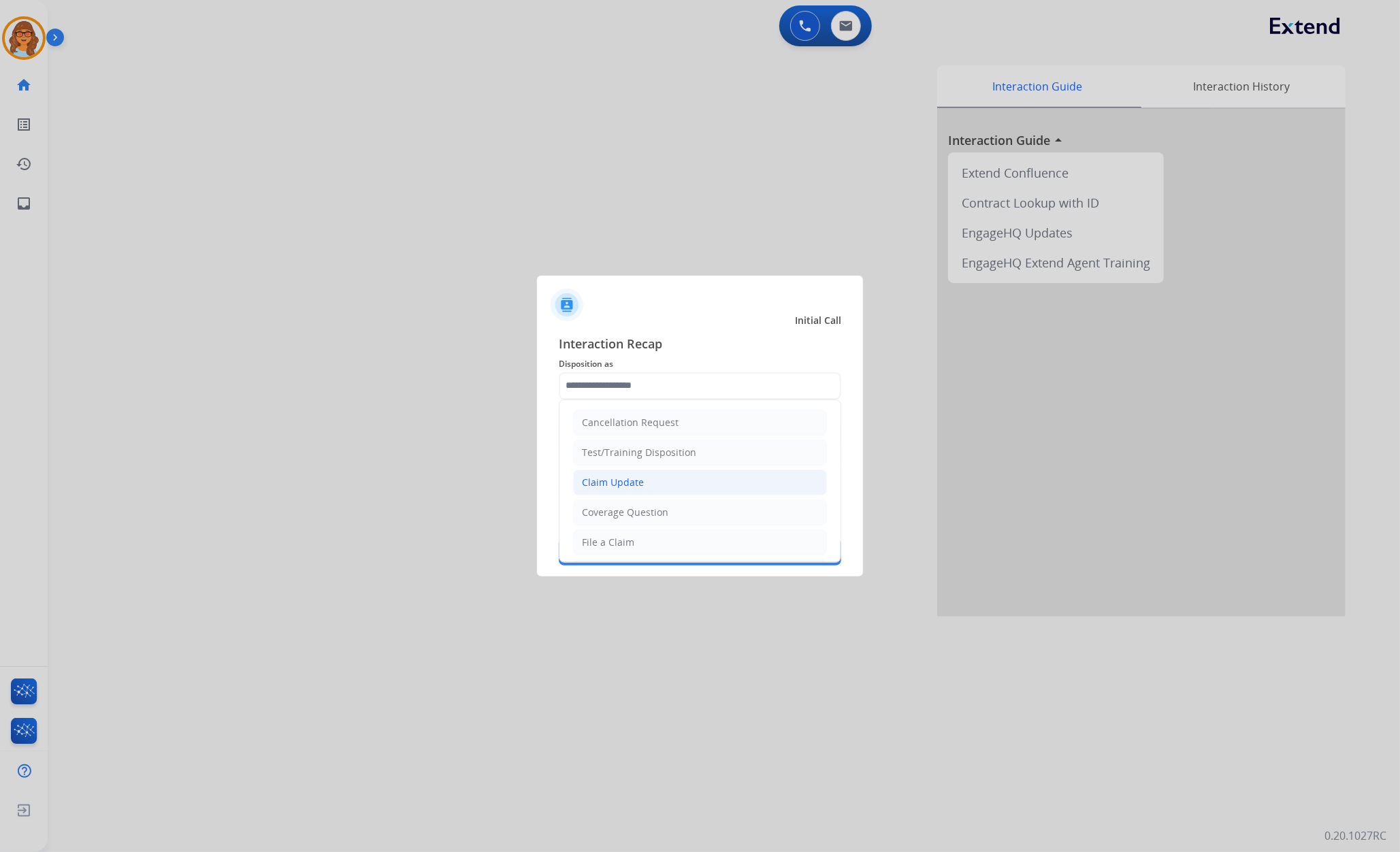
click at [659, 482] on li "Claim Update" at bounding box center [699, 482] width 254 height 26
type input "**********"
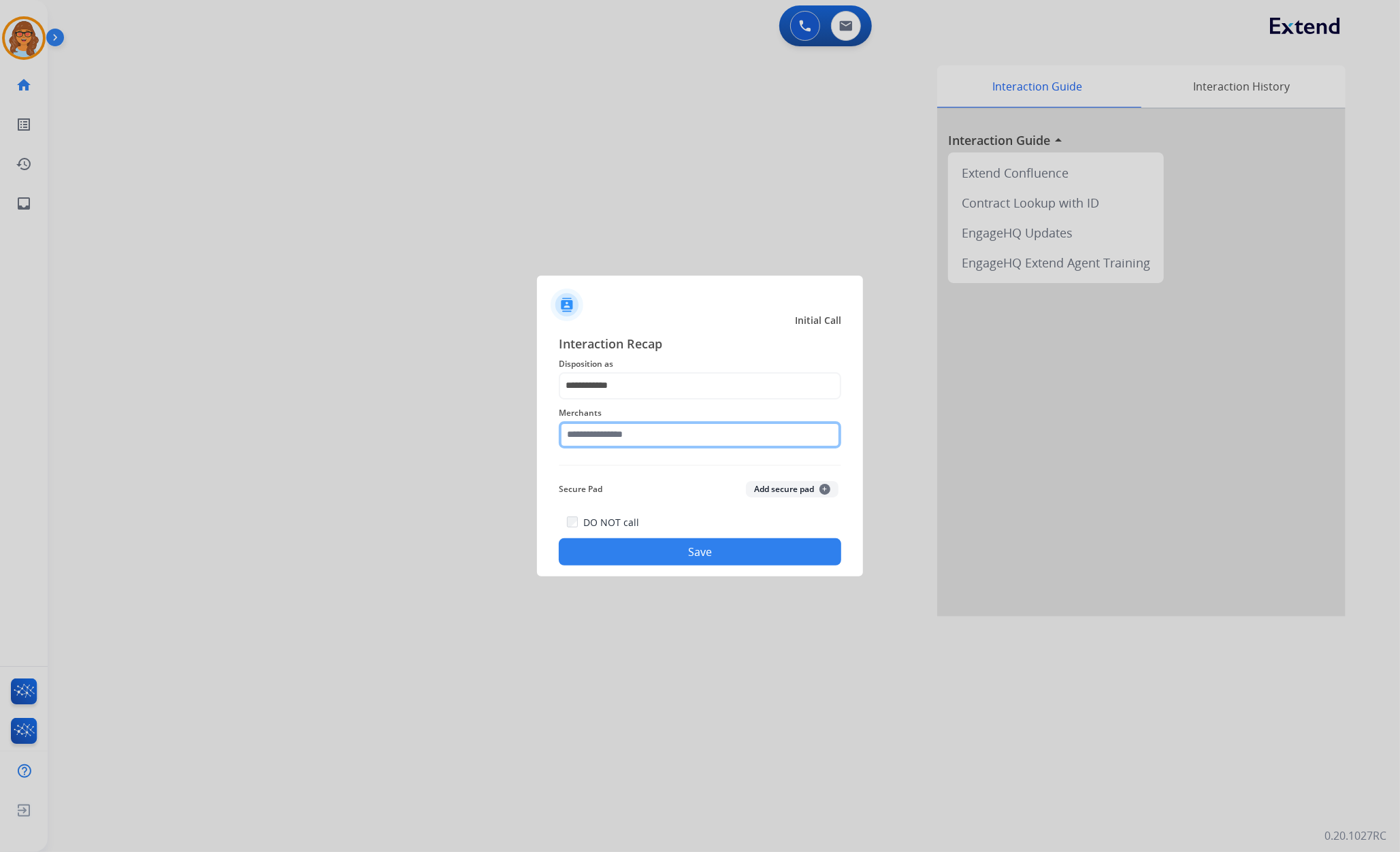
click at [680, 426] on input "text" at bounding box center [700, 435] width 282 height 28
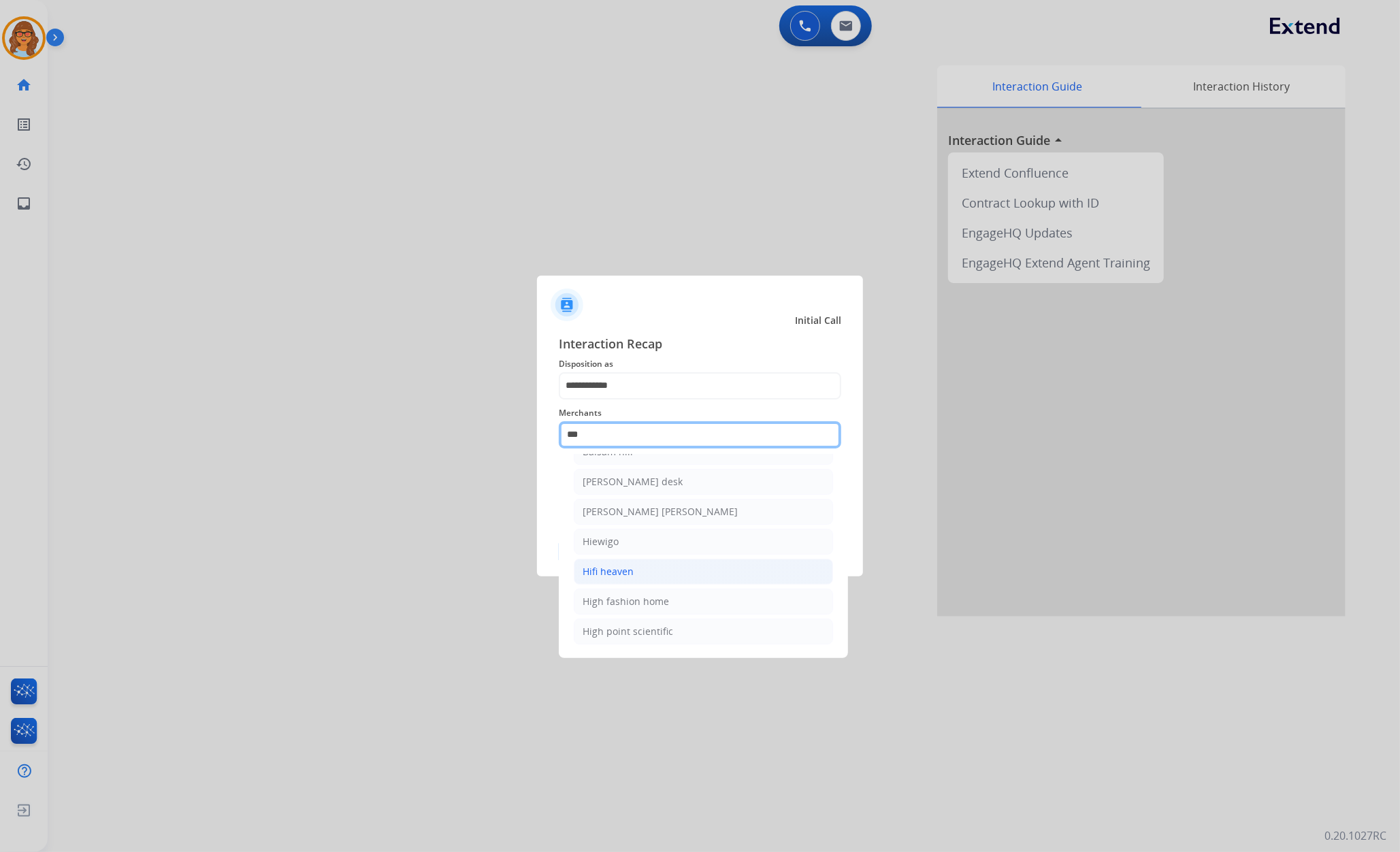
scroll to position [0, 0]
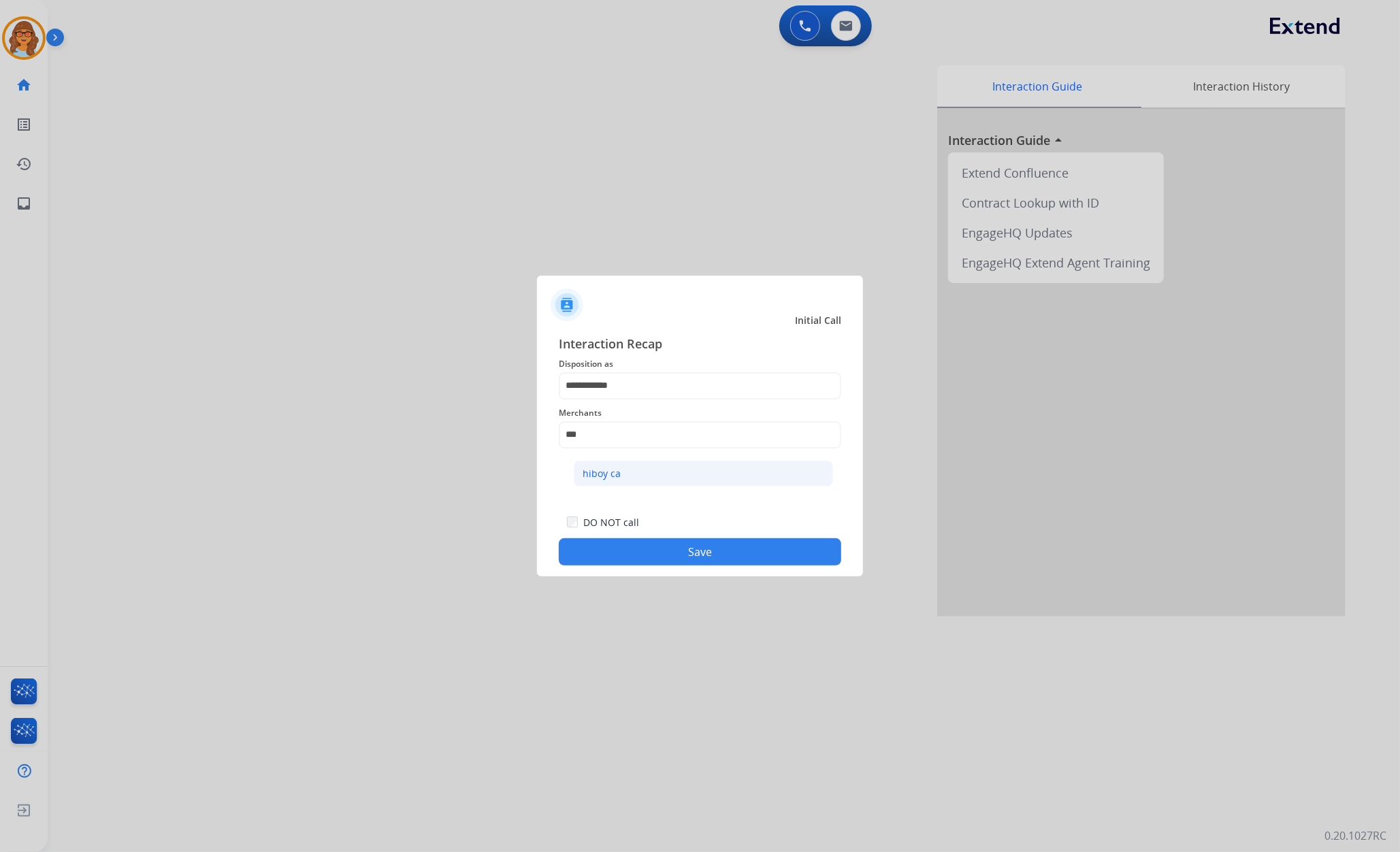
click at [637, 476] on li "hiboy ca" at bounding box center [703, 474] width 259 height 26
type input "********"
click at [720, 564] on button "Save" at bounding box center [700, 552] width 282 height 28
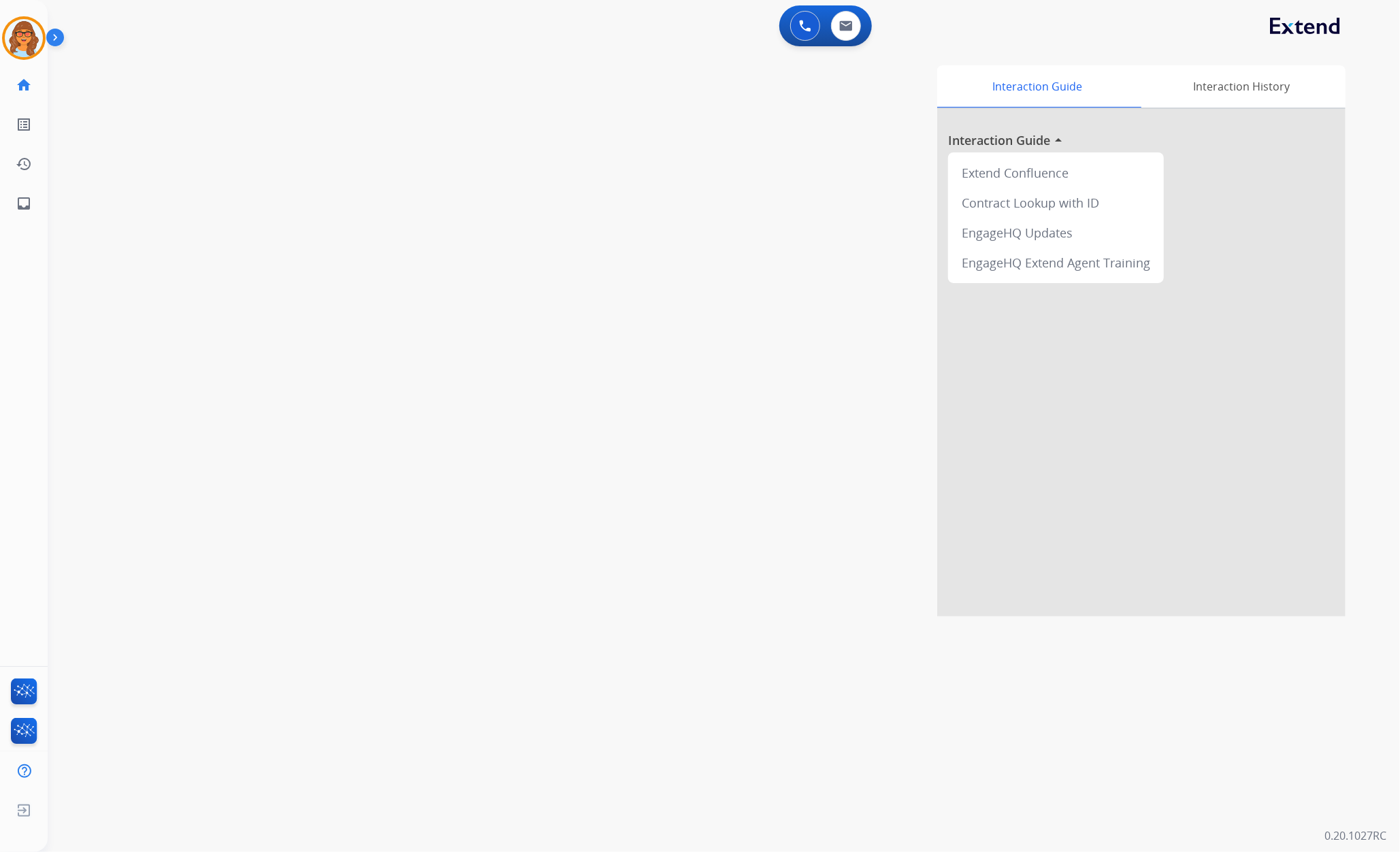
drag, startPoint x: 21, startPoint y: 44, endPoint x: 37, endPoint y: 64, distance: 25.6
click at [21, 44] on img at bounding box center [24, 38] width 38 height 38
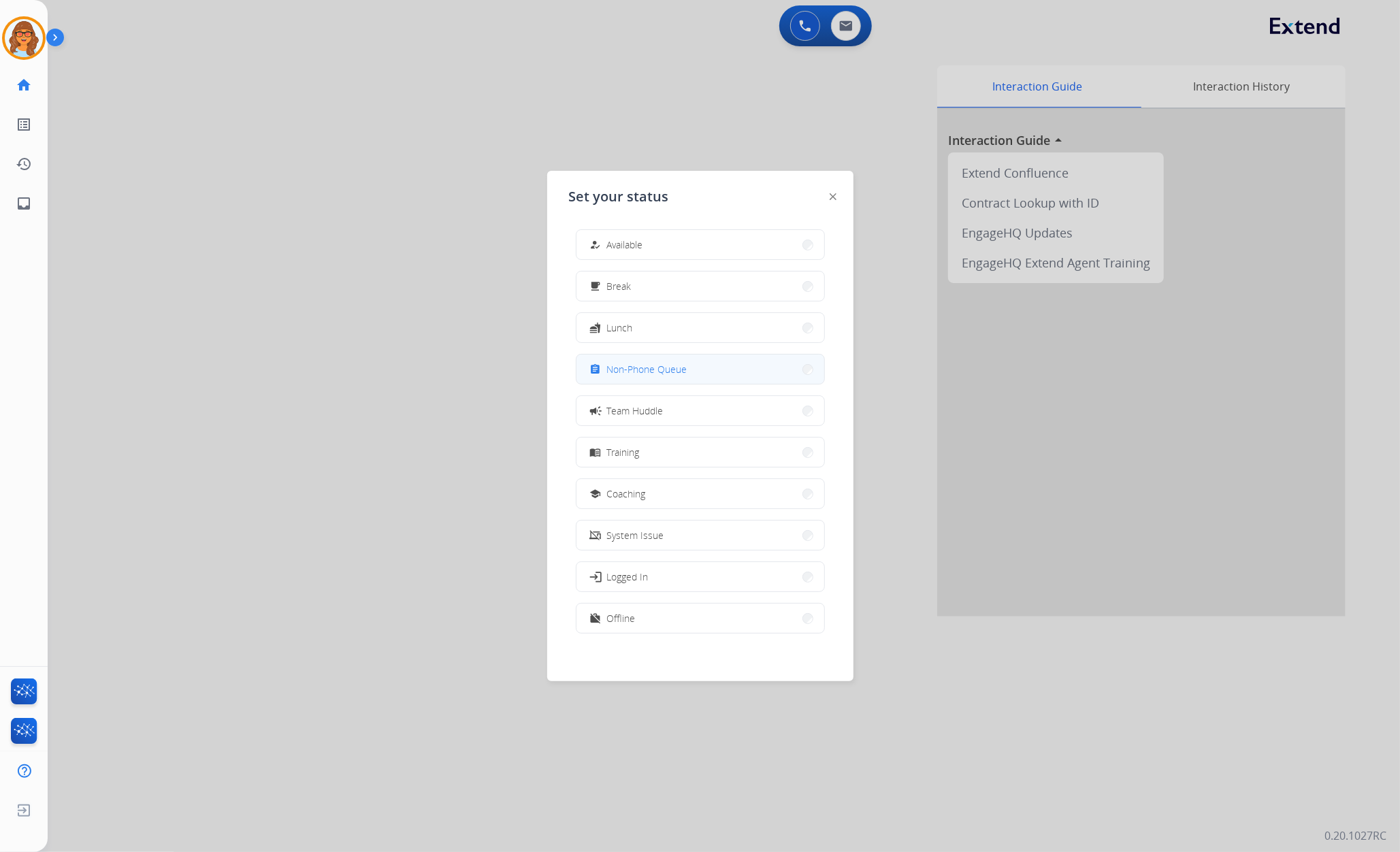
click at [672, 365] on span "Non-Phone Queue" at bounding box center [647, 369] width 80 height 15
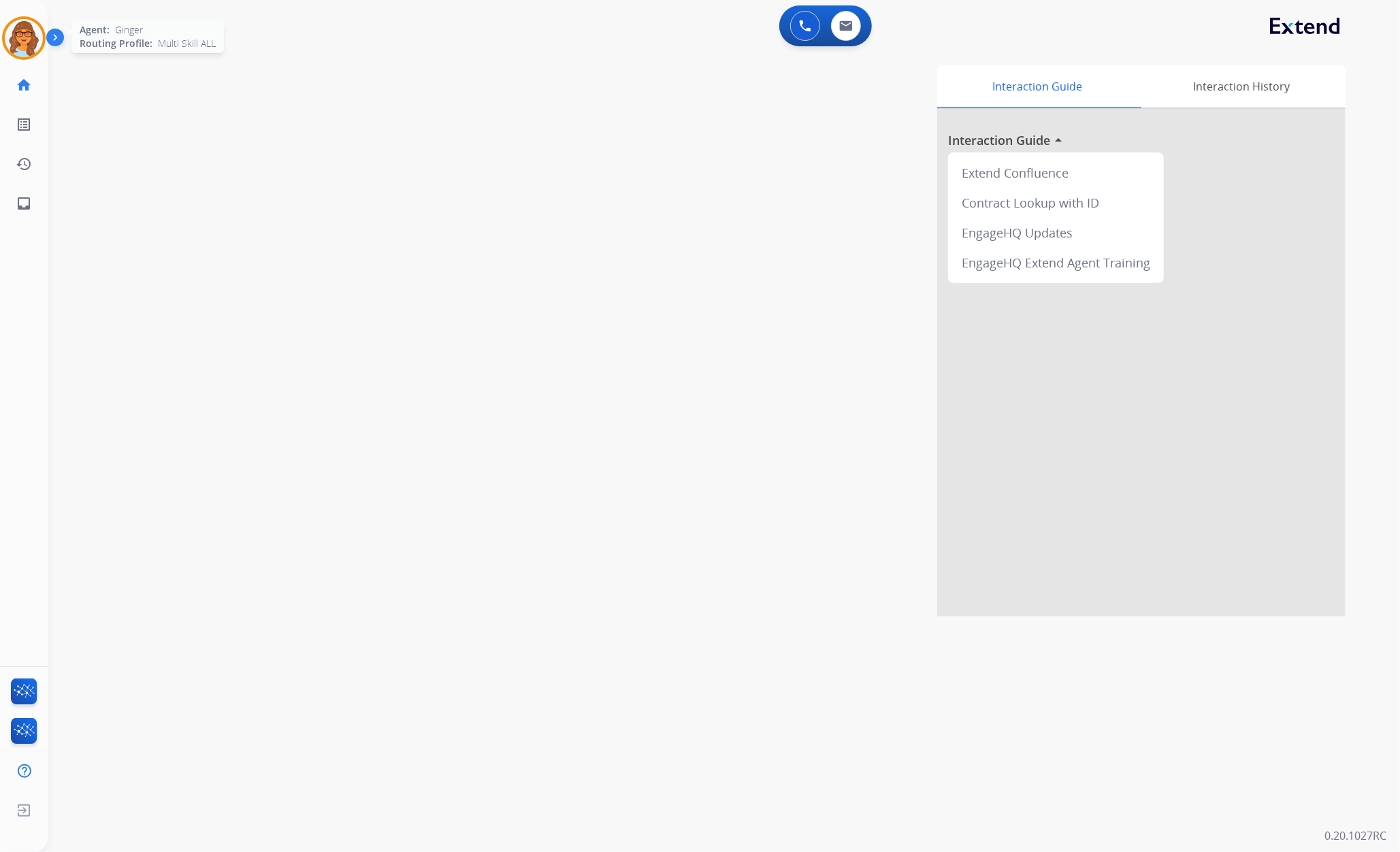
click at [34, 28] on img at bounding box center [24, 38] width 38 height 38
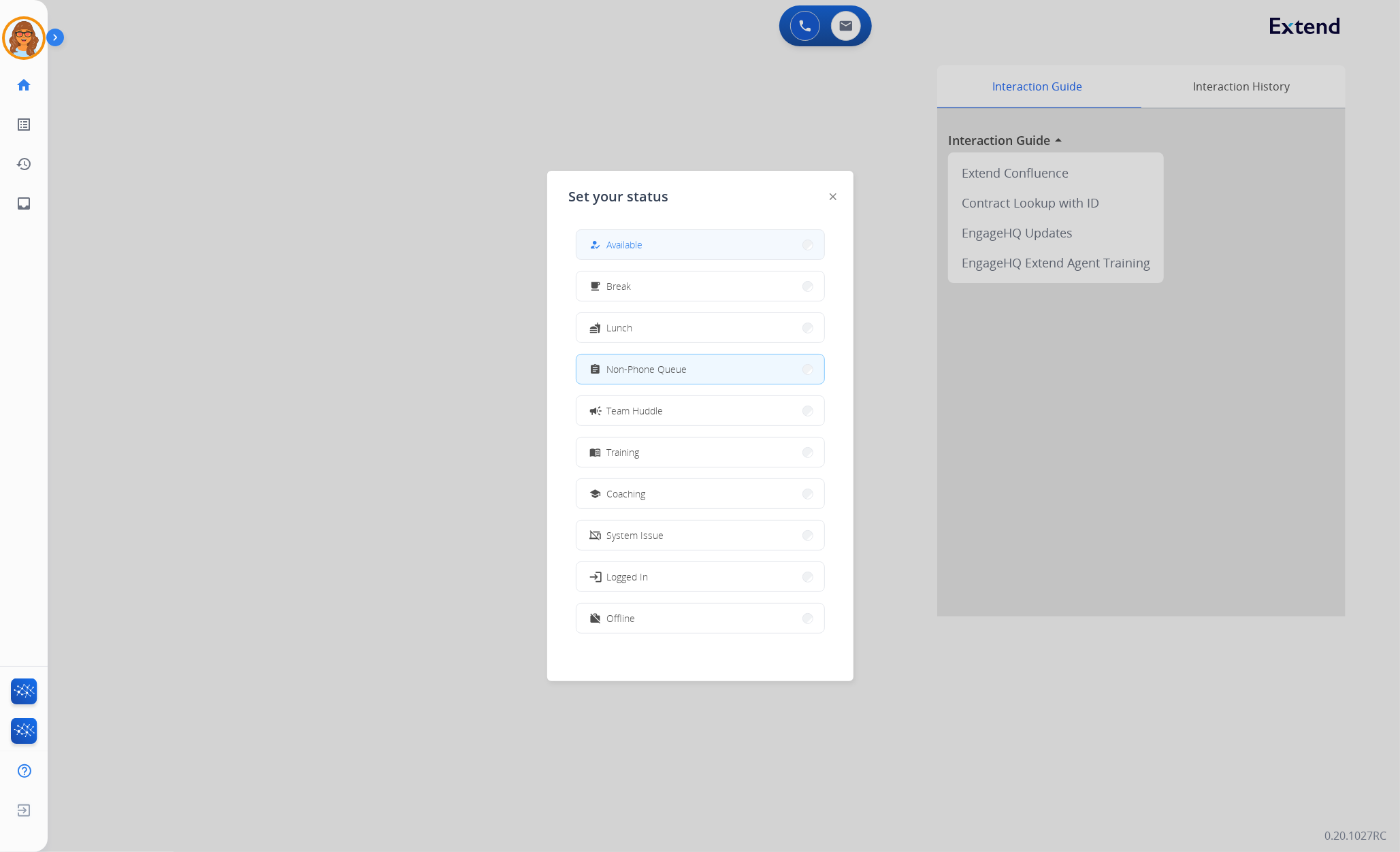
click at [619, 252] on div "how_to_reg Available" at bounding box center [615, 244] width 56 height 16
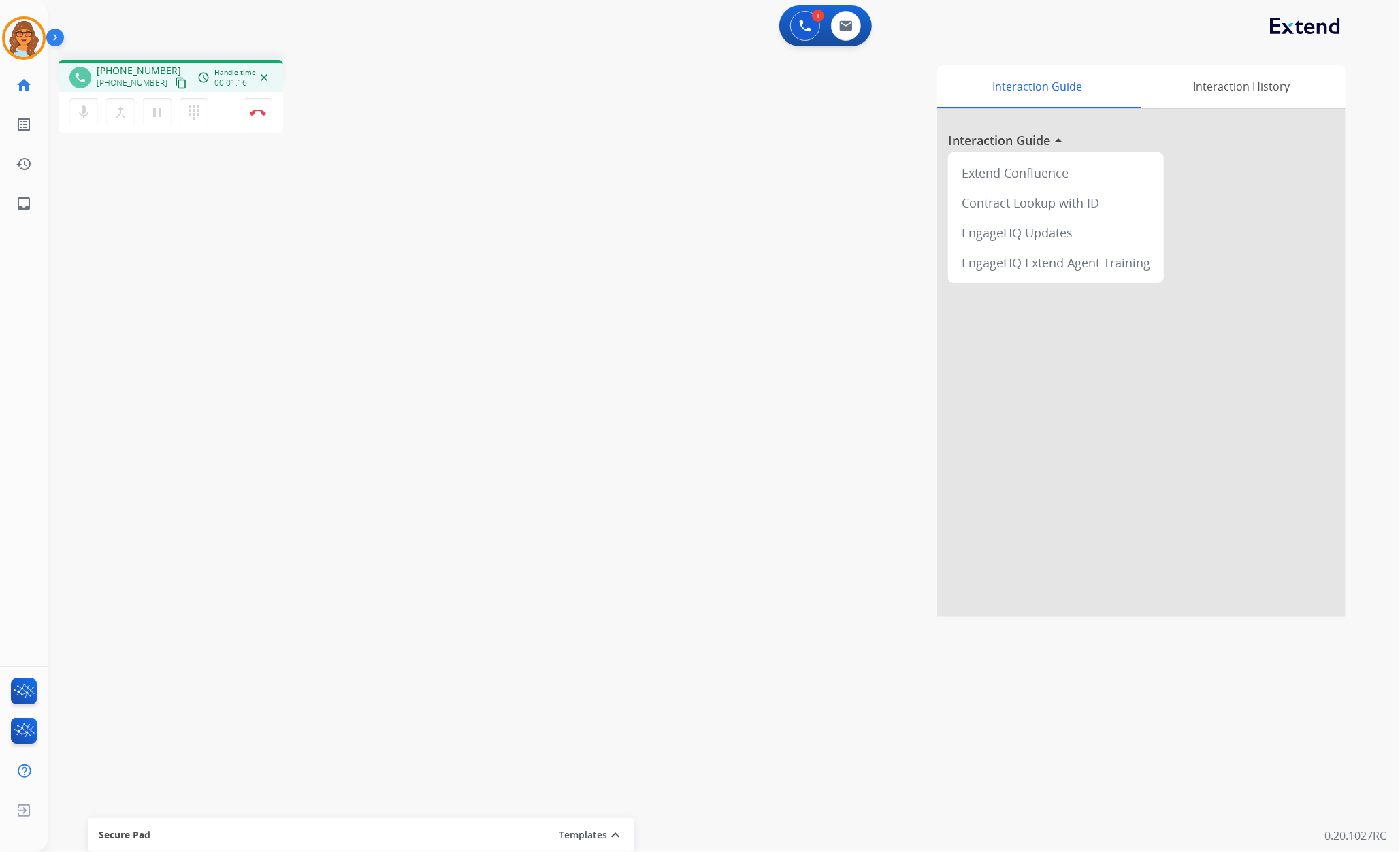
click at [175, 86] on mat-icon "content_copy" at bounding box center [181, 83] width 12 height 12
click at [175, 84] on mat-icon "content_copy" at bounding box center [181, 83] width 12 height 12
click at [267, 114] on button "Disconnect" at bounding box center [257, 112] width 28 height 28
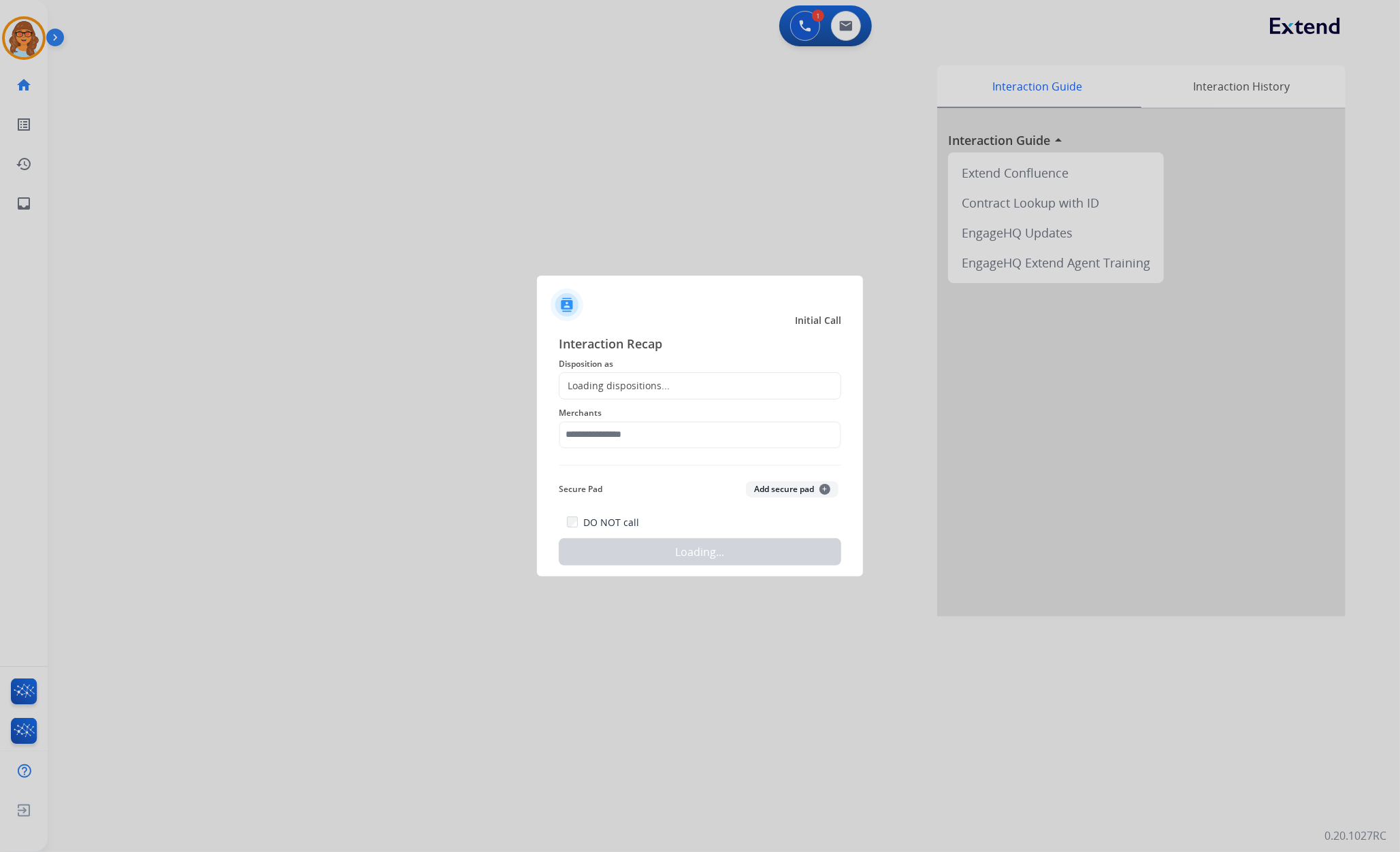
click at [622, 373] on div "Loading dispositions..." at bounding box center [700, 386] width 282 height 28
click at [622, 390] on div "Loading dispositions..." at bounding box center [614, 386] width 110 height 14
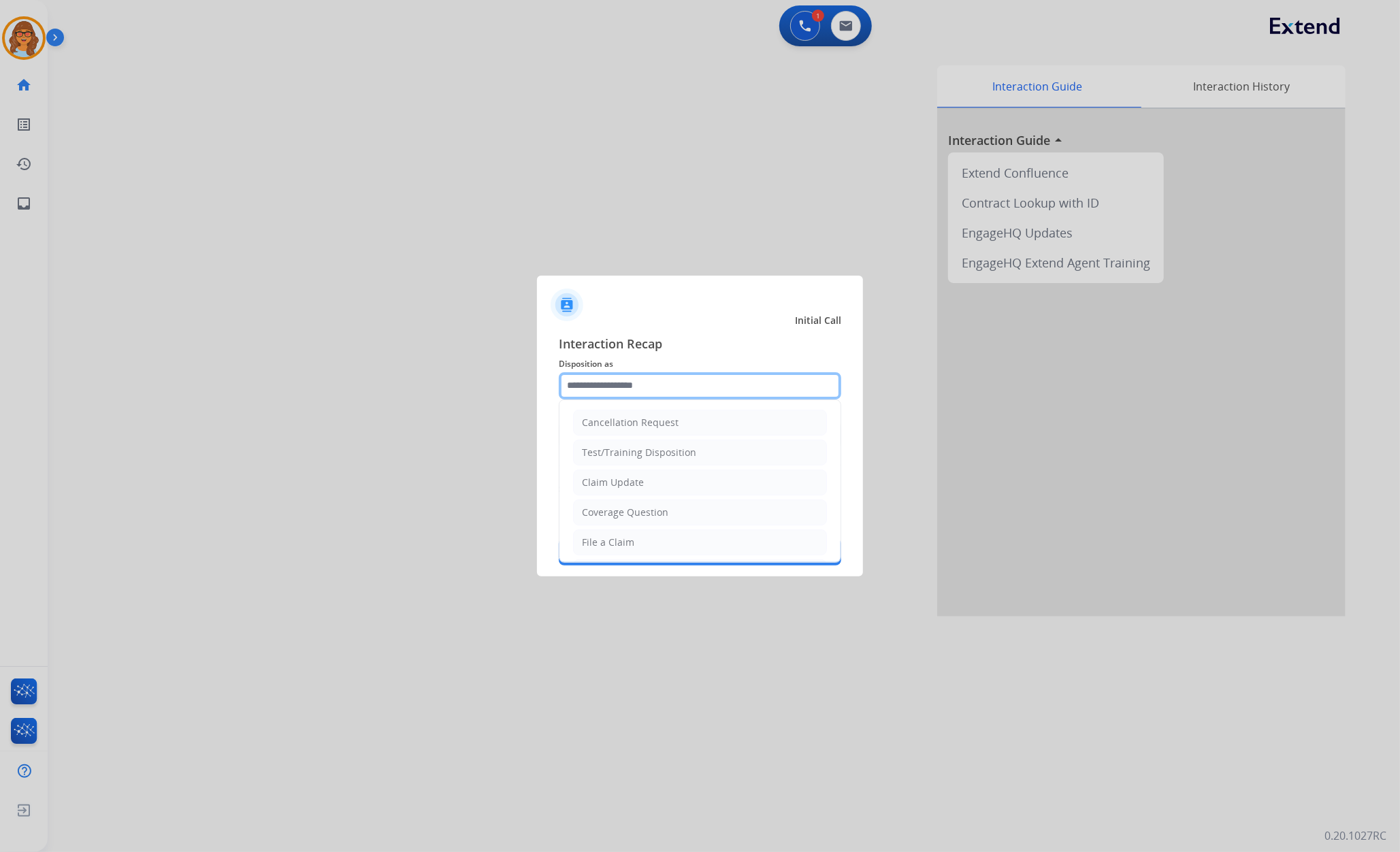
click at [628, 381] on input "text" at bounding box center [700, 386] width 282 height 28
click at [663, 542] on li "File a Claim" at bounding box center [699, 542] width 254 height 26
type input "**********"
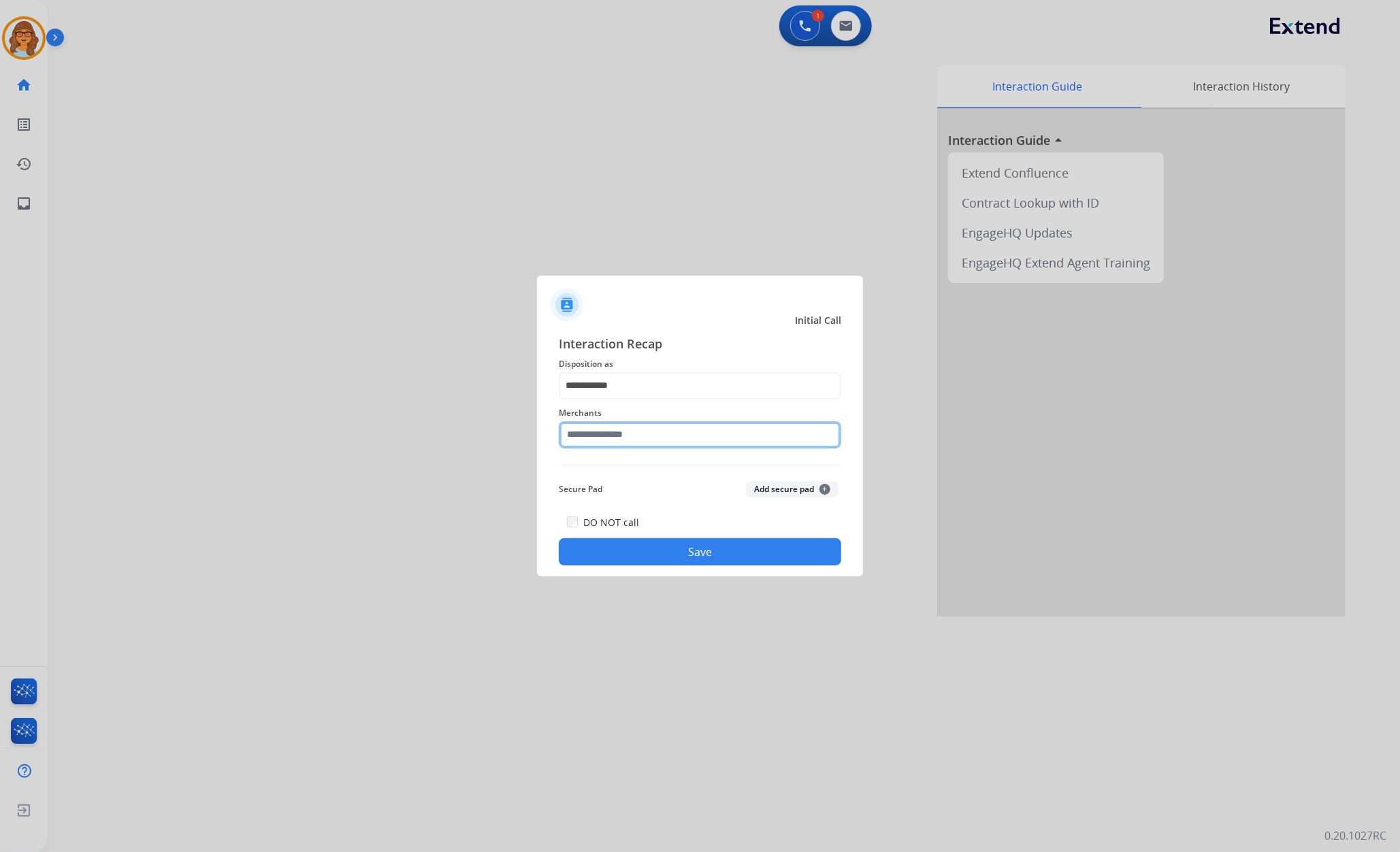
click at [637, 438] on input "text" at bounding box center [700, 435] width 282 height 28
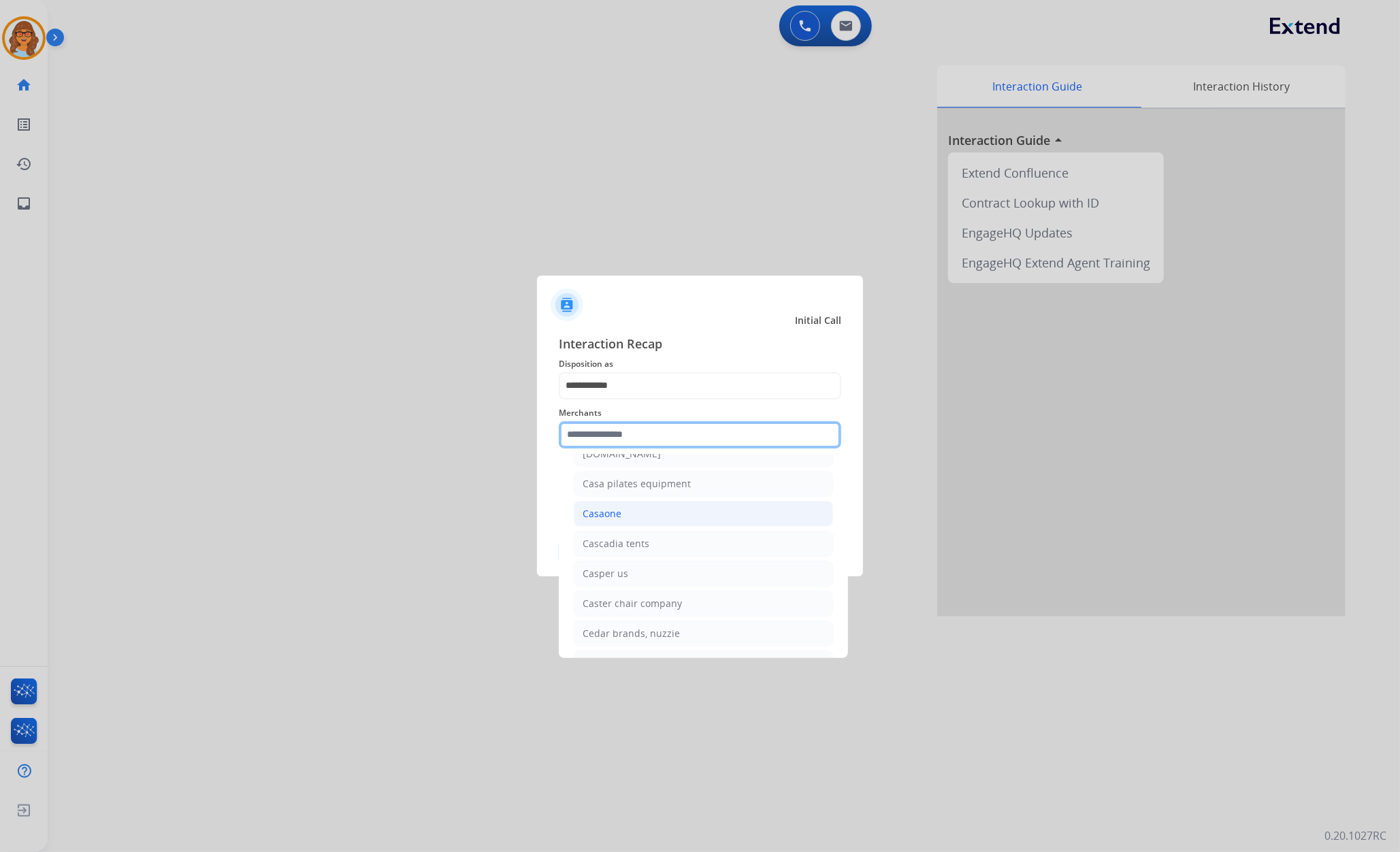
scroll to position [4807, 0]
click at [621, 493] on div "[DOMAIN_NAME]" at bounding box center [621, 486] width 78 height 14
type input "**********"
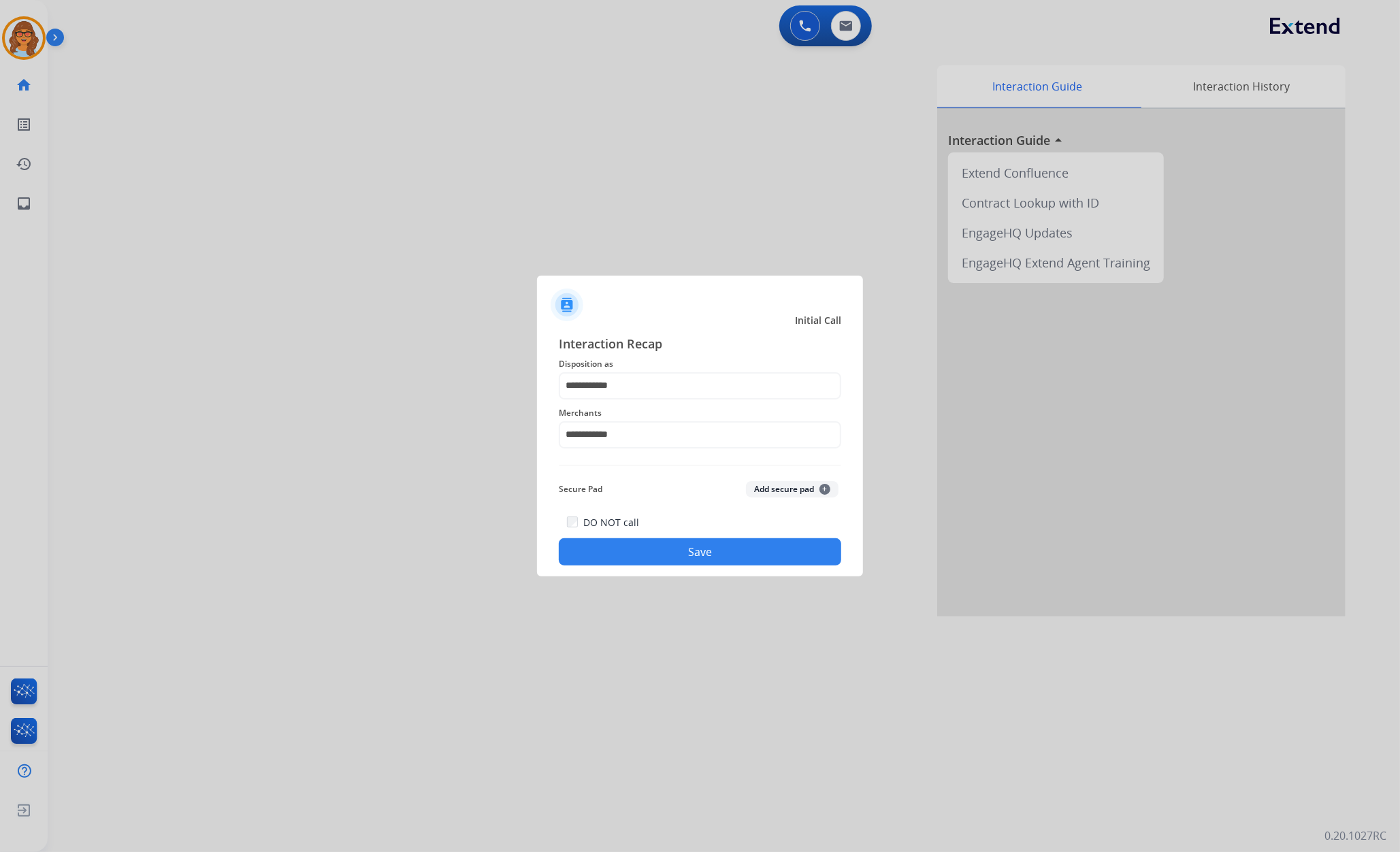
click at [736, 552] on button "Save" at bounding box center [700, 552] width 282 height 28
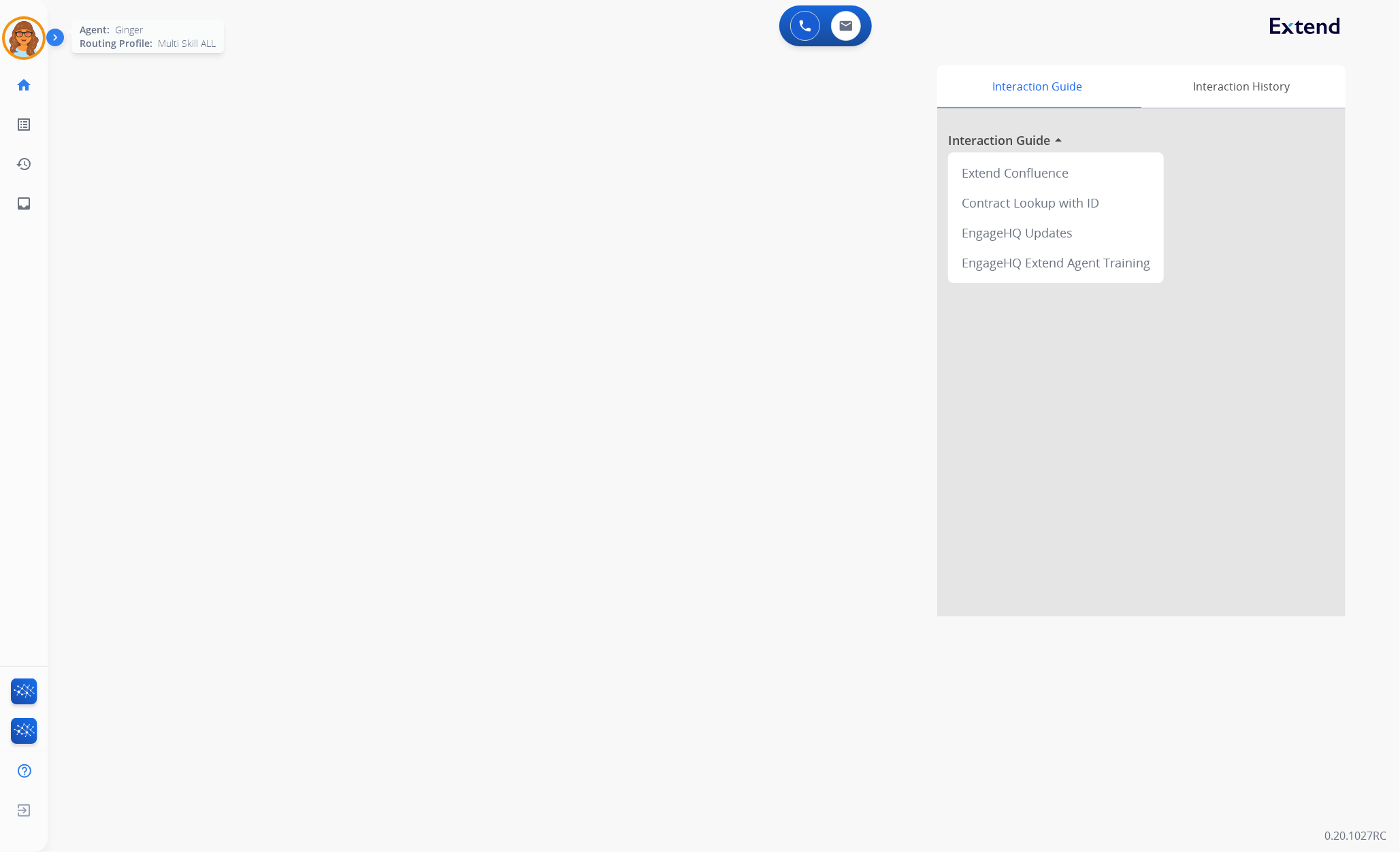
click at [19, 38] on img at bounding box center [24, 38] width 38 height 38
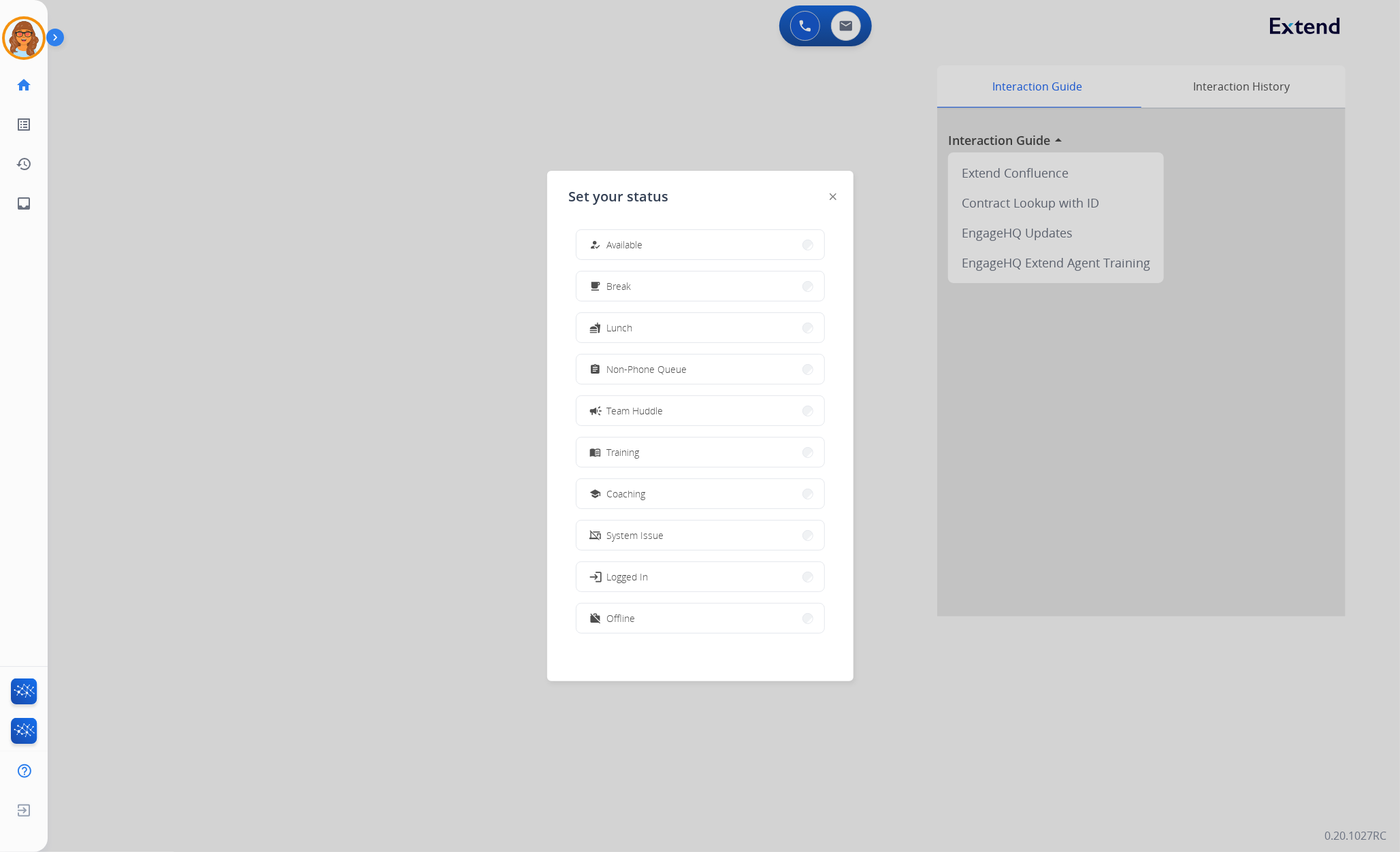
click at [282, 84] on div at bounding box center [700, 426] width 1400 height 852
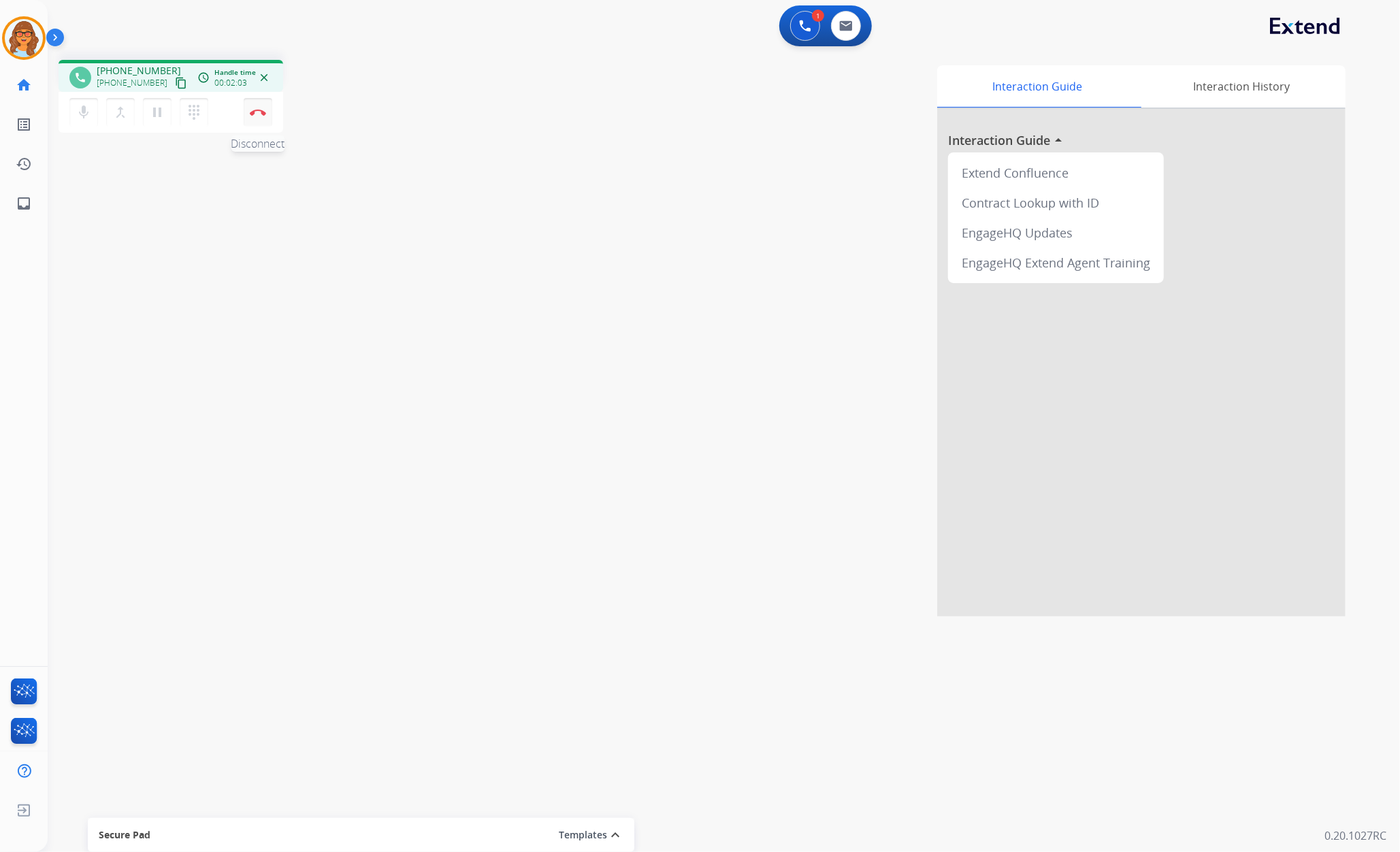
click at [257, 113] on img at bounding box center [257, 113] width 16 height 7
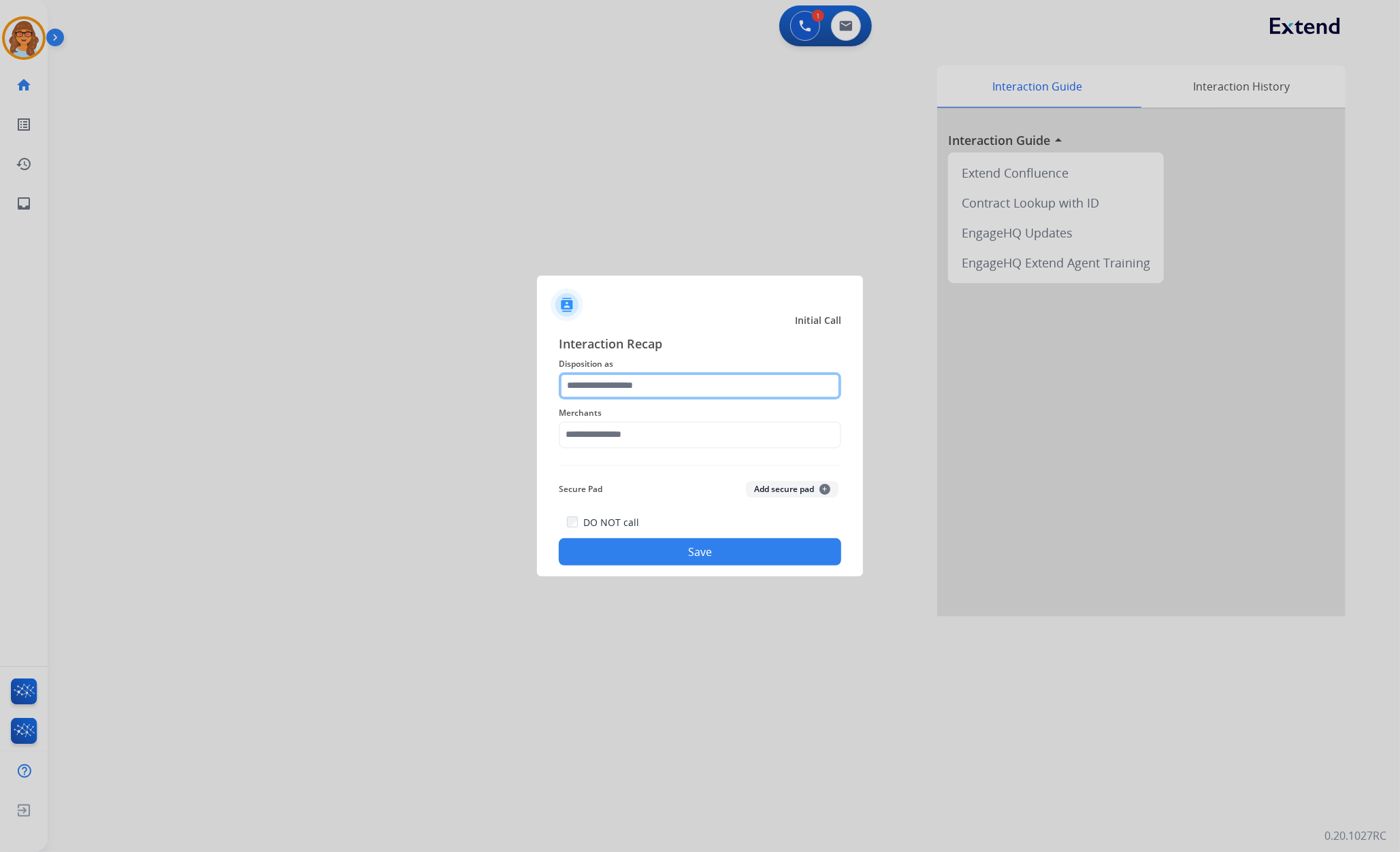
click at [624, 383] on input "text" at bounding box center [700, 386] width 282 height 28
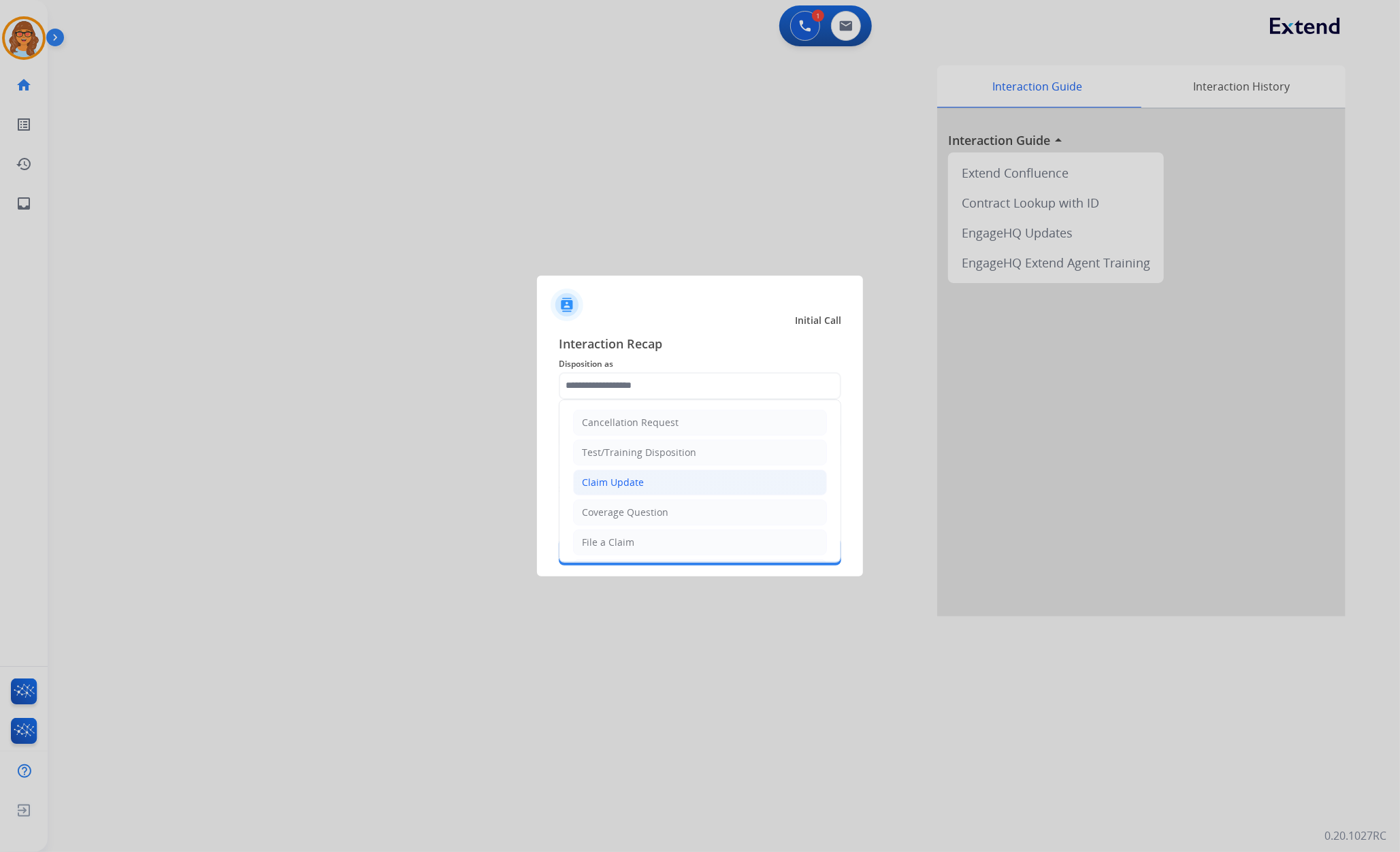
click at [633, 489] on div "Claim Update" at bounding box center [613, 482] width 62 height 14
type input "**********"
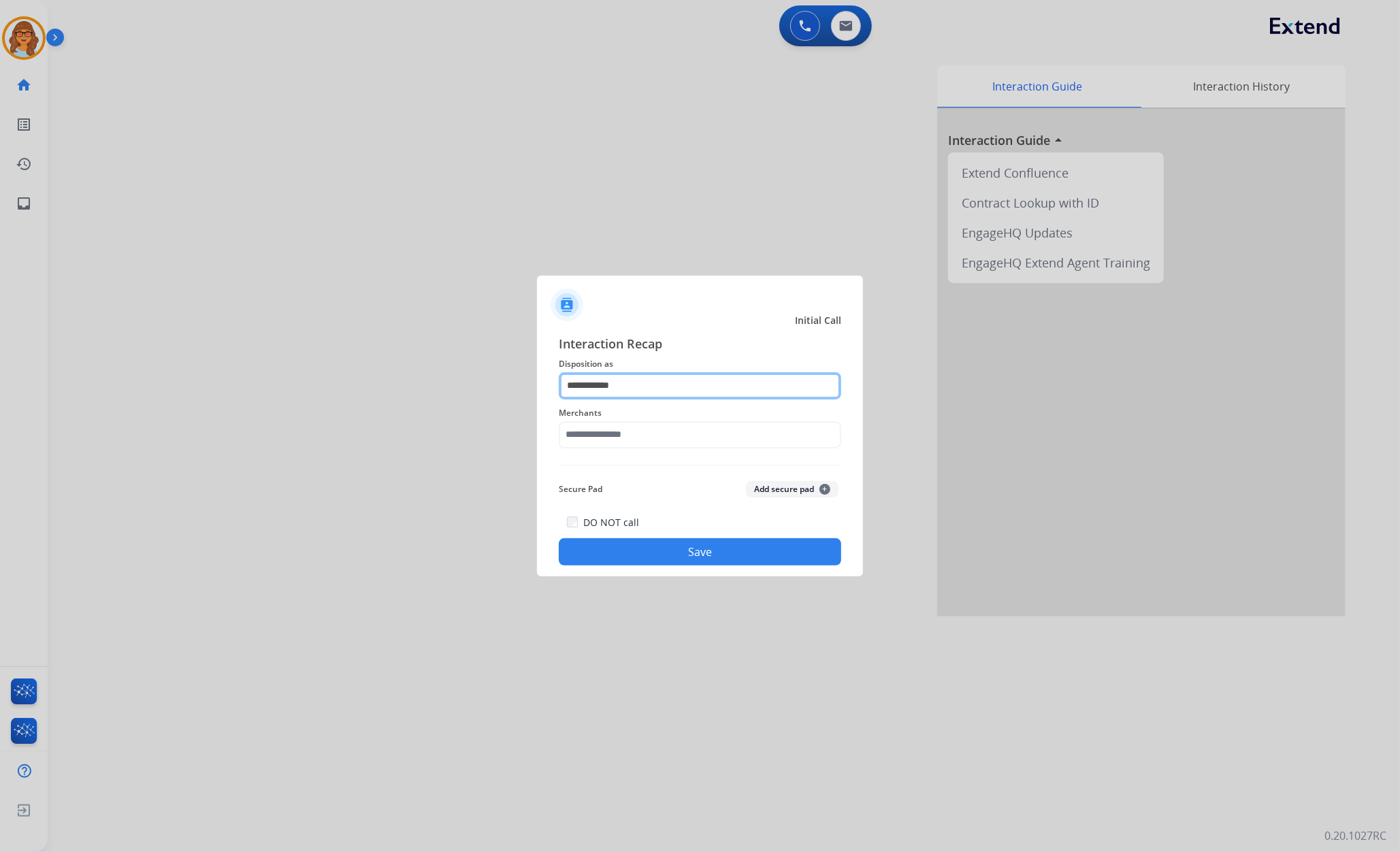
drag, startPoint x: 644, startPoint y: 388, endPoint x: 490, endPoint y: 377, distance: 154.4
click at [0, 377] on app-contact-recap-modal "**********" at bounding box center [0, 426] width 0 height 852
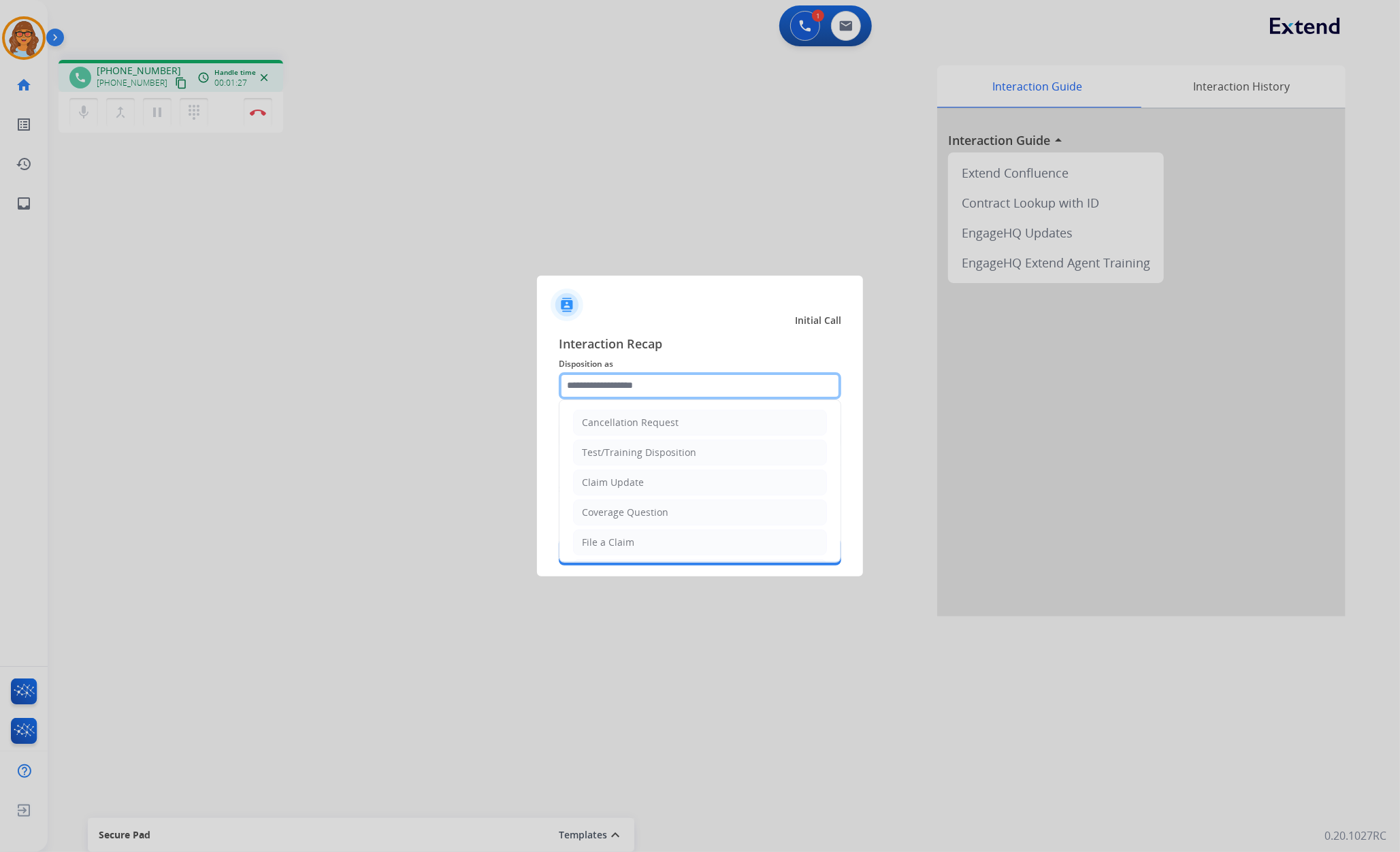
click at [647, 388] on input "text" at bounding box center [700, 386] width 282 height 28
click at [605, 476] on div "Claim Update" at bounding box center [613, 482] width 62 height 14
type input "**********"
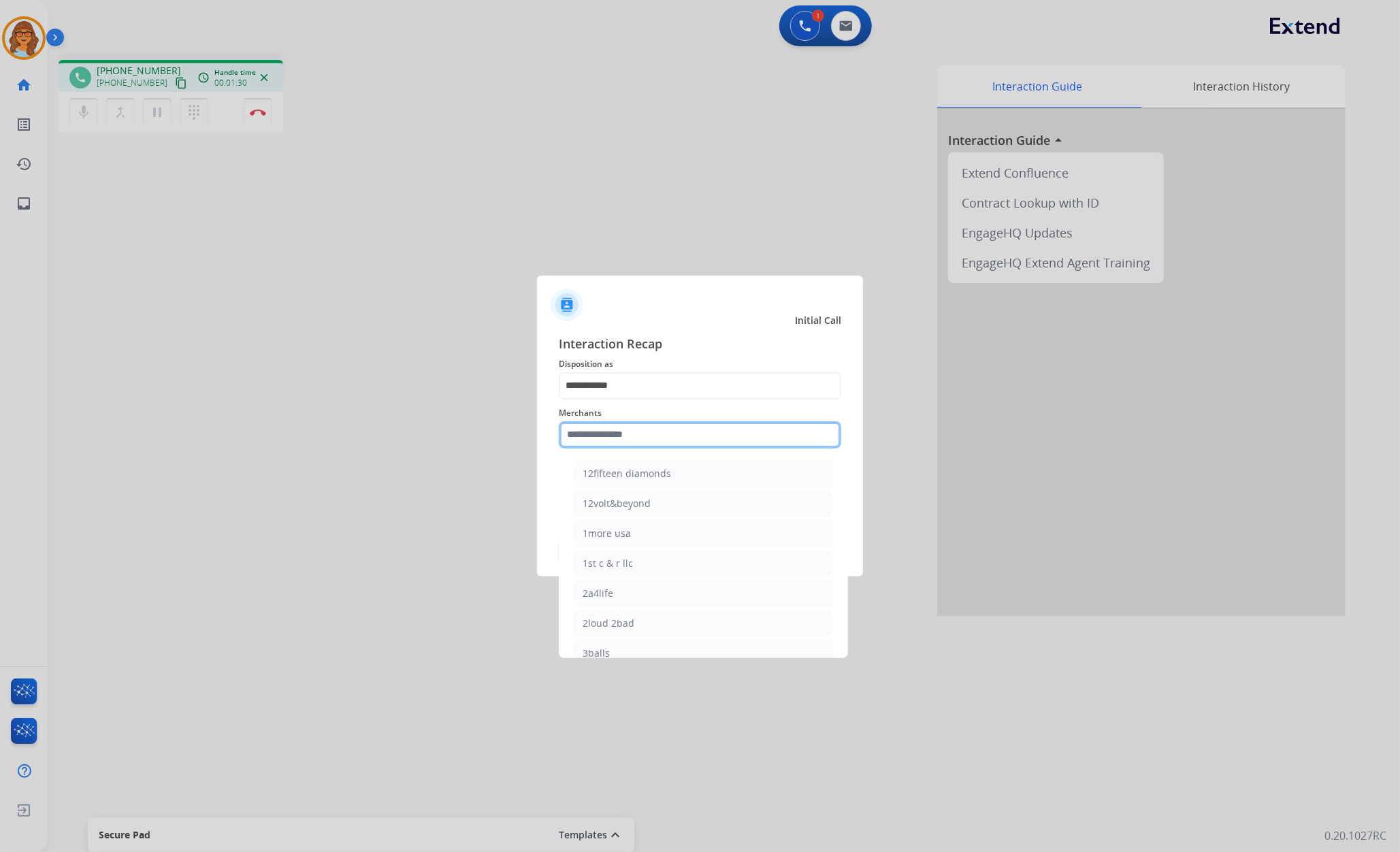
click at [621, 434] on input "text" at bounding box center [700, 435] width 282 height 28
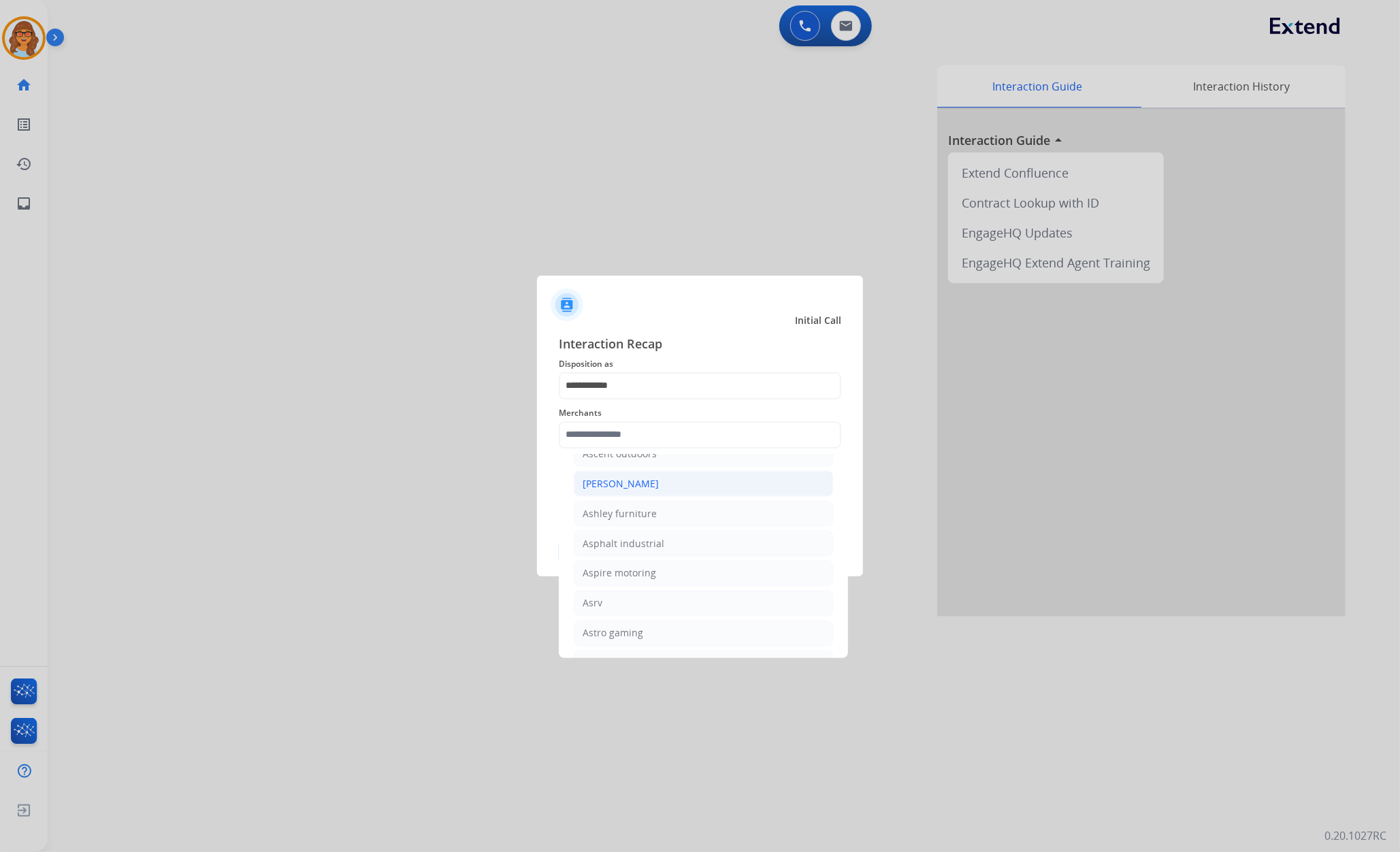
click at [623, 490] on div "[PERSON_NAME]" at bounding box center [620, 484] width 77 height 14
type input "**********"
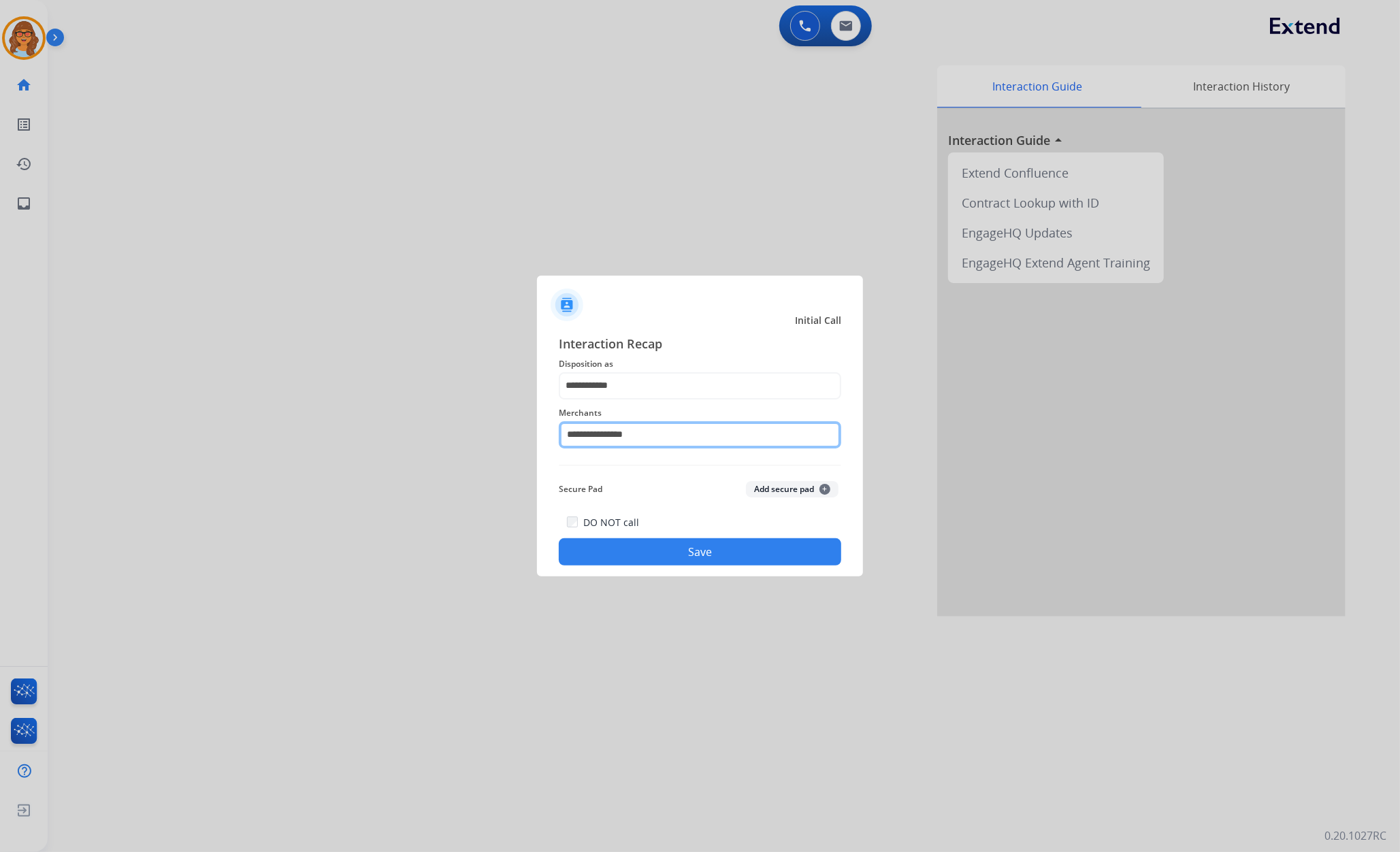
click at [642, 435] on input "**********" at bounding box center [700, 435] width 282 height 28
drag, startPoint x: 642, startPoint y: 435, endPoint x: 471, endPoint y: 422, distance: 171.5
click at [0, 408] on app-contact-recap-modal "**********" at bounding box center [0, 426] width 0 height 852
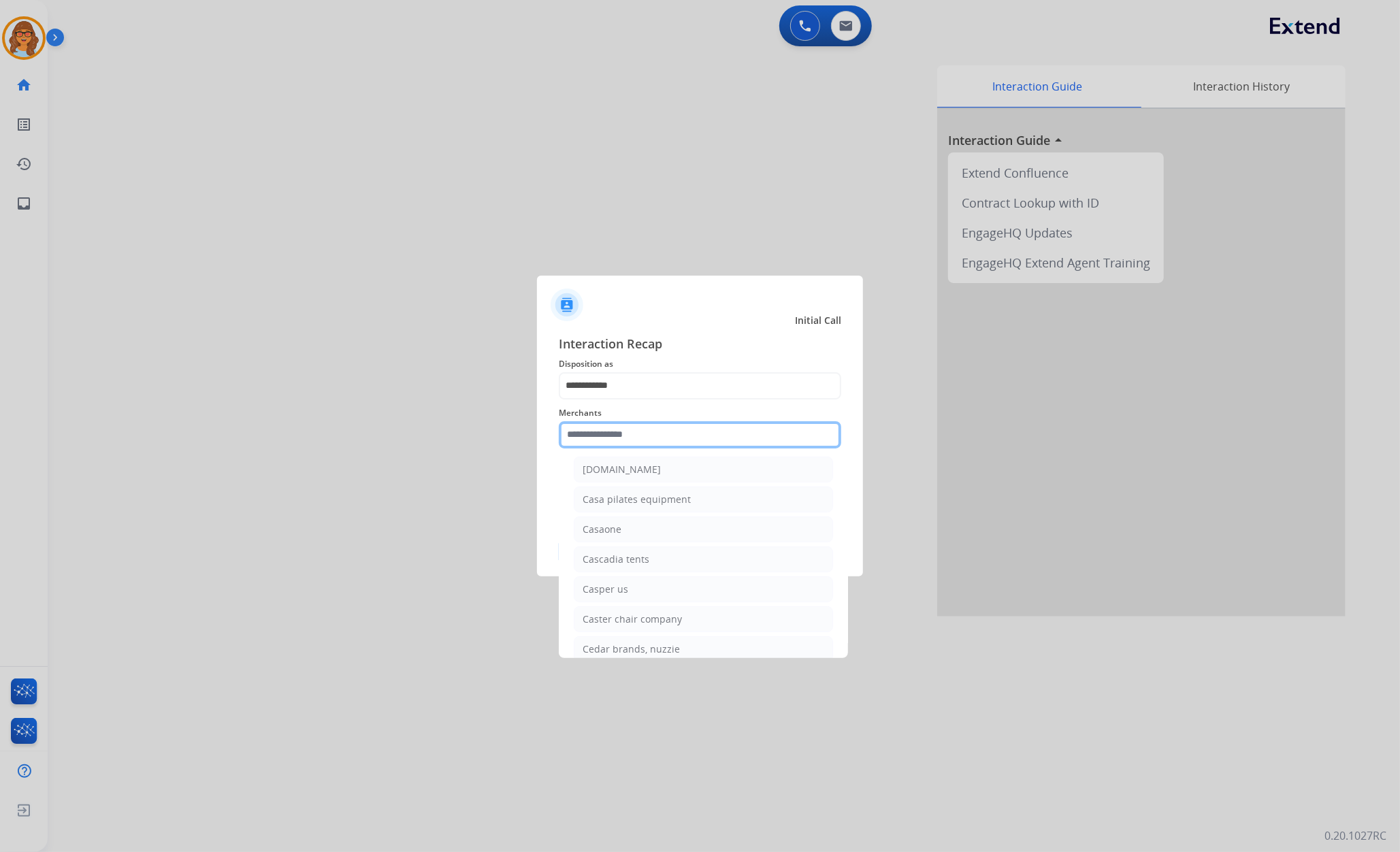
scroll to position [4807, 0]
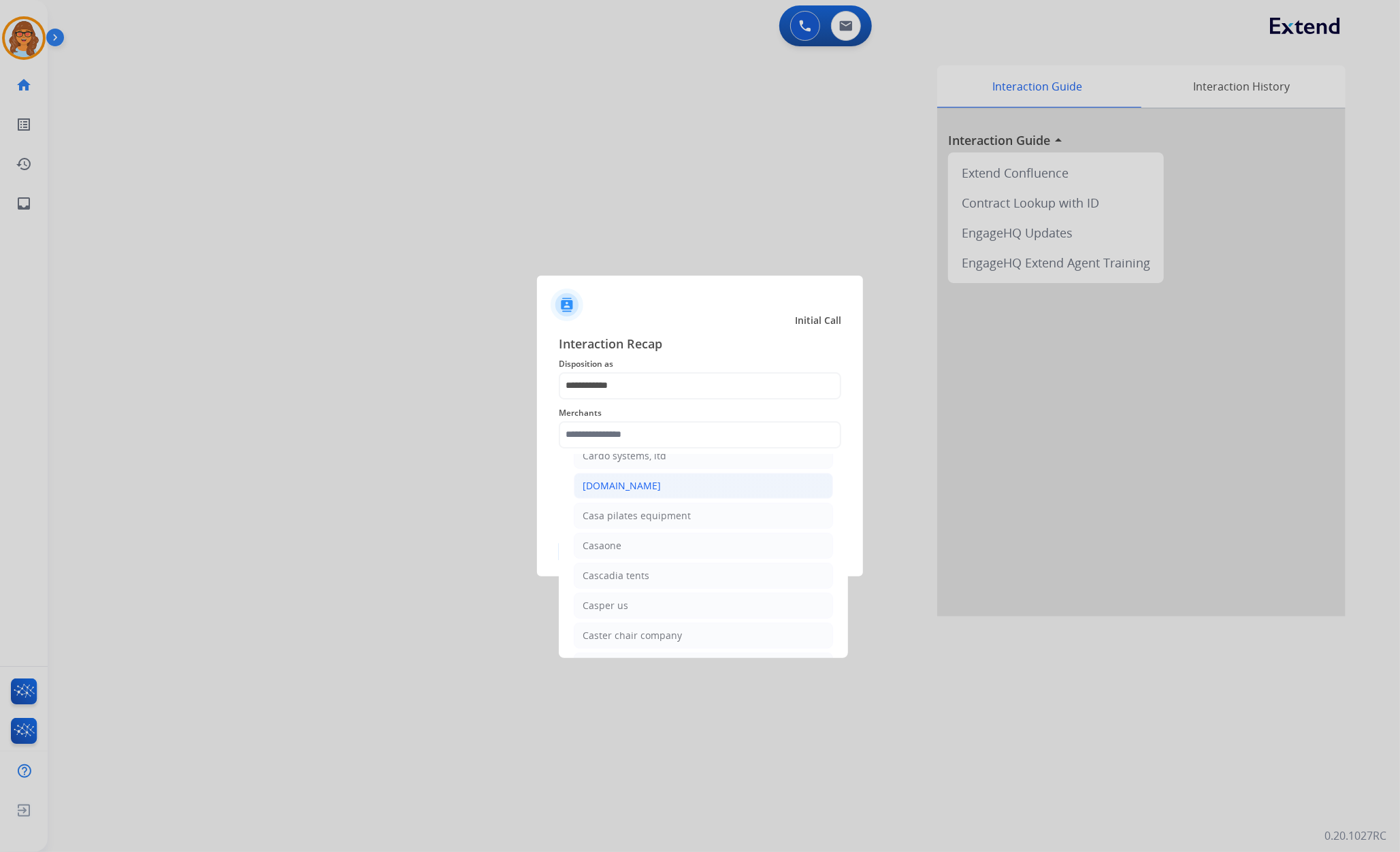
click at [608, 493] on div "[DOMAIN_NAME]" at bounding box center [621, 486] width 78 height 14
type input "**********"
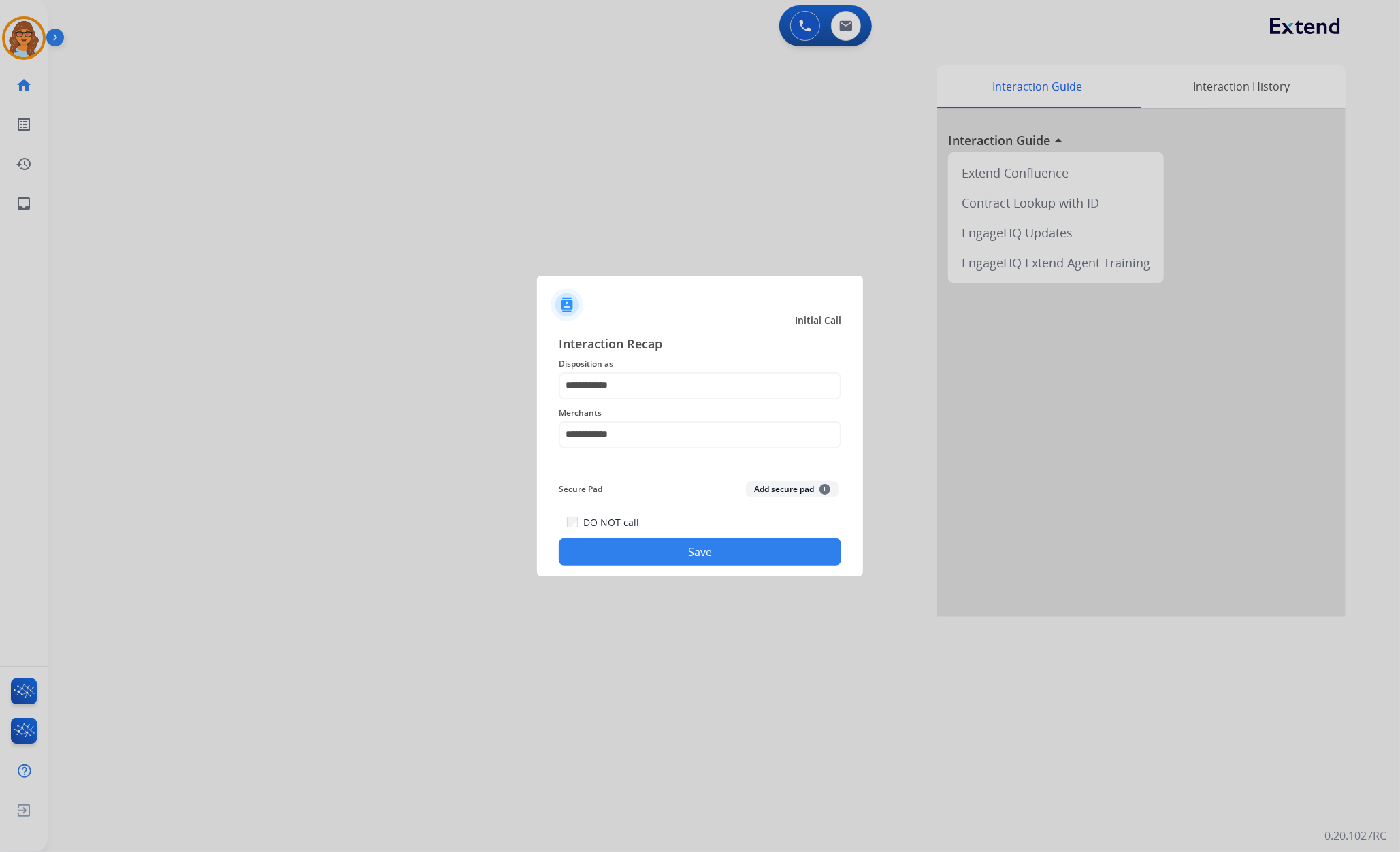
click at [725, 549] on button "Save" at bounding box center [700, 552] width 282 height 28
click at [699, 553] on button "Save" at bounding box center [700, 552] width 282 height 28
click at [701, 555] on button "Save" at bounding box center [700, 552] width 282 height 28
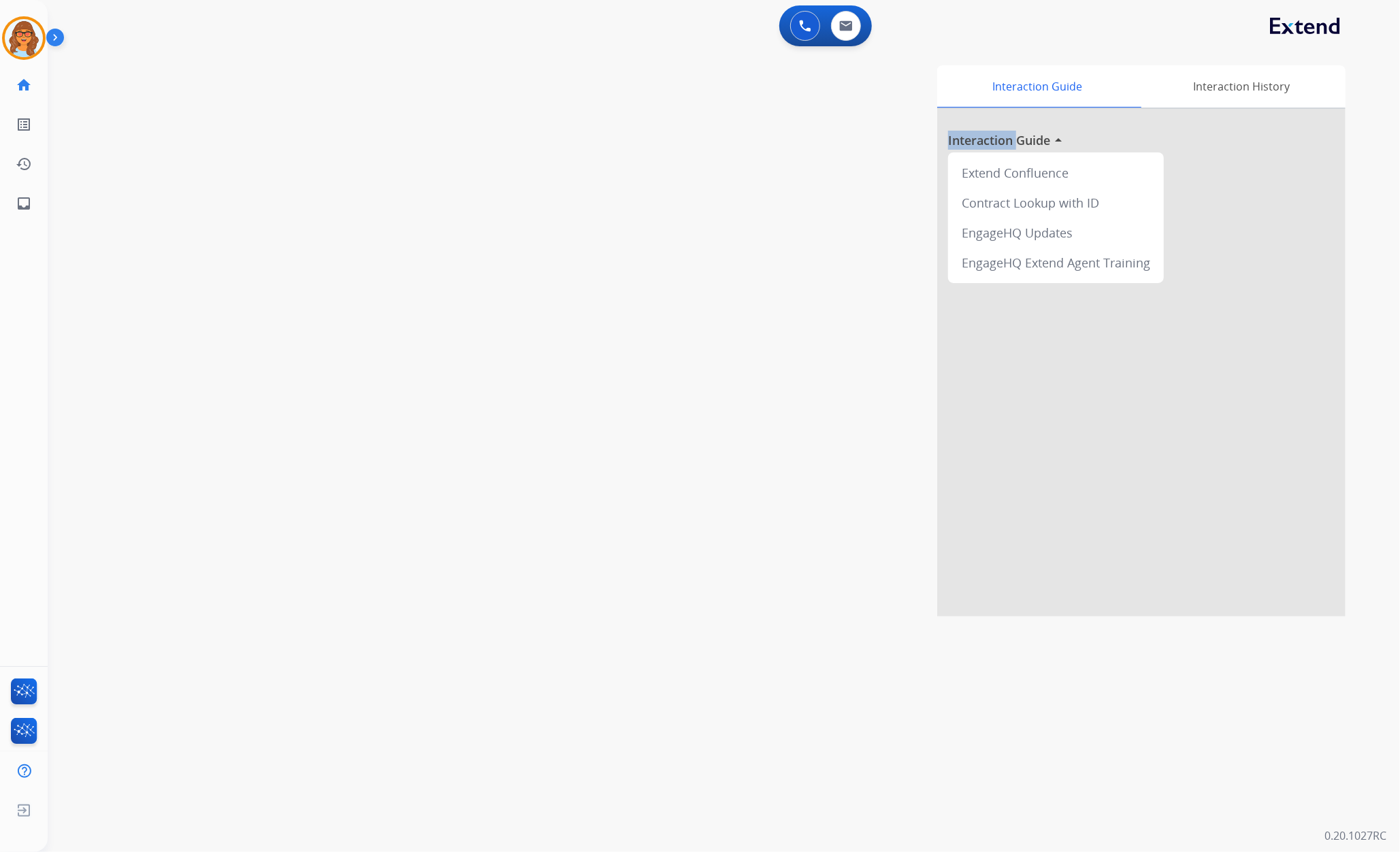
click at [701, 555] on div "Interaction Guide Interaction History Interaction Guide arrow_drop_up Extend Co…" at bounding box center [902, 340] width 886 height 551
click at [28, 33] on img at bounding box center [24, 38] width 38 height 38
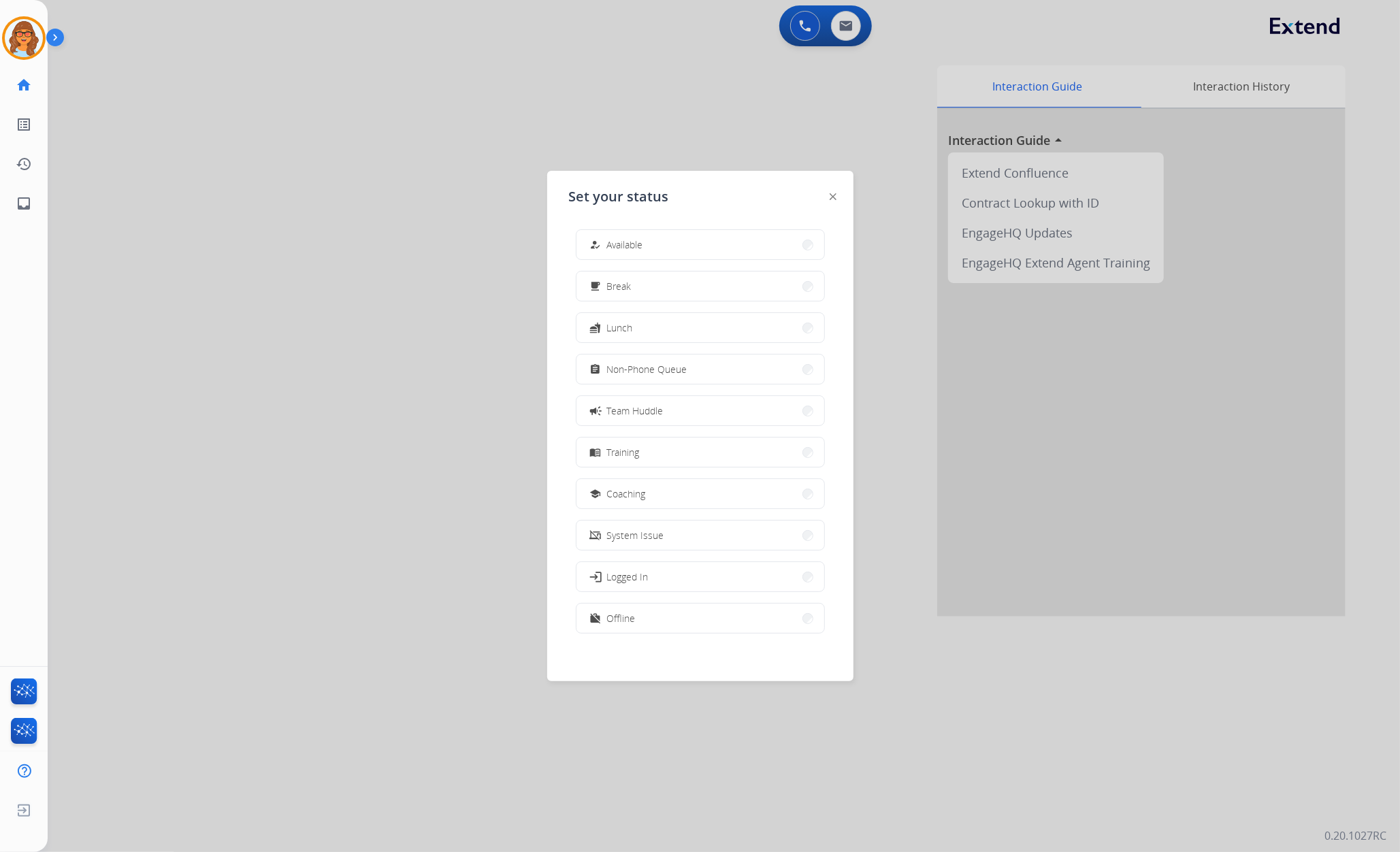
click at [386, 42] on div at bounding box center [700, 426] width 1400 height 852
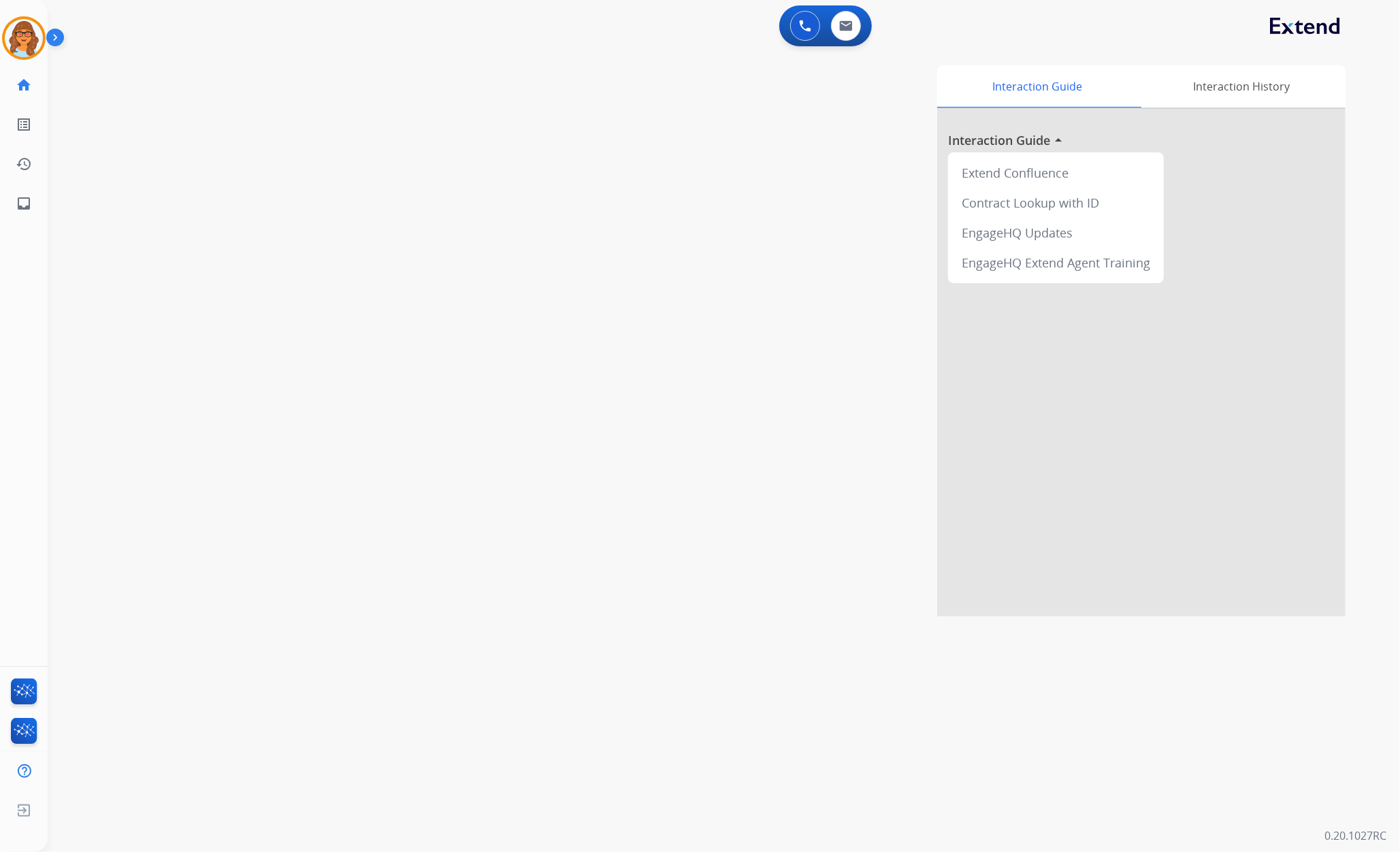
click at [760, 74] on div "Interaction Guide Interaction History Interaction Guide arrow_drop_up Extend Co…" at bounding box center [902, 340] width 886 height 551
click at [252, 113] on img at bounding box center [257, 113] width 16 height 7
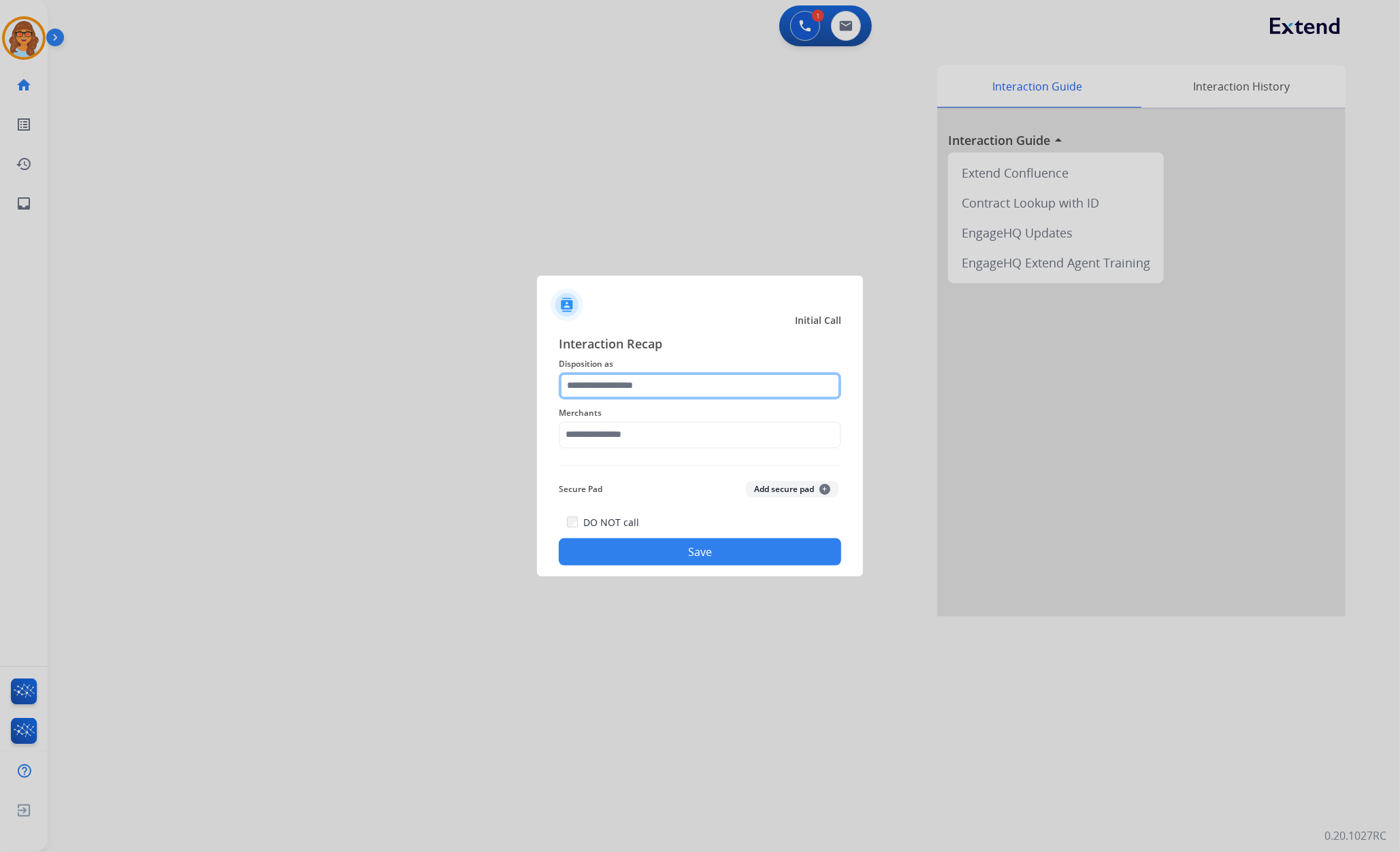
click at [682, 383] on input "text" at bounding box center [700, 386] width 282 height 28
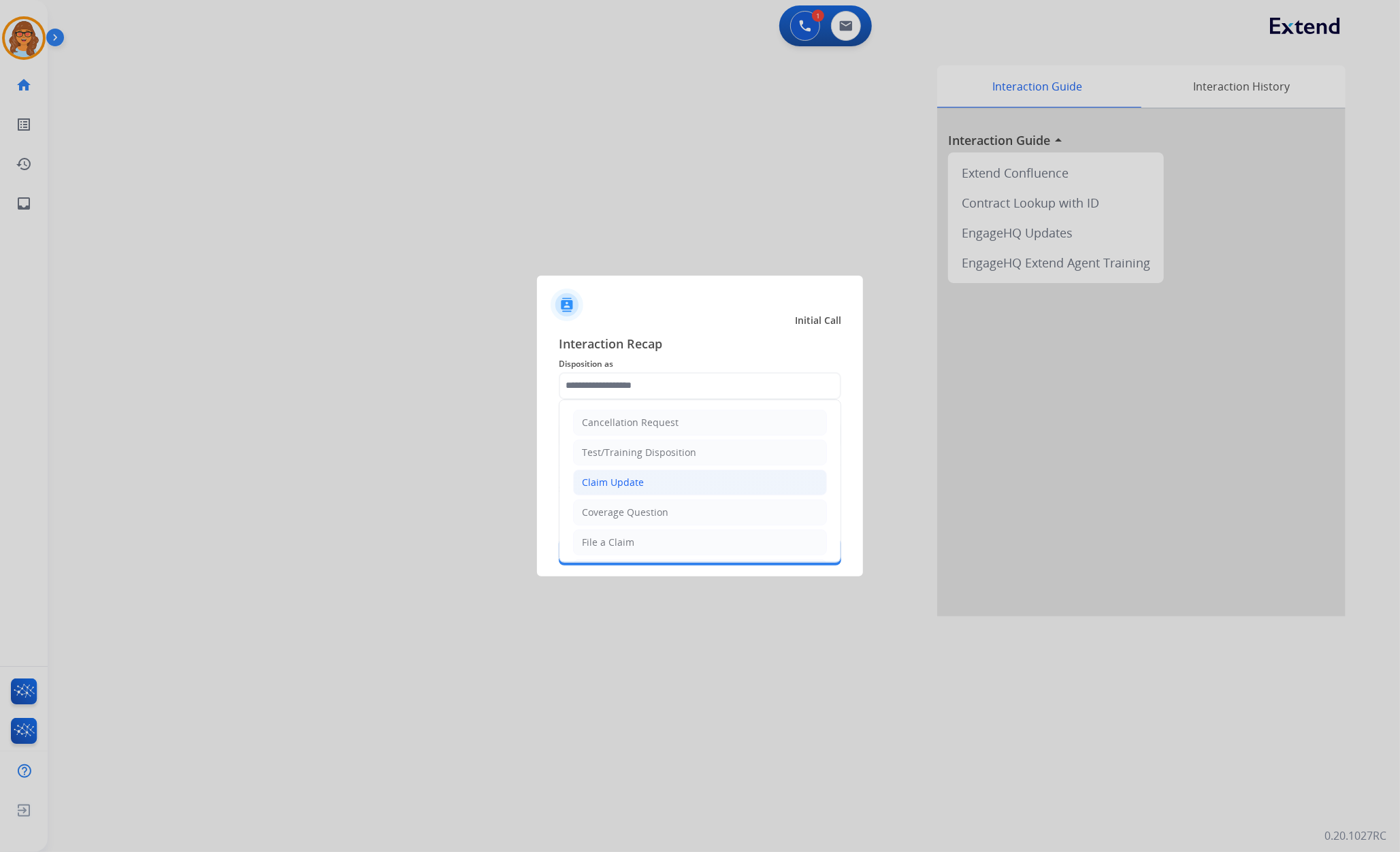
click at [648, 484] on li "Claim Update" at bounding box center [699, 482] width 254 height 26
type input "**********"
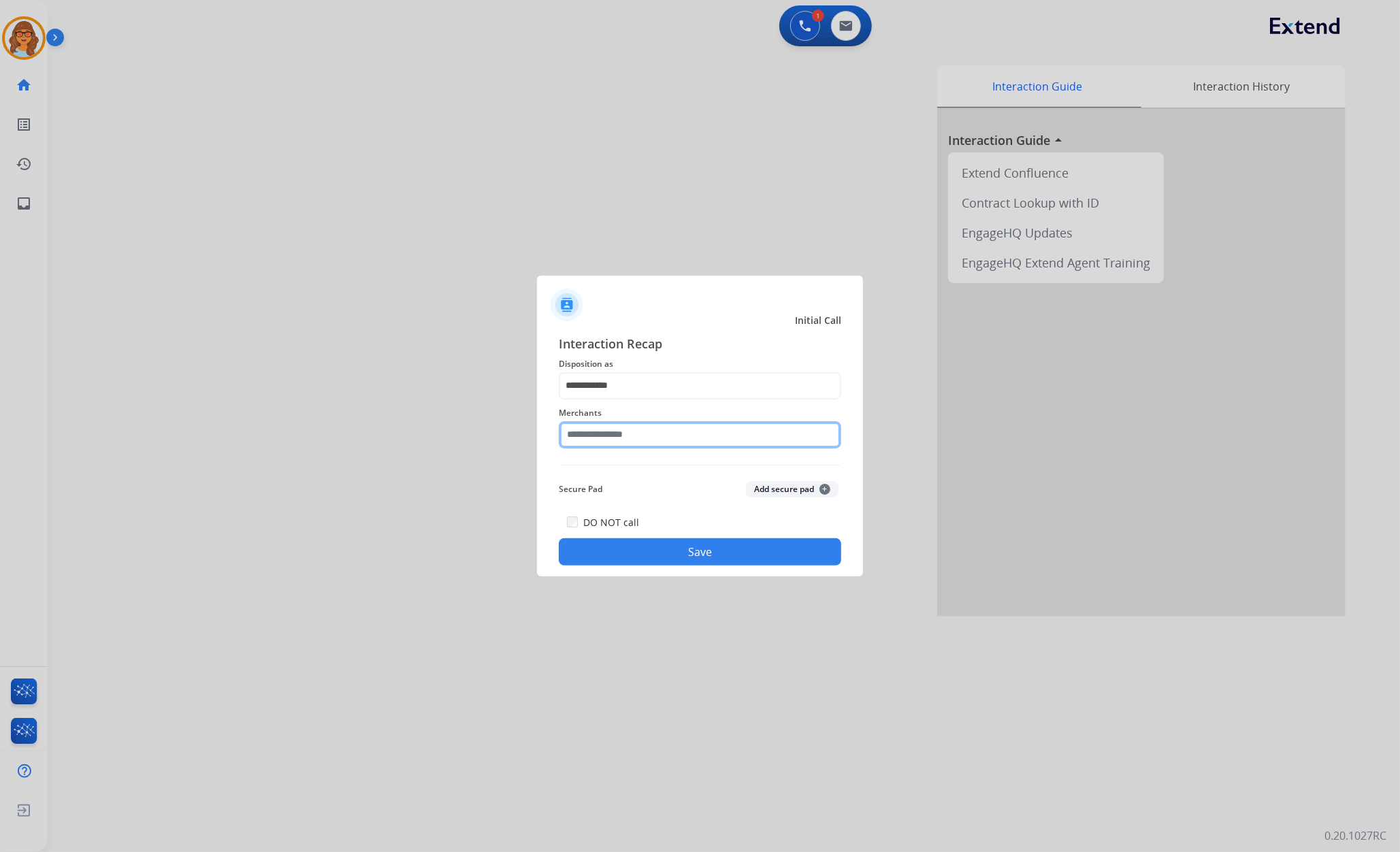
click at [657, 431] on input "text" at bounding box center [700, 435] width 282 height 28
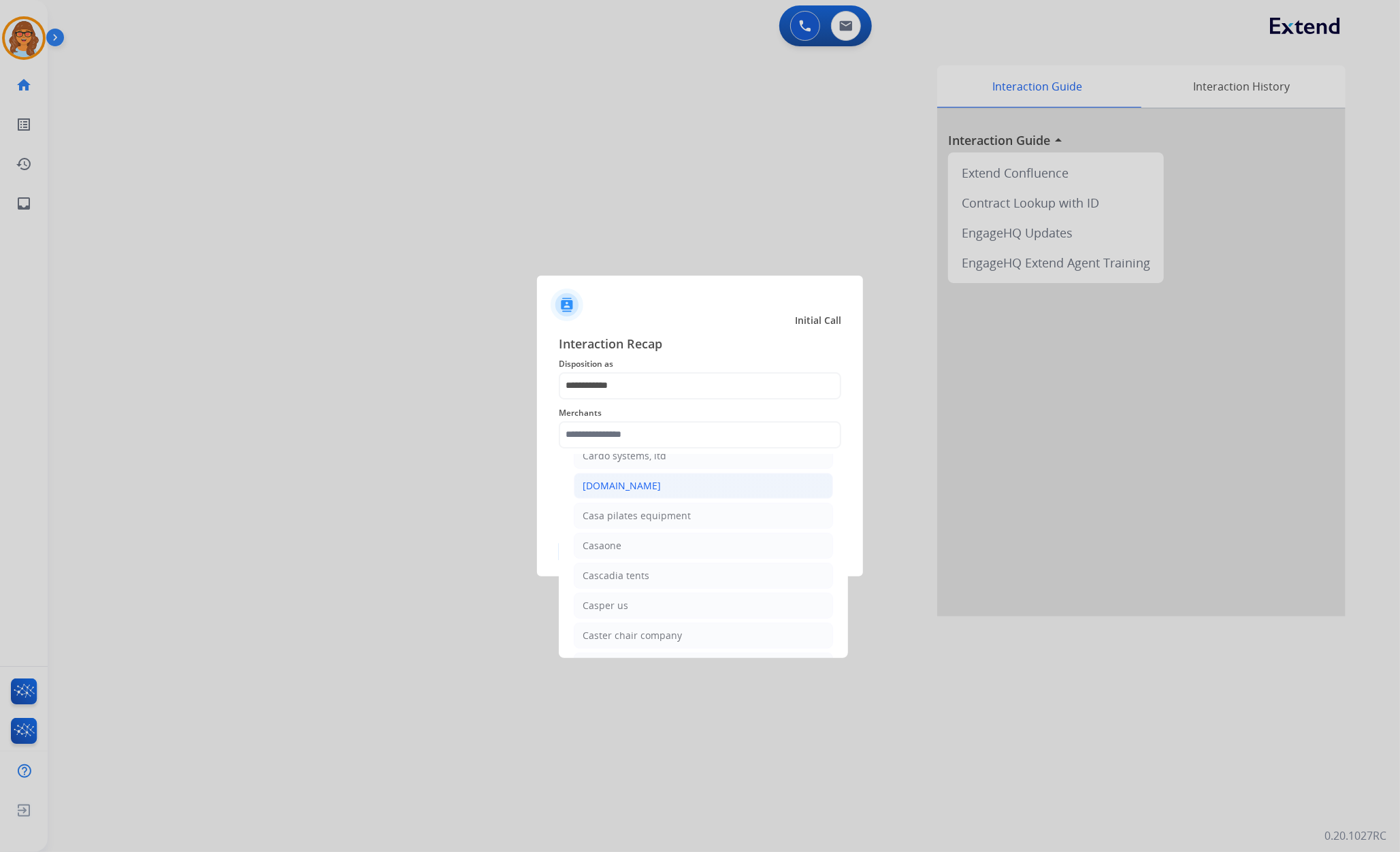
click at [621, 493] on div "[DOMAIN_NAME]" at bounding box center [621, 486] width 78 height 14
type input "**********"
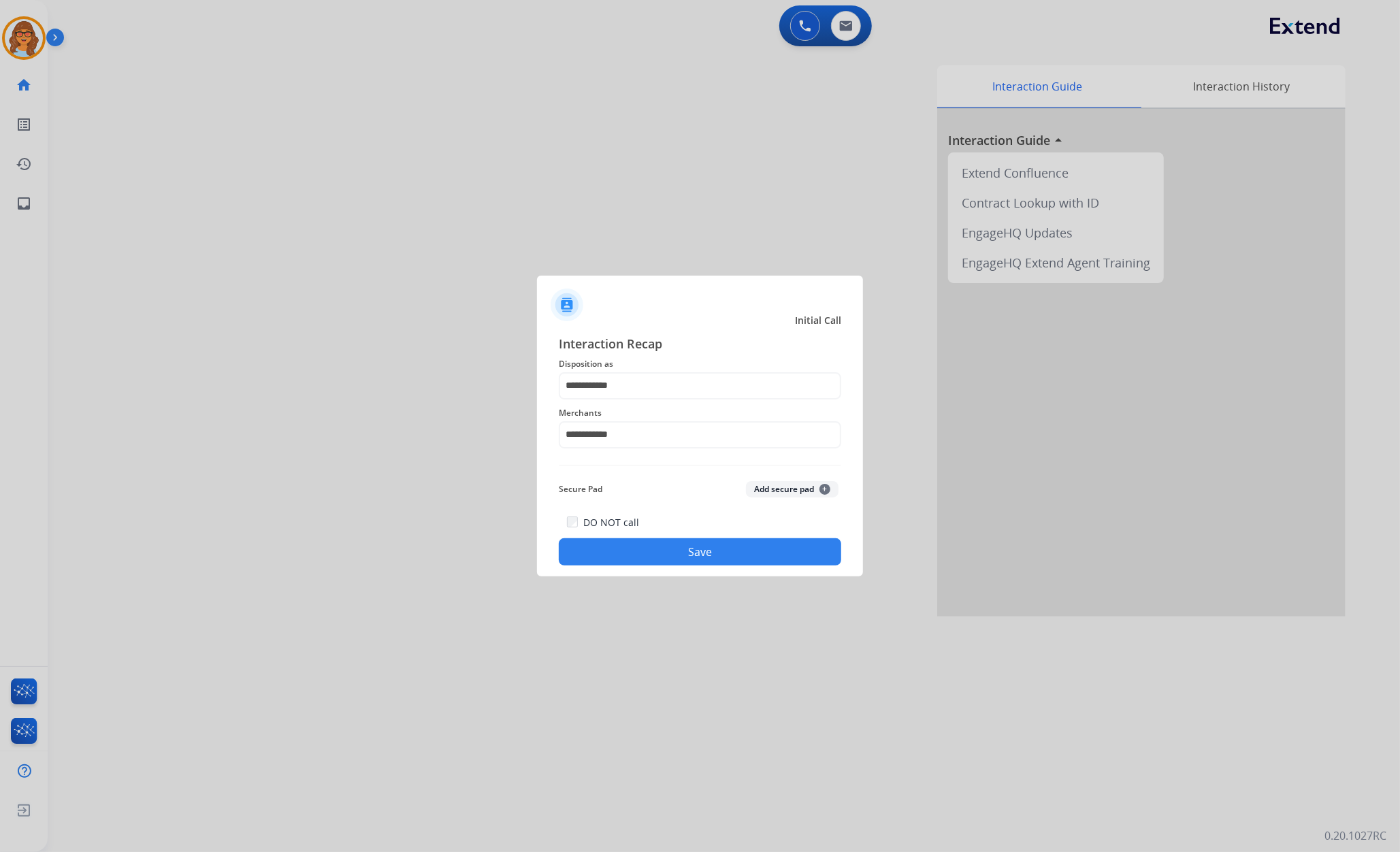
click at [776, 555] on button "Save" at bounding box center [700, 552] width 282 height 28
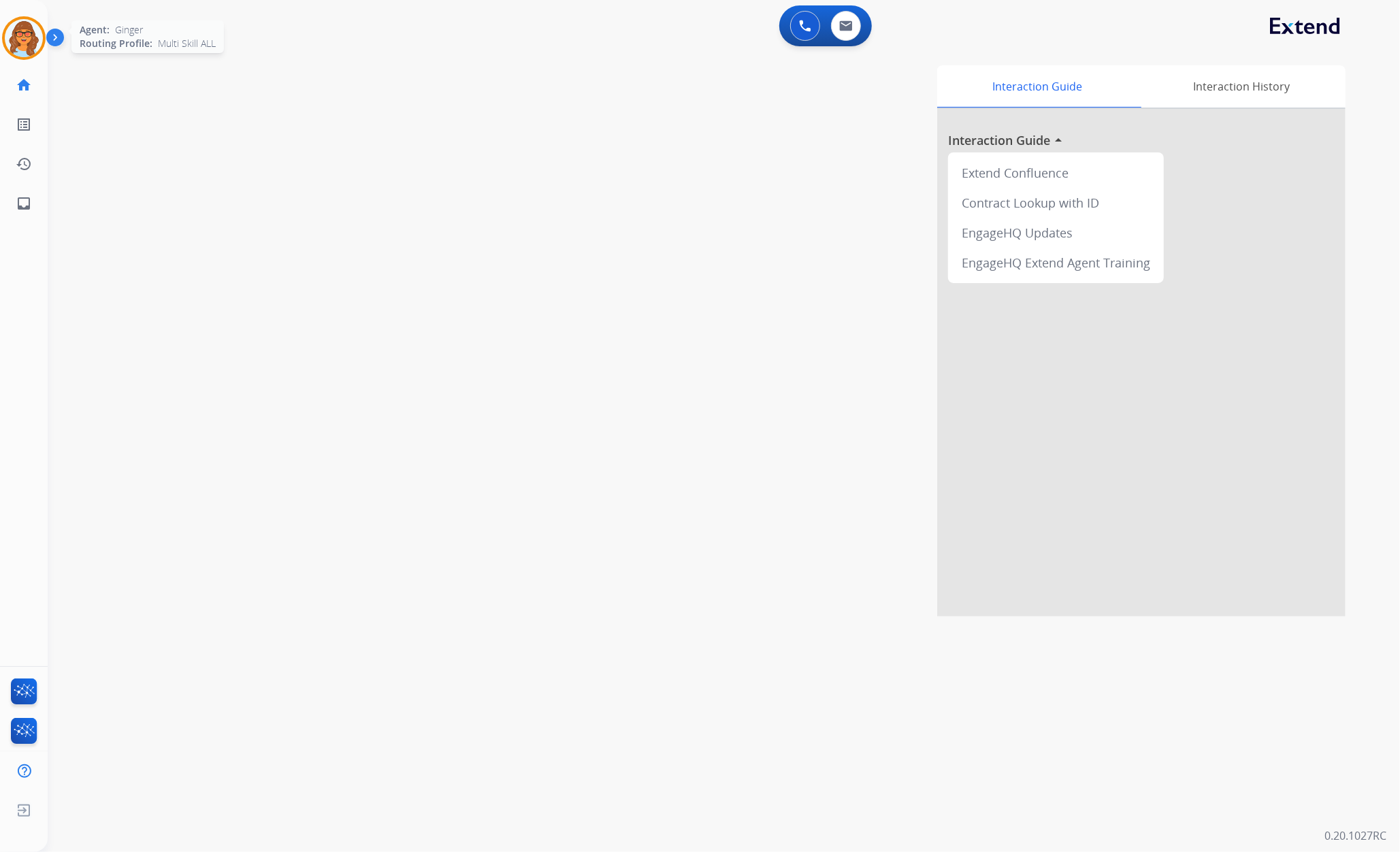
click at [30, 31] on img at bounding box center [24, 38] width 38 height 38
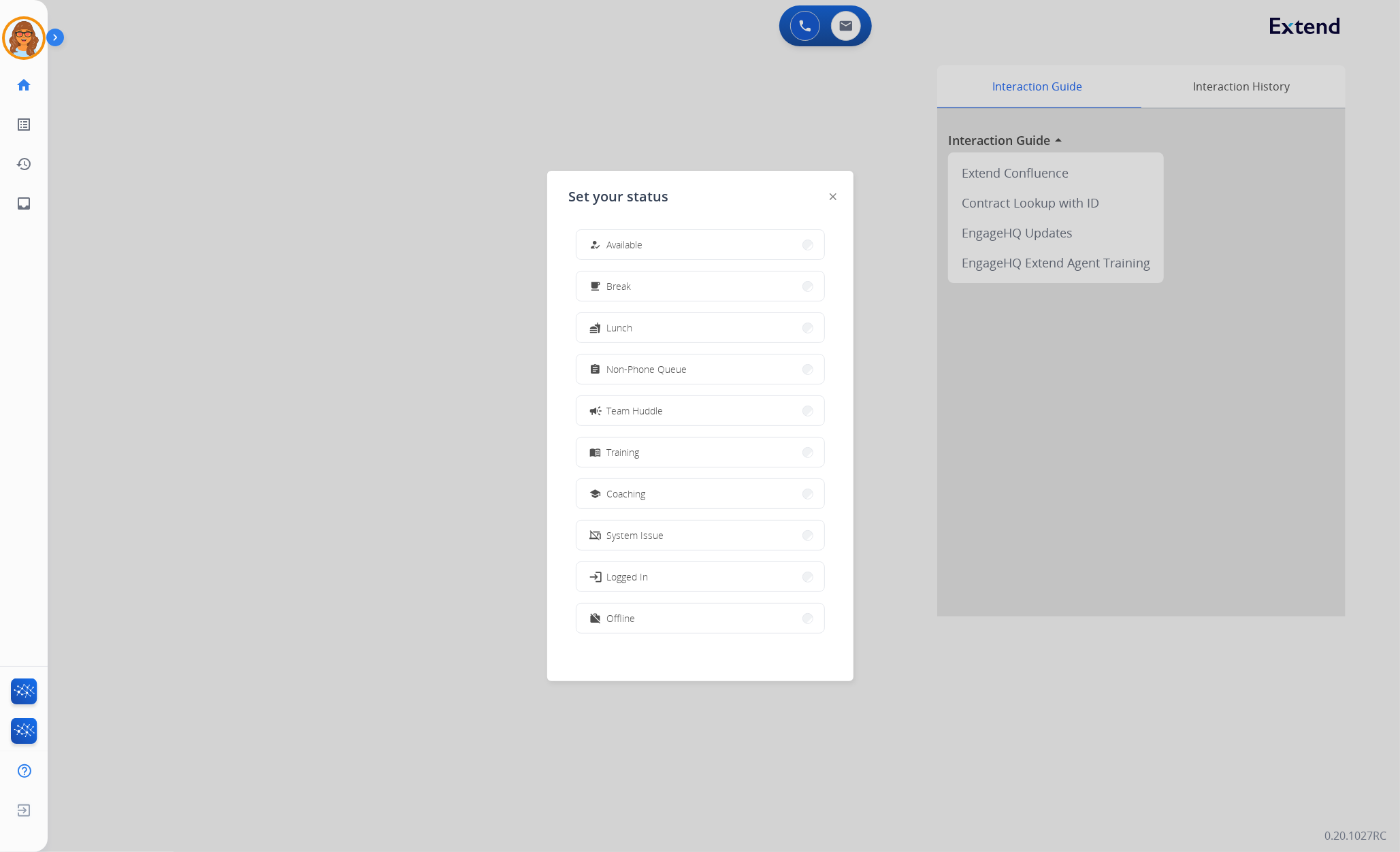
drag, startPoint x: 385, startPoint y: 498, endPoint x: 371, endPoint y: 481, distance: 22.0
click at [384, 496] on div at bounding box center [700, 426] width 1400 height 852
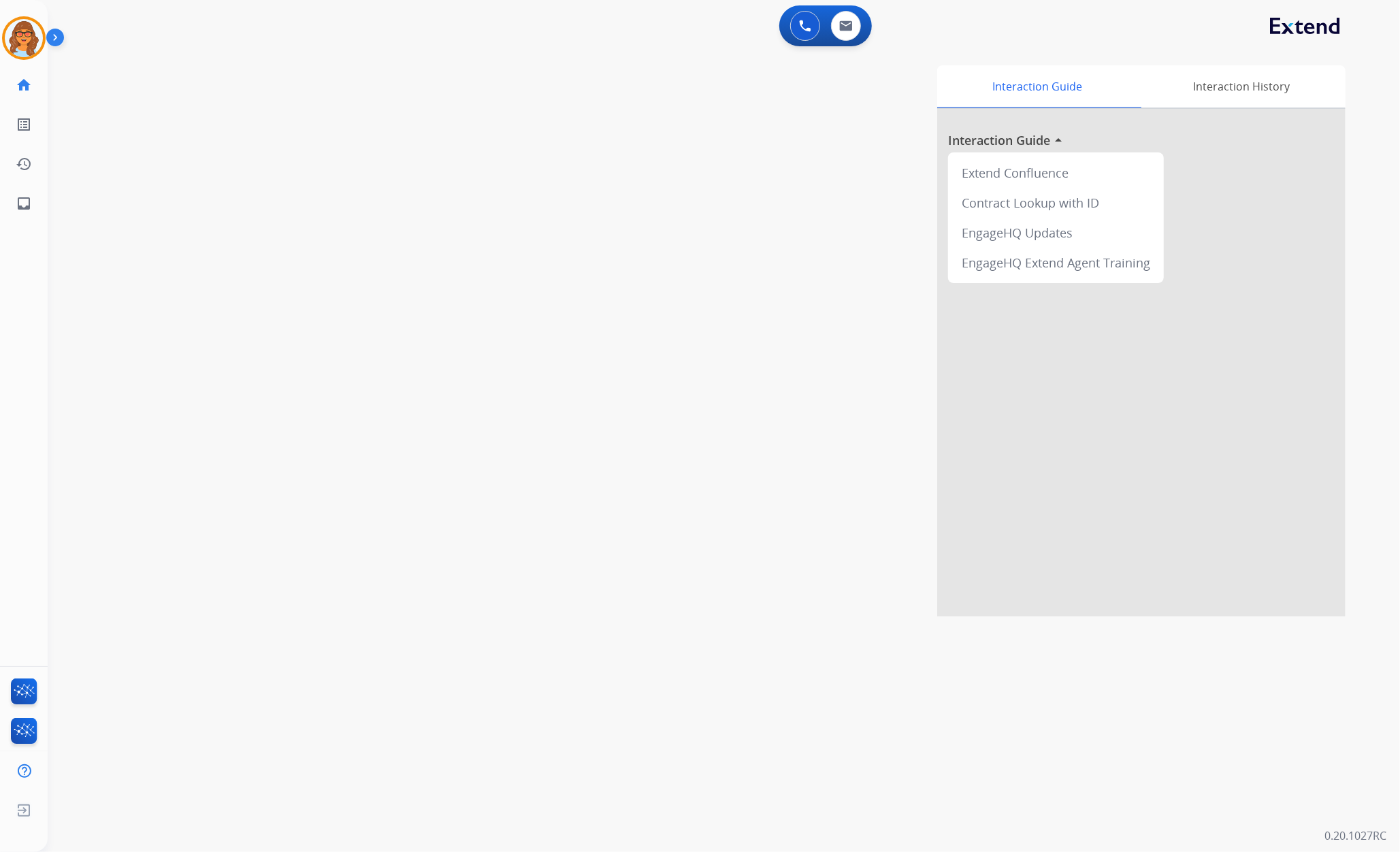
click at [145, 268] on div "swap_horiz Break voice bridge close_fullscreen Connect 3-Way Call merge_type Se…" at bounding box center [707, 333] width 1319 height 567
click at [25, 31] on img at bounding box center [24, 38] width 38 height 38
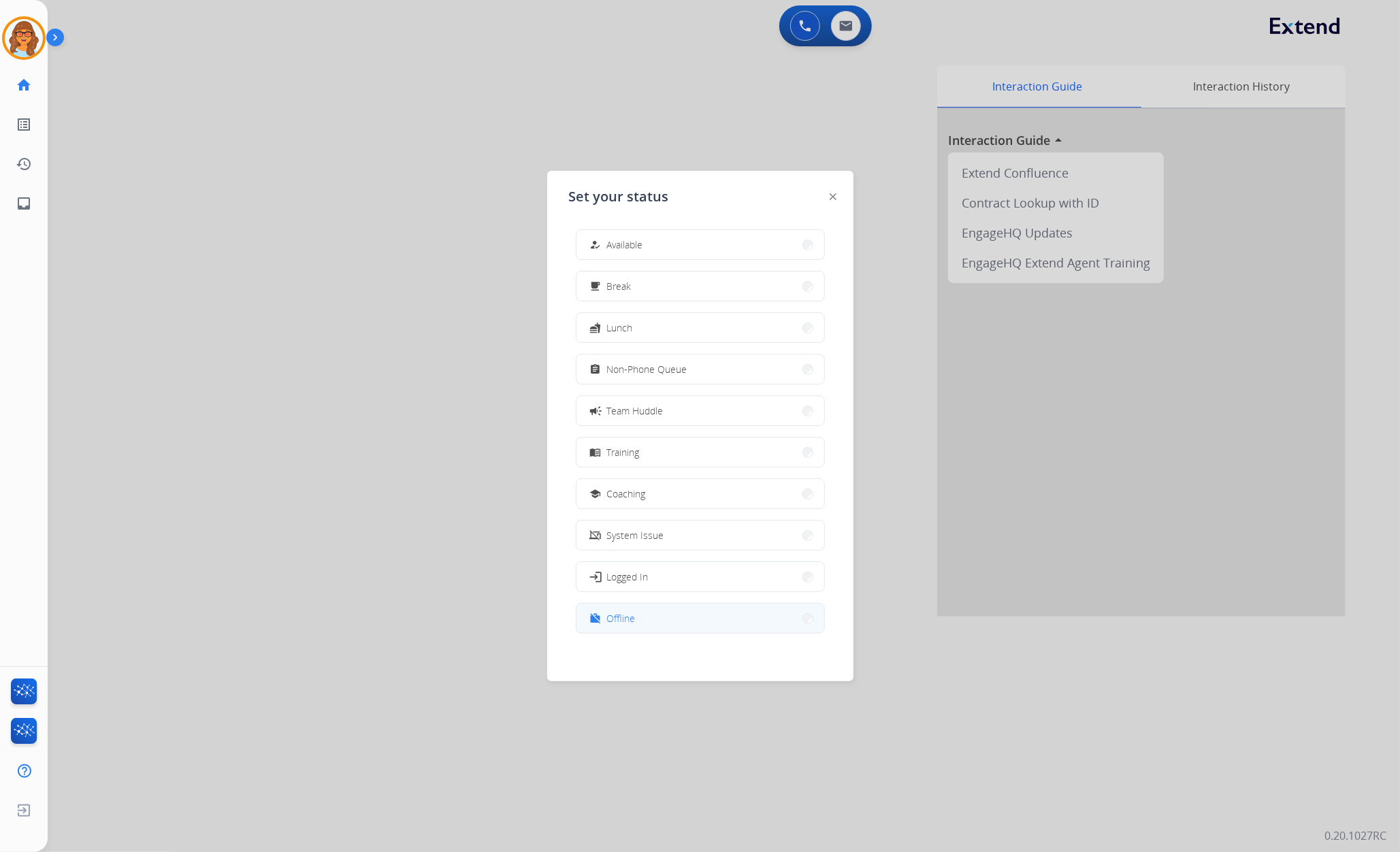
click at [636, 622] on button "work_off Offline" at bounding box center [700, 618] width 248 height 29
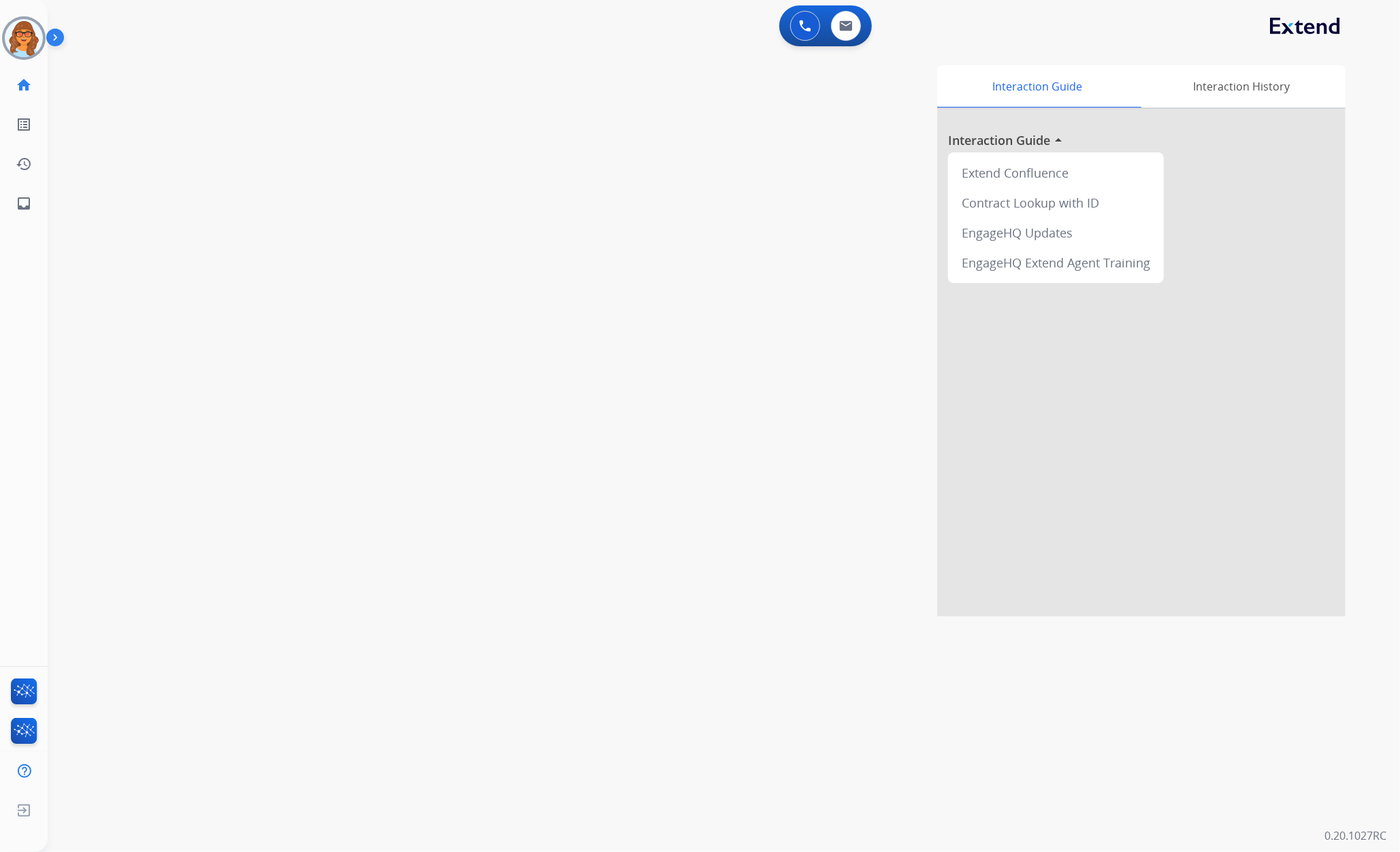
click at [513, 46] on div "0 Voice Interactions 0 Email Interactions" at bounding box center [715, 27] width 1303 height 44
click at [95, 126] on div "swap_horiz Break voice bridge close_fullscreen Connect 3-Way Call merge_type Se…" at bounding box center [707, 333] width 1319 height 567
click at [22, 31] on img at bounding box center [24, 38] width 38 height 38
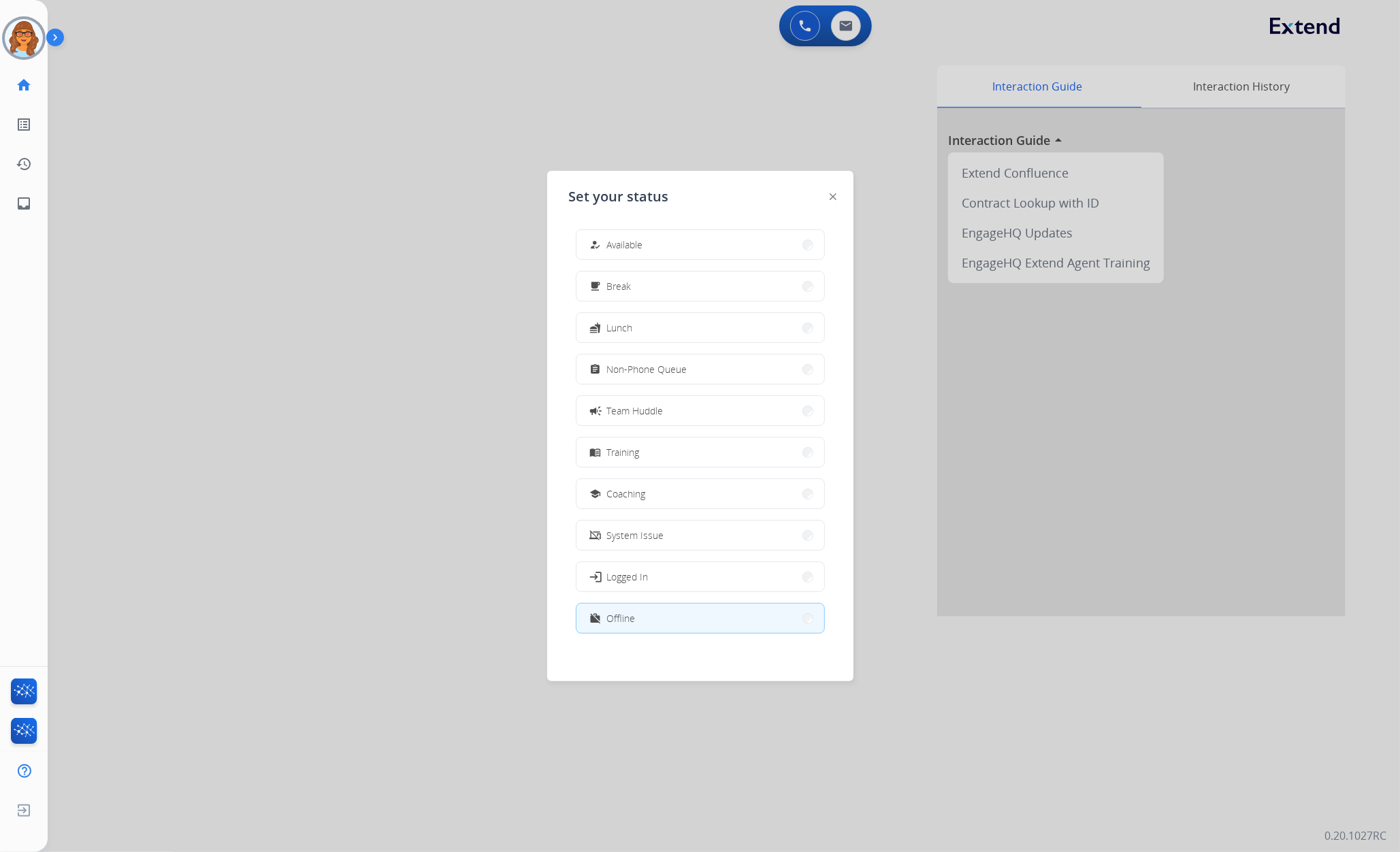
click at [245, 213] on div at bounding box center [700, 426] width 1400 height 852
